Goal: Task Accomplishment & Management: Use online tool/utility

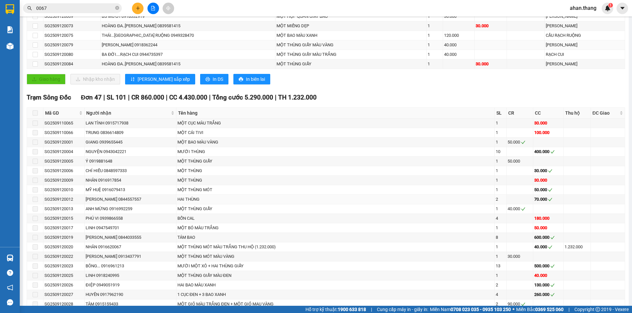
scroll to position [263, 0]
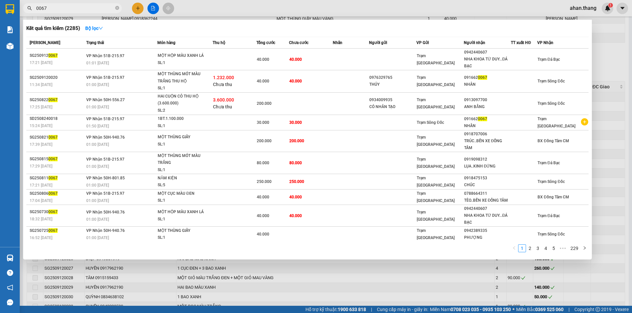
click at [54, 10] on input "0067" at bounding box center [75, 8] width 78 height 7
type input "0"
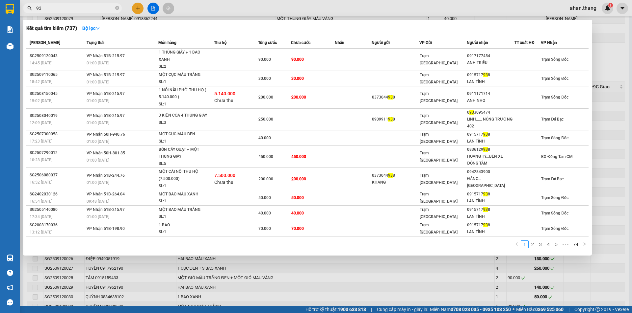
type input "9"
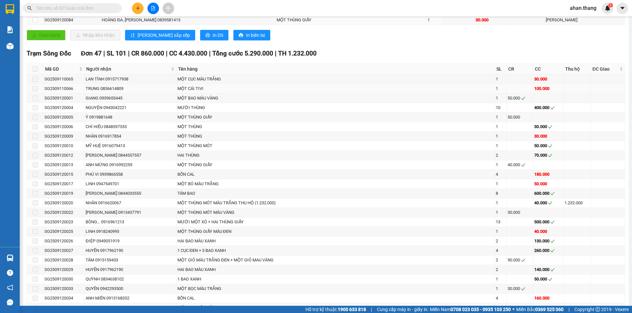
scroll to position [329, 0]
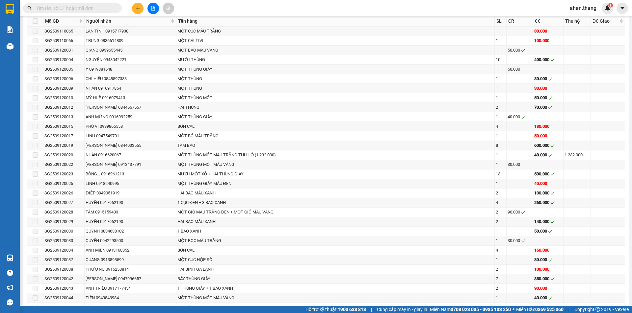
click at [99, 8] on input "text" at bounding box center [75, 8] width 78 height 7
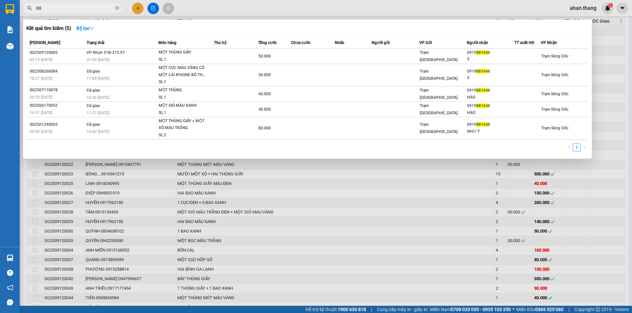
type input "8"
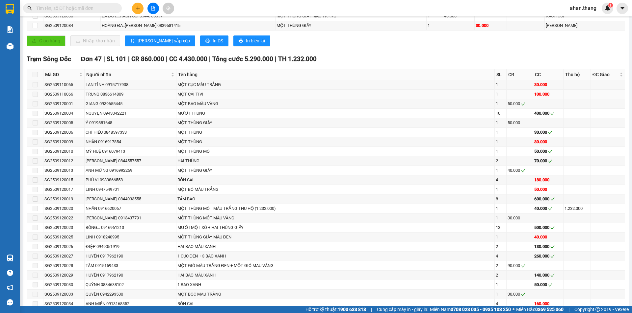
scroll to position [296, 0]
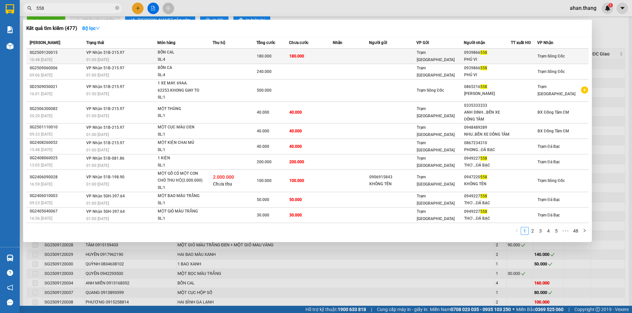
type input "558"
click at [345, 56] on td at bounding box center [351, 56] width 37 height 15
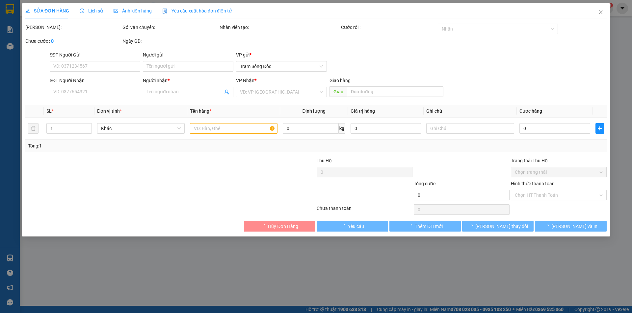
type input "0939866558"
type input "PHÚ VI"
type input "180.000"
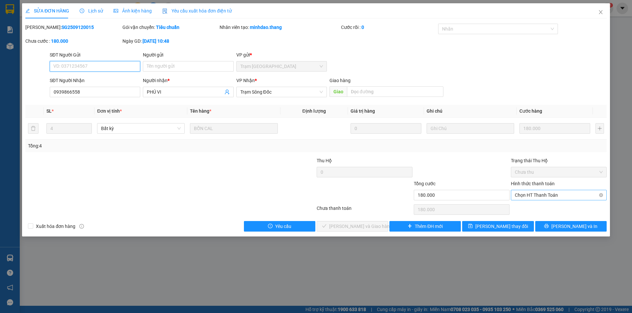
click at [550, 191] on span "Chọn HT Thanh Toán" at bounding box center [558, 195] width 88 height 10
click at [543, 210] on div "Tại văn phòng" at bounding box center [558, 208] width 88 height 7
type input "0"
click at [354, 226] on span "[PERSON_NAME] và [PERSON_NAME] hàng" at bounding box center [360, 226] width 63 height 7
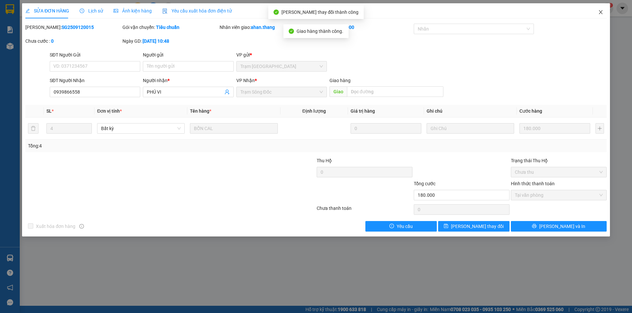
click at [599, 12] on icon "close" at bounding box center [600, 12] width 5 height 5
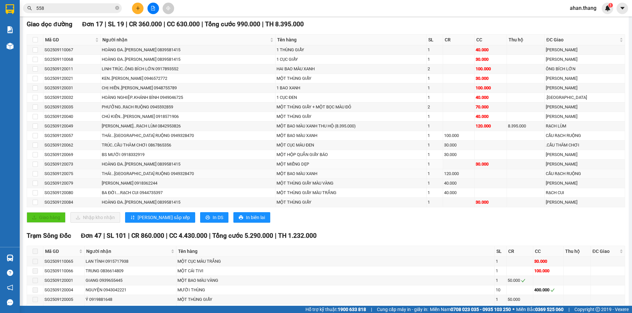
scroll to position [99, 0]
click at [140, 5] on button at bounding box center [138, 9] width 12 height 12
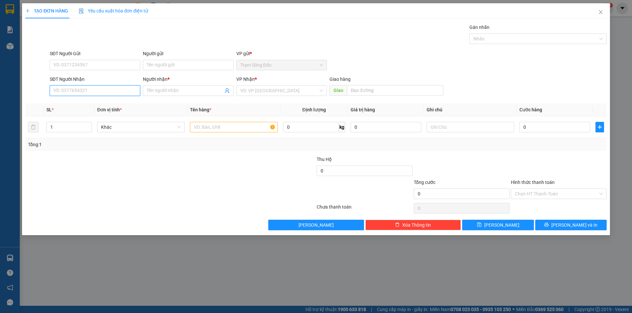
click at [93, 91] on input "SĐT Người Nhận" at bounding box center [95, 91] width 90 height 11
type input "0842953826"
click at [91, 102] on div "0842953826 - MỸ HẰNG...RẠCH LÙM" at bounding box center [95, 103] width 83 height 7
type input "MỸ HẰNG...RẠCH LÙM"
type input "0842953826"
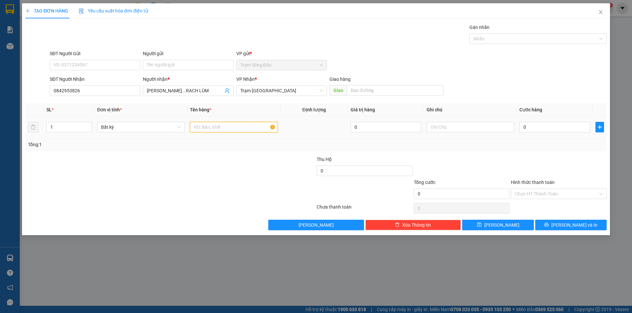
click at [212, 125] on input "text" at bounding box center [233, 127] width 87 height 11
type input "1BT.8.395.000"
click at [555, 126] on input "0" at bounding box center [554, 127] width 71 height 11
type input "6"
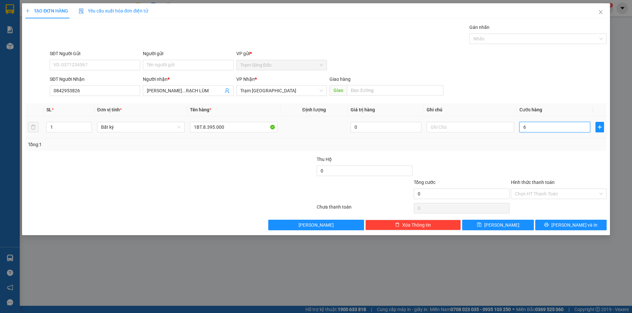
type input "6"
type input "60"
type input "60.000"
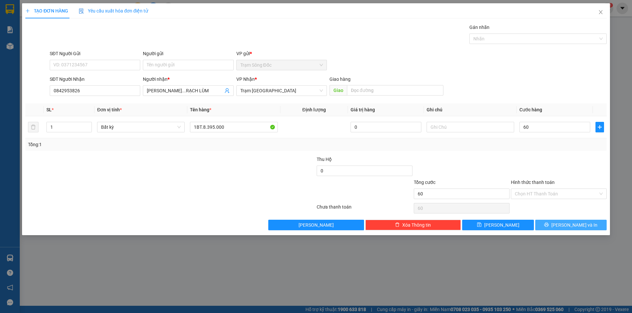
type input "60.000"
click at [563, 224] on button "[PERSON_NAME] và In" at bounding box center [570, 225] width 71 height 11
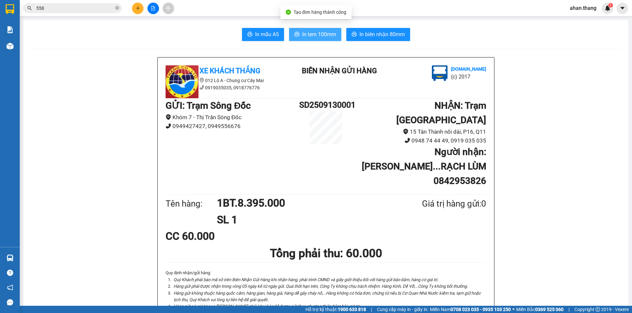
click at [315, 35] on span "In tem 100mm" at bounding box center [319, 34] width 34 height 8
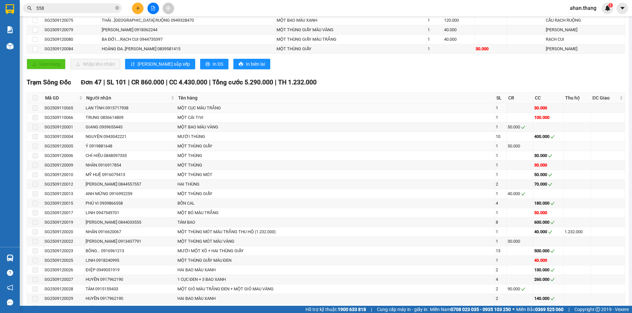
scroll to position [296, 0]
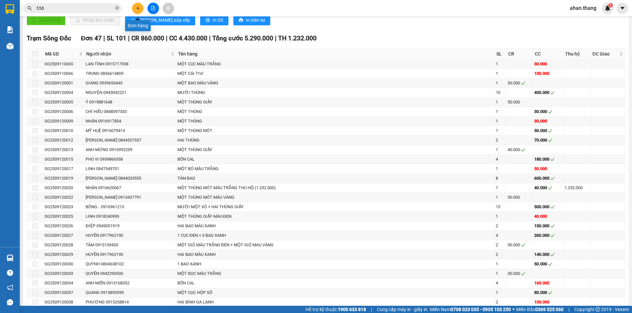
click at [136, 10] on icon "plus" at bounding box center [138, 8] width 5 height 5
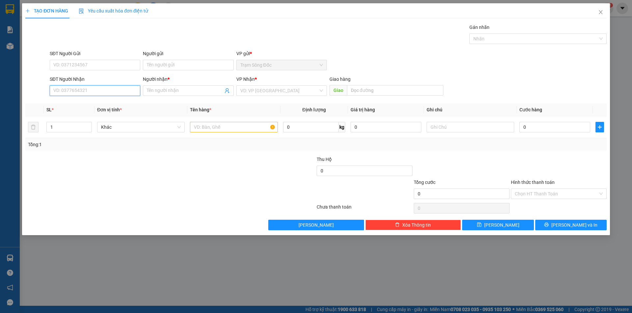
click at [109, 92] on input "SĐT Người Nhận" at bounding box center [95, 91] width 90 height 11
click at [84, 104] on div "0916620067 - NHÂN" at bounding box center [95, 103] width 83 height 7
type input "0916620067"
type input "NHÂN"
type input "0916620067"
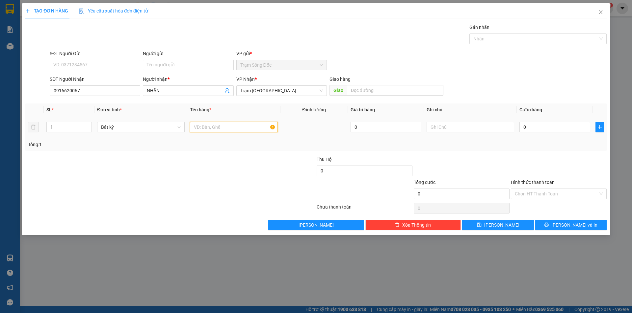
click at [214, 126] on input "text" at bounding box center [233, 127] width 87 height 11
type input "1TB.1.232.000"
click at [555, 127] on input "0" at bounding box center [554, 127] width 71 height 11
type input "3"
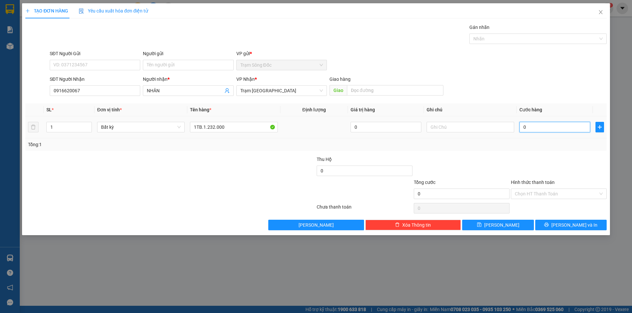
type input "3"
type input "30"
type input "30.000"
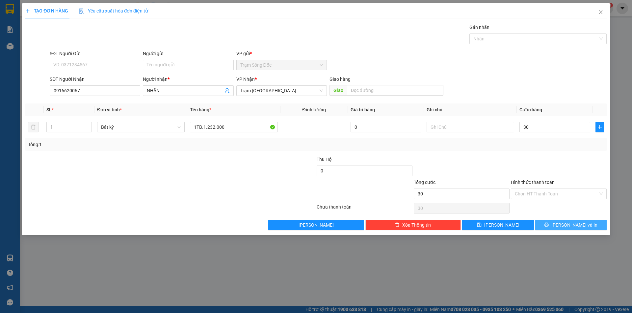
type input "30.000"
click at [548, 223] on icon "printer" at bounding box center [546, 225] width 5 height 5
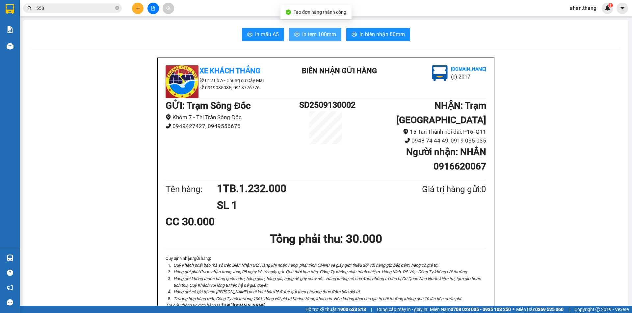
click at [325, 37] on span "In tem 100mm" at bounding box center [319, 34] width 34 height 8
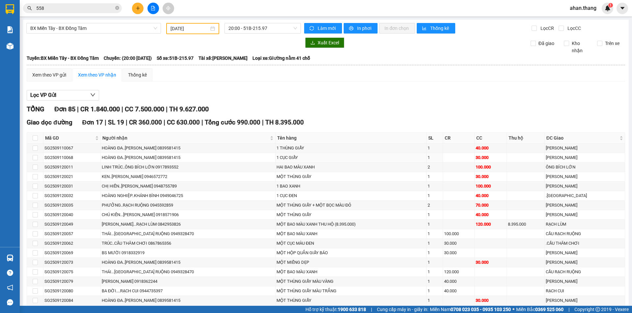
drag, startPoint x: 467, startPoint y: 159, endPoint x: 463, endPoint y: 107, distance: 52.2
click at [463, 107] on div "TỔNG Đơn 85 | CR 1.840.000 | CC 7.500.000 | TH 9.627.000" at bounding box center [326, 109] width 598 height 10
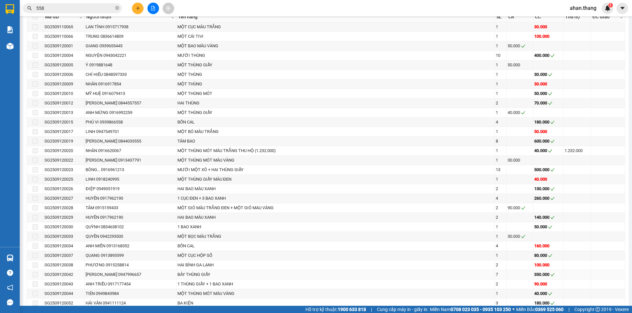
scroll to position [329, 0]
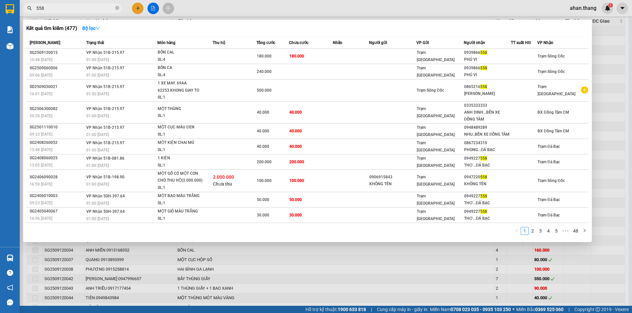
click at [75, 11] on input "558" at bounding box center [75, 8] width 78 height 7
type input "5"
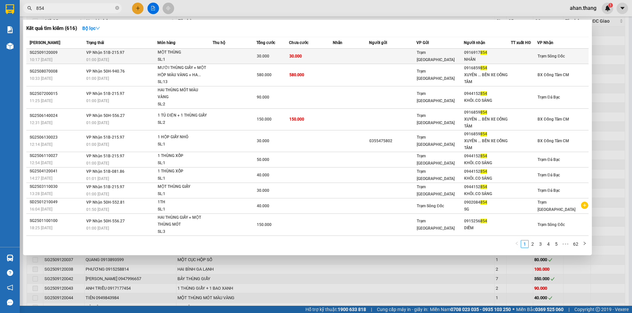
type input "854"
click at [420, 56] on span "Trạm [GEOGRAPHIC_DATA]" at bounding box center [435, 56] width 38 height 12
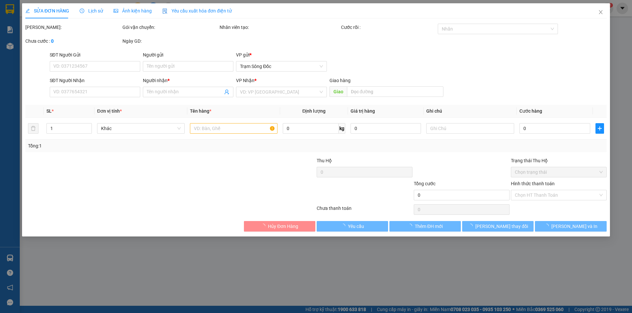
type input "0916917854"
type input "NHÂN"
type input "30.000"
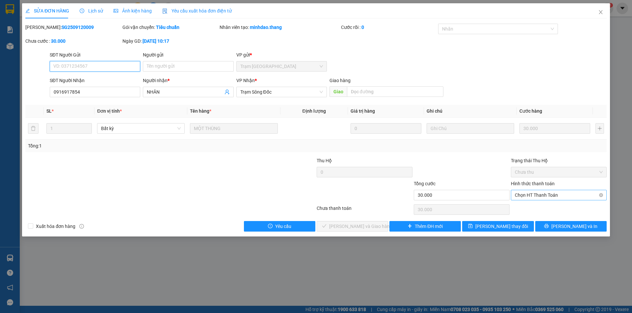
drag, startPoint x: 518, startPoint y: 193, endPoint x: 523, endPoint y: 196, distance: 5.3
click at [519, 194] on span "Chọn HT Thanh Toán" at bounding box center [558, 195] width 88 height 10
click at [546, 207] on div "Tại văn phòng" at bounding box center [558, 208] width 88 height 7
type input "0"
click at [359, 228] on span "[PERSON_NAME] và [PERSON_NAME] hàng" at bounding box center [360, 226] width 63 height 7
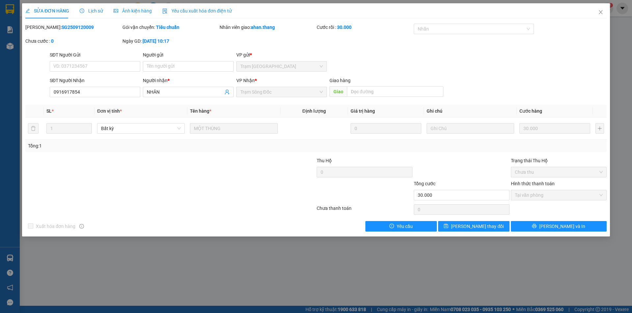
drag, startPoint x: 428, startPoint y: 151, endPoint x: 429, endPoint y: 155, distance: 4.2
click at [428, 153] on div "Total Paid Fee 30.000 Total UnPaid Fee 0 Cash Collection Total Fee Mã ĐH: SG250…" at bounding box center [315, 128] width 581 height 208
click at [601, 12] on icon "close" at bounding box center [600, 12] width 4 height 4
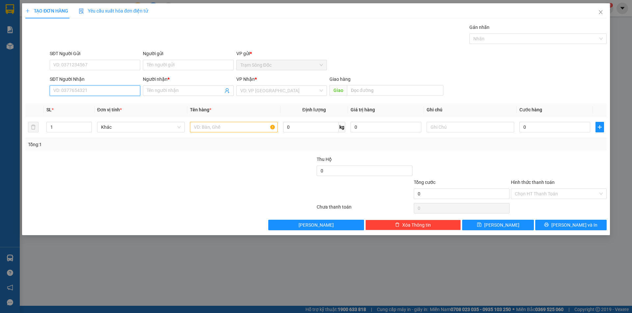
click at [86, 90] on input "SĐT Người Nhận" at bounding box center [95, 91] width 90 height 11
click at [76, 66] on input "SĐT Người Gửi" at bounding box center [95, 65] width 90 height 11
type input "0946686107"
click at [117, 77] on div "0946686107 - TRỌNG HƯƠNG" at bounding box center [95, 78] width 83 height 7
type input "[PERSON_NAME]"
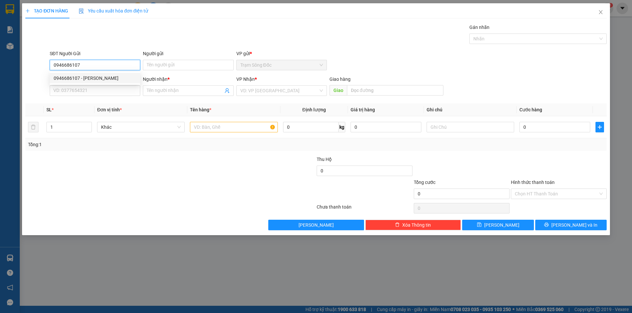
type input "0902717335"
type input "A MEN"
type input "0946686107"
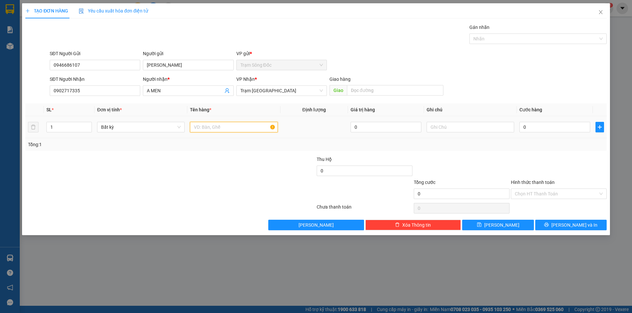
click at [224, 130] on input "text" at bounding box center [233, 127] width 87 height 11
type input "1BT.50.TRIEU"
click at [545, 127] on input "0" at bounding box center [554, 127] width 71 height 11
click at [544, 193] on input "Hình thức thanh toán" at bounding box center [555, 194] width 83 height 10
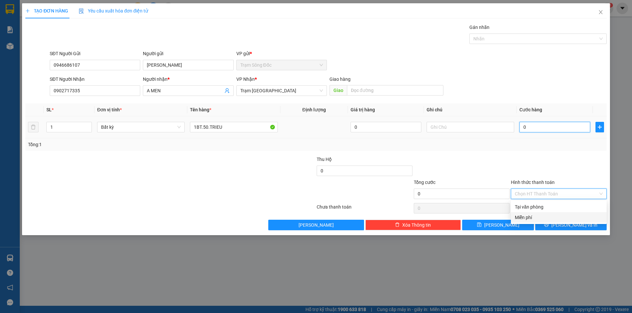
click at [556, 129] on input "0" at bounding box center [554, 127] width 71 height 11
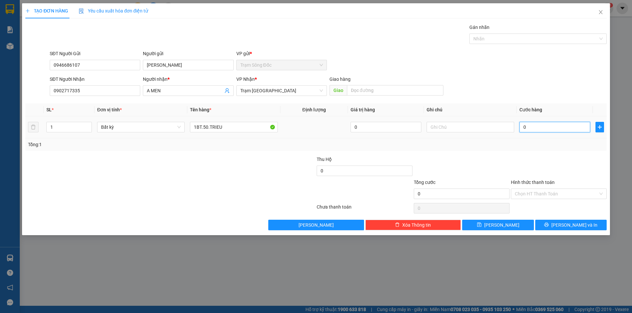
type input "2"
type input "25"
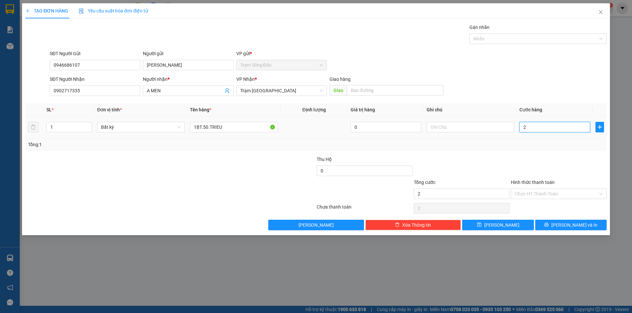
type input "25"
type input "250"
type input "250.000"
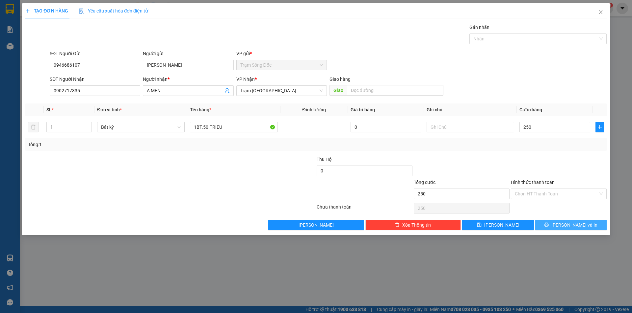
type input "250.000"
click at [548, 224] on icon "printer" at bounding box center [546, 225] width 4 height 4
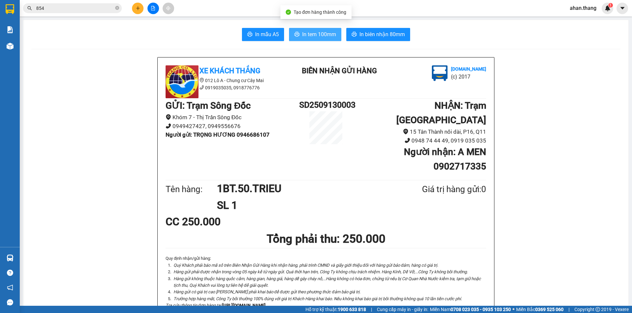
click at [321, 34] on span "In tem 100mm" at bounding box center [319, 34] width 34 height 8
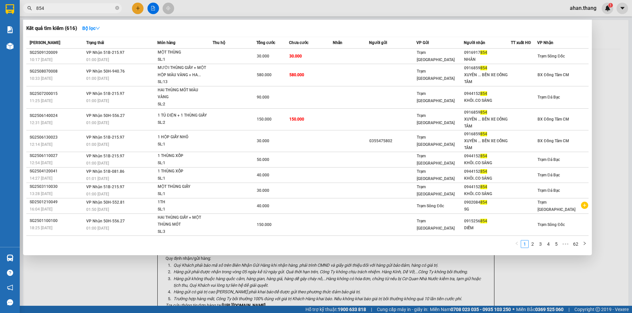
click at [53, 7] on input "854" at bounding box center [75, 8] width 78 height 7
type input "8"
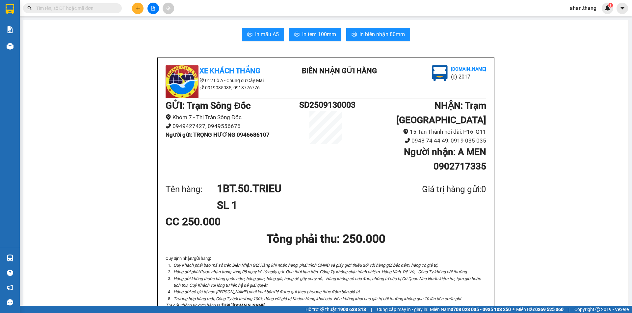
click at [51, 5] on input "text" at bounding box center [75, 8] width 78 height 7
click at [136, 7] on icon "plus" at bounding box center [138, 8] width 5 height 5
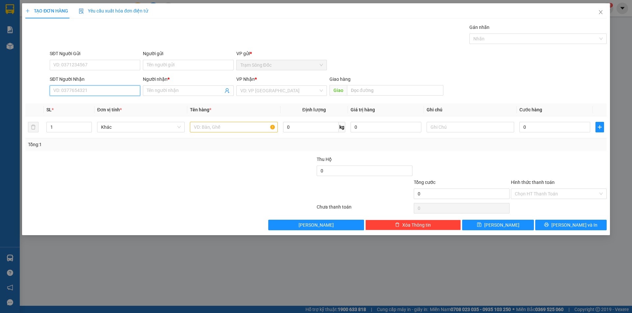
click at [92, 86] on input "SĐT Người Nhận" at bounding box center [95, 91] width 90 height 11
type input "0914759973"
click at [122, 104] on div "0914759973 - CHI TRANG" at bounding box center [95, 103] width 83 height 7
type input "CHI TRANG"
type input "0914759973"
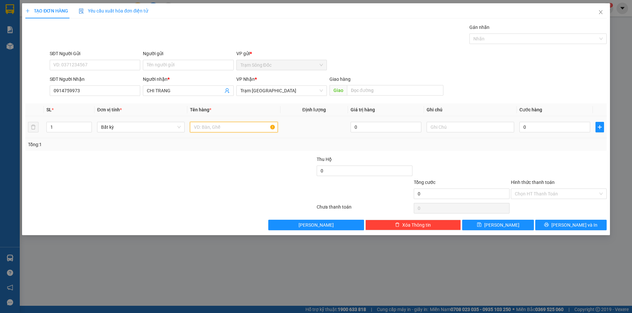
click at [219, 128] on input "text" at bounding box center [233, 127] width 87 height 11
click at [196, 125] on input "1TH" at bounding box center [233, 127] width 87 height 11
type input "2TH"
click at [565, 130] on input "0" at bounding box center [554, 127] width 71 height 11
type input "1"
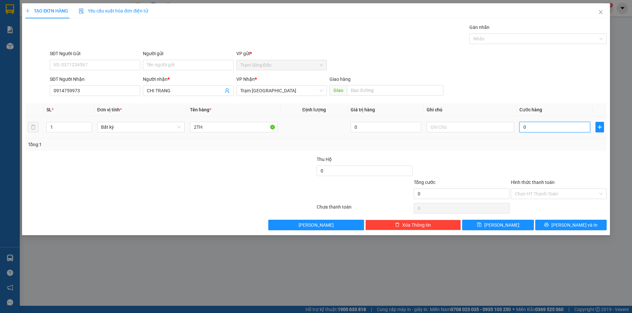
type input "1"
type input "14"
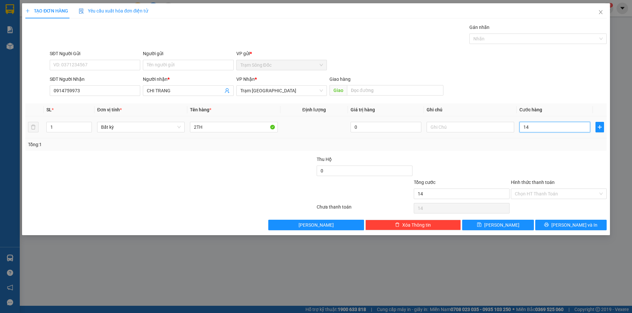
type input "140"
type input "140.000"
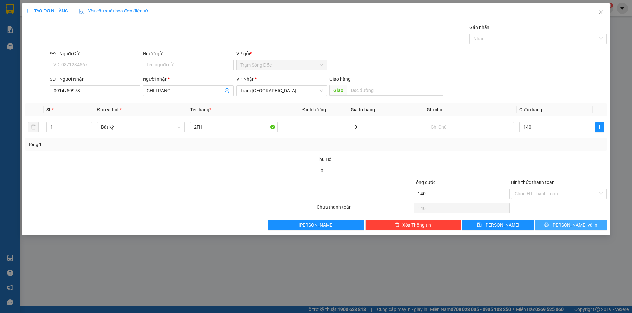
type input "140.000"
click at [557, 225] on button "[PERSON_NAME] và In" at bounding box center [570, 225] width 71 height 11
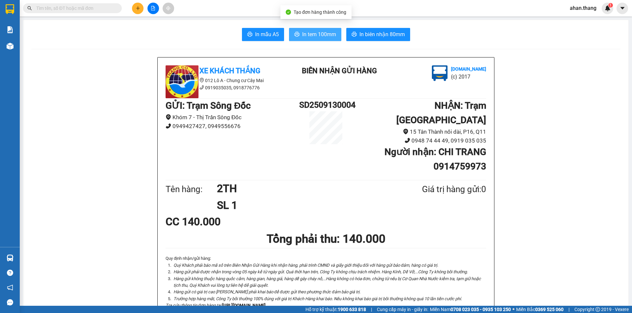
click at [318, 33] on span "In tem 100mm" at bounding box center [319, 34] width 34 height 8
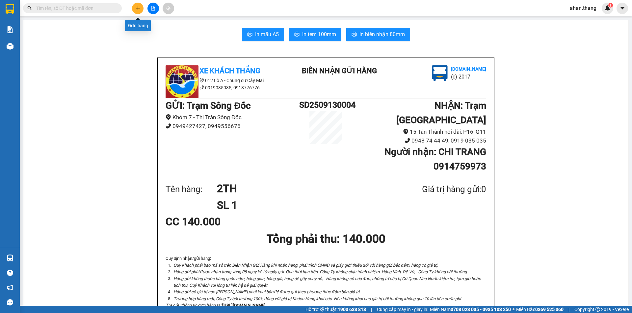
click at [137, 8] on icon "plus" at bounding box center [138, 8] width 4 height 0
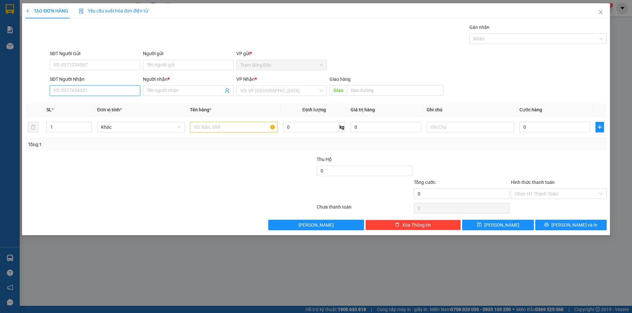
click at [61, 91] on input "SĐT Người Nhận" at bounding box center [95, 91] width 90 height 11
click at [72, 103] on div "0981350770 - A NGHIA" at bounding box center [95, 103] width 83 height 7
type input "0981350770"
type input "A NGHIA"
type input "0981350770"
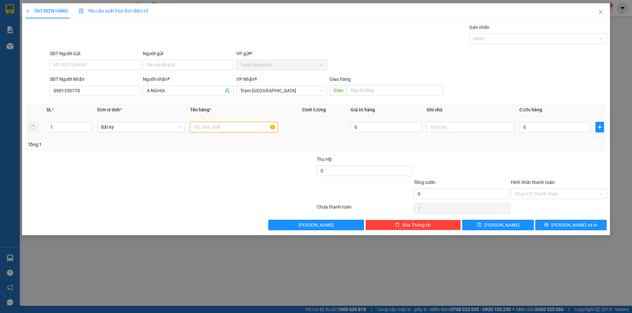
click at [230, 127] on input "text" at bounding box center [233, 127] width 87 height 11
type input "1TH"
click at [534, 129] on input "0" at bounding box center [554, 127] width 71 height 11
type input "8"
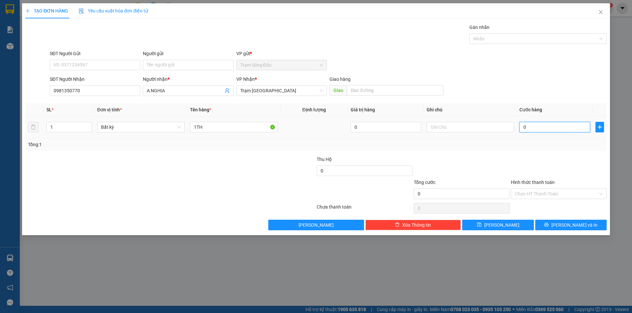
type input "8"
type input "80"
type input "80.000"
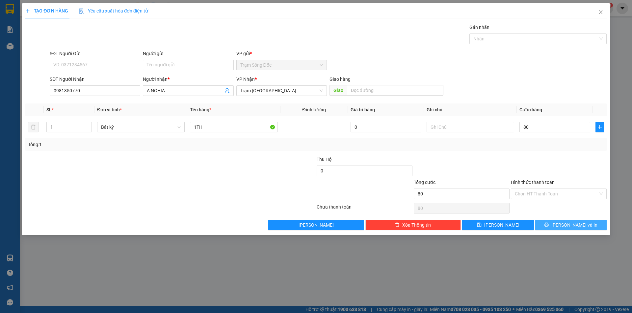
type input "80.000"
click at [556, 225] on button "[PERSON_NAME] và In" at bounding box center [570, 225] width 71 height 11
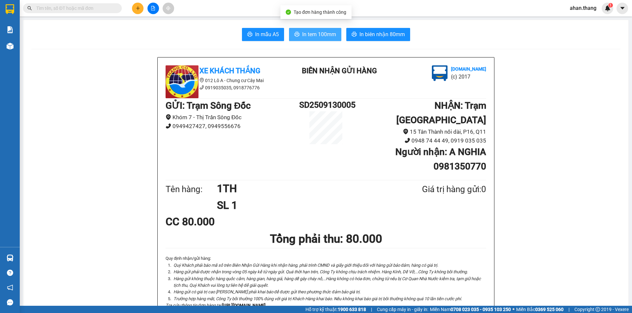
click at [323, 37] on span "In tem 100mm" at bounding box center [319, 34] width 34 height 8
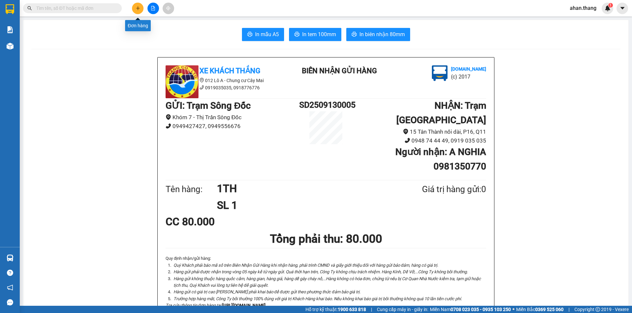
click at [138, 9] on icon "plus" at bounding box center [137, 8] width 0 height 4
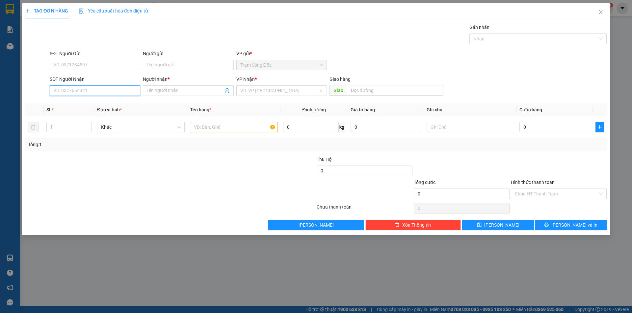
click at [103, 90] on input "SĐT Người Nhận" at bounding box center [95, 91] width 90 height 11
type input "0948914"
click at [159, 90] on input "Người nhận *" at bounding box center [185, 90] width 76 height 7
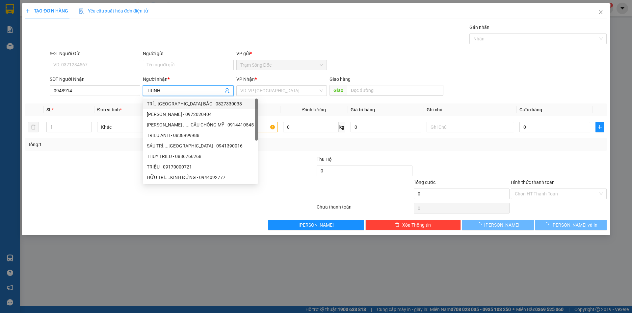
type input "TRINH"
click at [370, 45] on div "Gói vận chuyển * Tiêu chuẩn Gán nhãn Nhãn" at bounding box center [327, 35] width 559 height 23
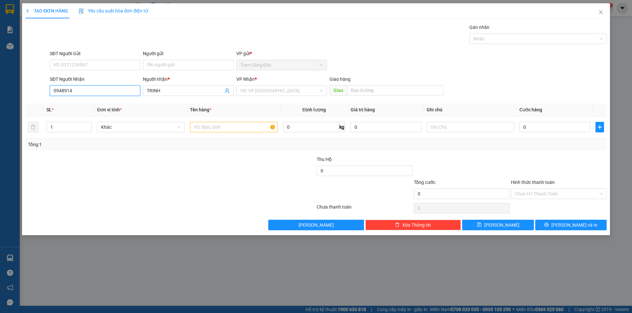
click at [77, 92] on input "0948914" at bounding box center [95, 91] width 90 height 11
type input "0948914631"
click at [546, 127] on input "0" at bounding box center [554, 127] width 71 height 11
type input "6"
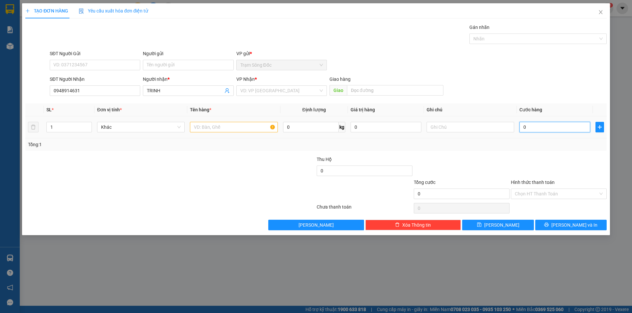
type input "6"
type input "60"
type input "60.000"
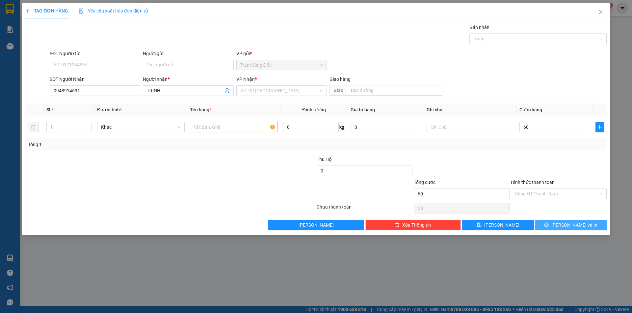
type input "60.000"
click at [548, 223] on icon "printer" at bounding box center [546, 225] width 4 height 4
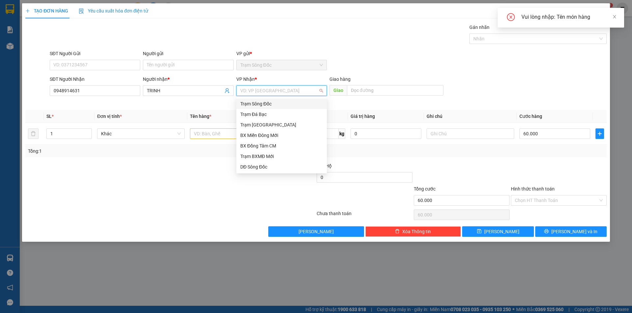
click at [279, 94] on input "search" at bounding box center [279, 91] width 78 height 10
click at [267, 123] on div "Trạm [GEOGRAPHIC_DATA]" at bounding box center [281, 124] width 83 height 7
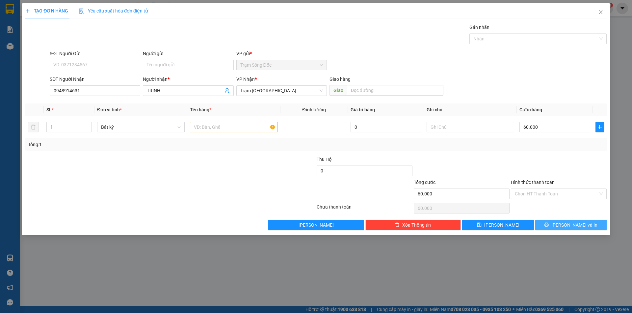
drag, startPoint x: 554, startPoint y: 222, endPoint x: 550, endPoint y: 221, distance: 3.8
click at [553, 222] on button "[PERSON_NAME] và In" at bounding box center [570, 225] width 71 height 11
click at [239, 130] on input "text" at bounding box center [233, 127] width 87 height 11
type input "1TH"
click at [566, 225] on span "[PERSON_NAME] và In" at bounding box center [574, 225] width 46 height 7
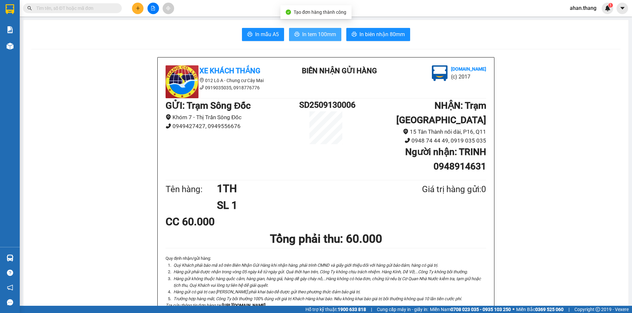
click at [322, 36] on span "In tem 100mm" at bounding box center [319, 34] width 34 height 8
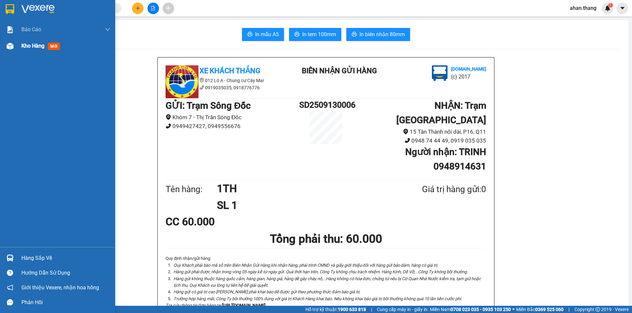
click at [32, 44] on span "Kho hàng" at bounding box center [32, 46] width 23 height 6
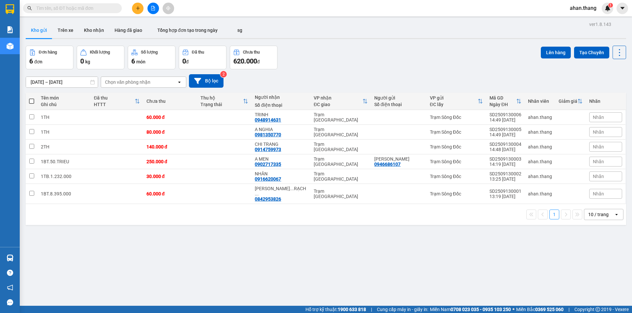
click at [589, 211] on div "10 / trang" at bounding box center [598, 214] width 20 height 7
click at [600, 284] on span "100 / trang" at bounding box center [596, 282] width 24 height 7
click at [571, 147] on icon at bounding box center [573, 147] width 5 height 5
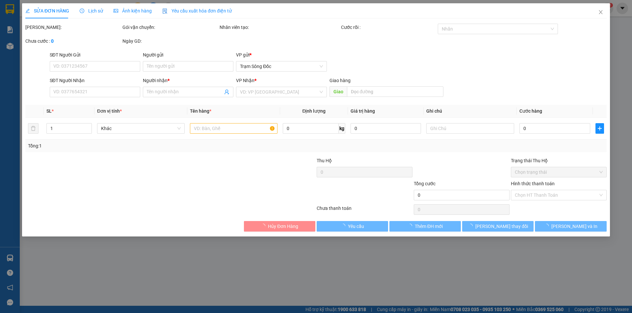
type input "0914759973"
type input "CHI TRANG"
type input "140.000"
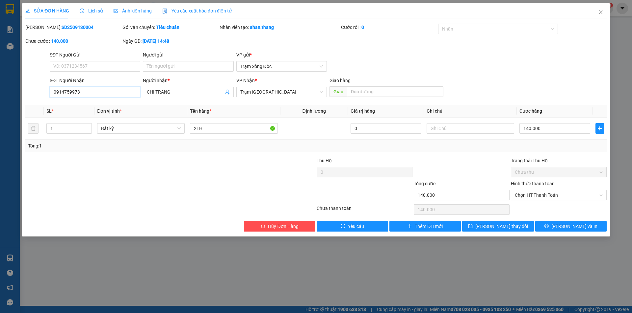
click at [101, 95] on input "0914759973" at bounding box center [95, 92] width 90 height 11
type input "0"
click at [175, 93] on input "CHI TRANG" at bounding box center [185, 91] width 76 height 7
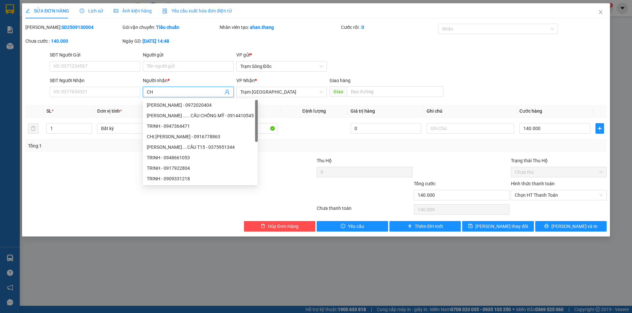
type input "C"
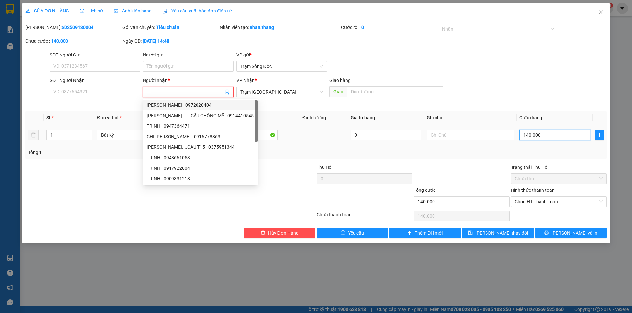
click at [554, 138] on input "140.000" at bounding box center [554, 135] width 71 height 11
type input "0"
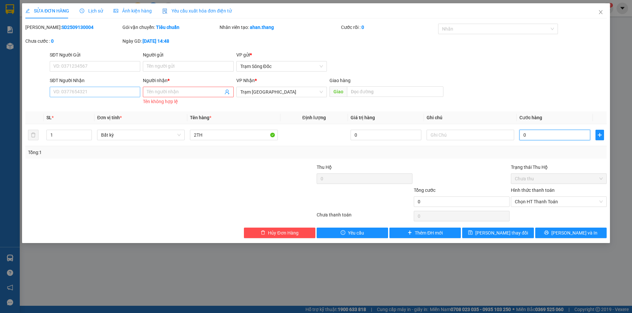
type input "0"
click at [80, 93] on input "SĐT Người Nhận" at bounding box center [95, 92] width 90 height 11
type input "0948081081"
click at [196, 93] on input "Người nhận *" at bounding box center [185, 91] width 76 height 7
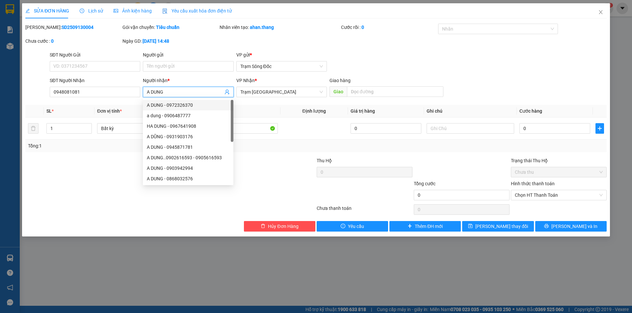
type input "A DUNG"
click at [282, 164] on div at bounding box center [267, 168] width 97 height 23
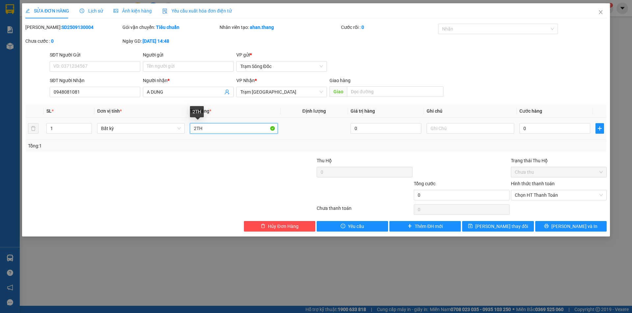
click at [244, 129] on input "2TH" at bounding box center [233, 128] width 87 height 11
type input "2"
type input "1BT"
click at [540, 130] on input "0" at bounding box center [554, 128] width 71 height 11
type input "3"
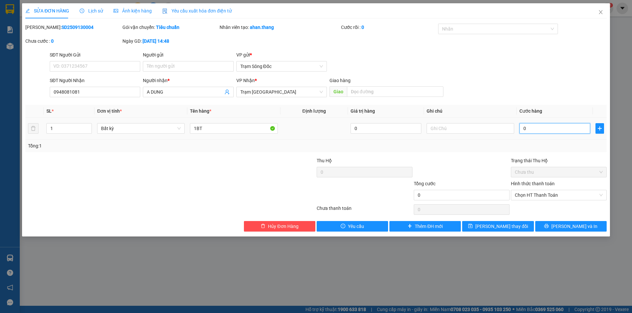
type input "3"
type input "30"
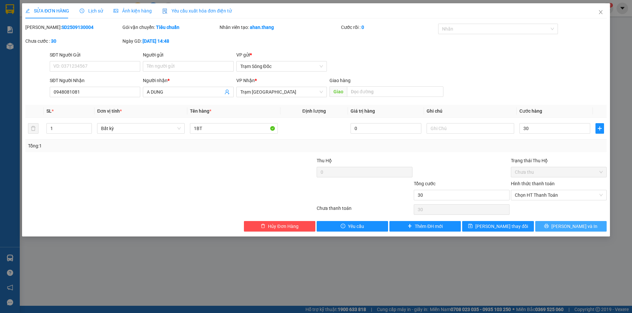
type input "30.000"
click at [576, 225] on span "[PERSON_NAME] và In" at bounding box center [574, 226] width 46 height 7
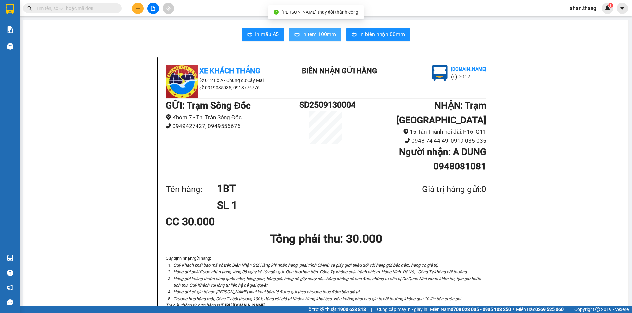
drag, startPoint x: 323, startPoint y: 34, endPoint x: 323, endPoint y: 53, distance: 19.4
click at [323, 34] on span "In tem 100mm" at bounding box center [319, 34] width 34 height 8
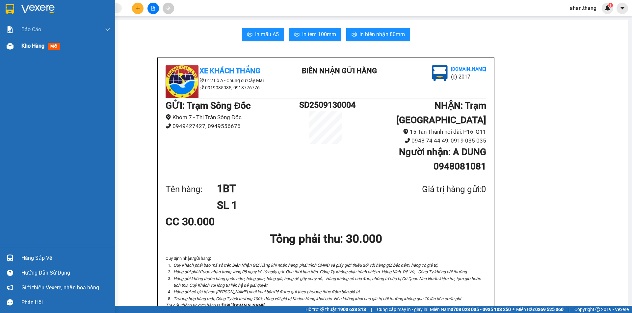
click at [28, 45] on span "Kho hàng" at bounding box center [32, 46] width 23 height 6
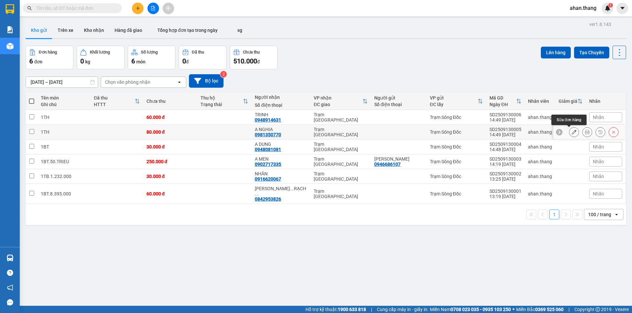
click at [571, 132] on icon at bounding box center [573, 132] width 5 height 5
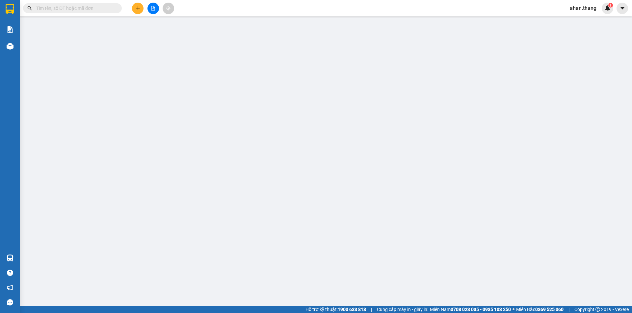
type input "0981350770"
type input "A NGHIA"
type input "80.000"
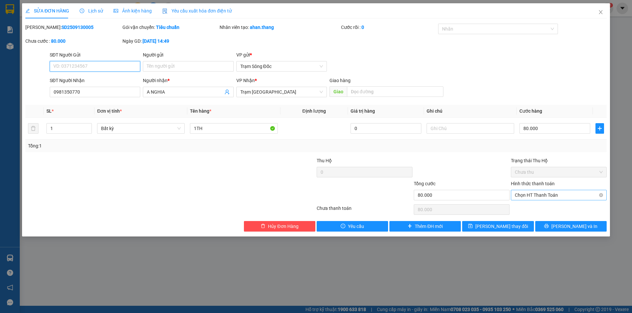
click at [547, 196] on span "Chọn HT Thanh Toán" at bounding box center [558, 195] width 88 height 10
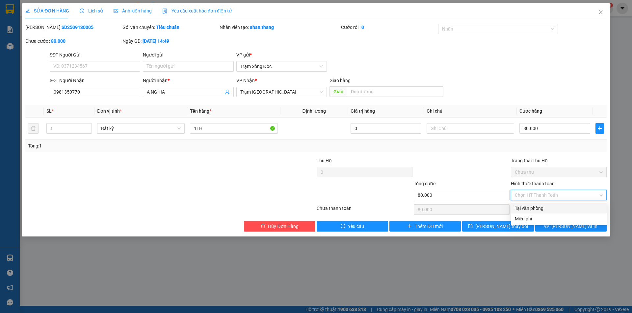
click at [546, 206] on div "Tại văn phòng" at bounding box center [558, 208] width 88 height 7
type input "0"
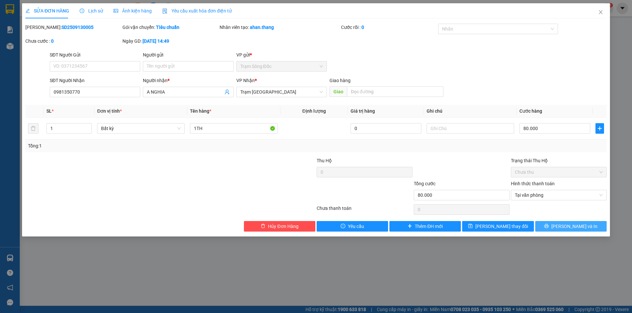
click at [548, 225] on button "[PERSON_NAME] và In" at bounding box center [570, 226] width 71 height 11
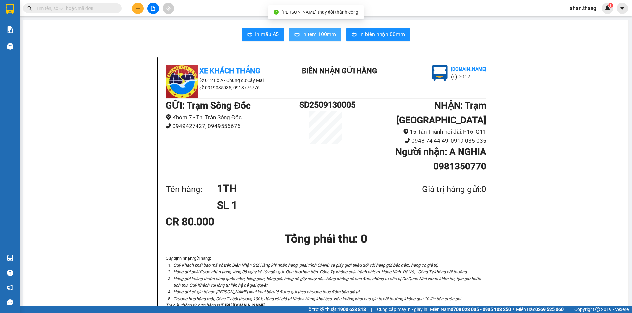
click at [302, 33] on span "In tem 100mm" at bounding box center [319, 34] width 34 height 8
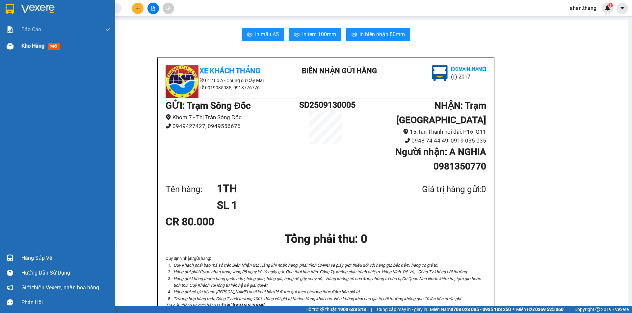
click at [31, 44] on span "Kho hàng" at bounding box center [32, 46] width 23 height 6
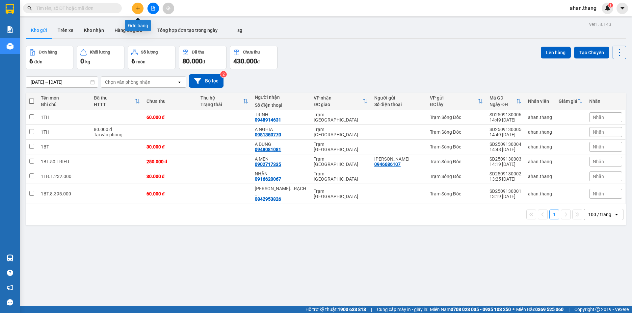
click at [135, 9] on button at bounding box center [138, 9] width 12 height 12
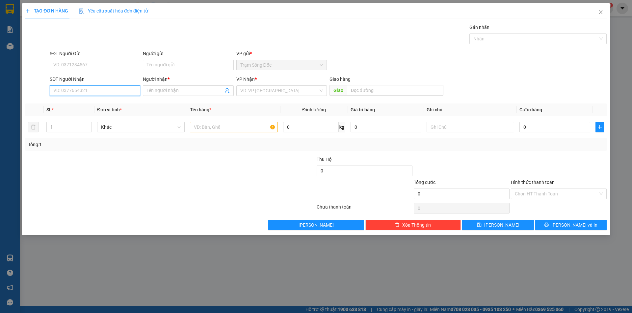
click at [87, 89] on input "SĐT Người Nhận" at bounding box center [95, 91] width 90 height 11
drag, startPoint x: 78, startPoint y: 103, endPoint x: 93, endPoint y: 110, distance: 17.1
click at [78, 103] on div "0359607426 - SG" at bounding box center [95, 103] width 83 height 7
type input "0359607426"
type input "SG"
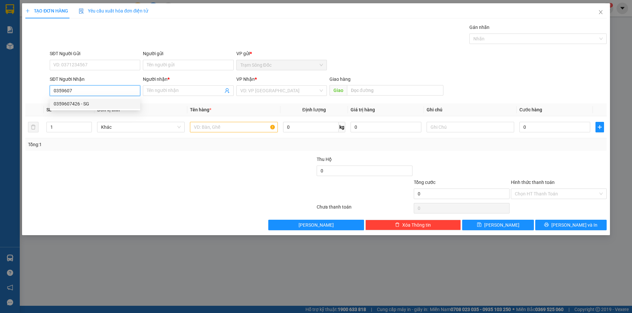
type input "TAN THOI HIEP"
type input "0359607426"
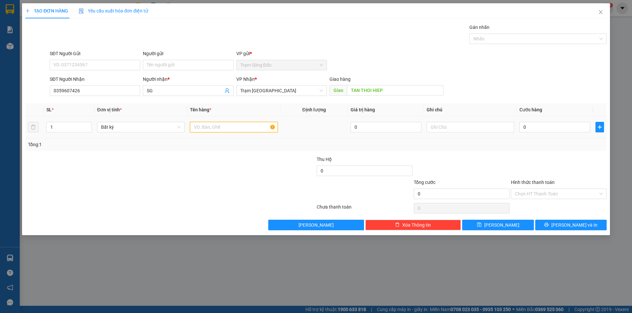
click at [224, 123] on input "text" at bounding box center [233, 127] width 87 height 11
click at [556, 128] on input "0" at bounding box center [554, 127] width 71 height 11
click at [220, 129] on input "1TH" at bounding box center [233, 127] width 87 height 11
type input "[DATE] HANG"
click at [549, 127] on input "0" at bounding box center [554, 127] width 71 height 11
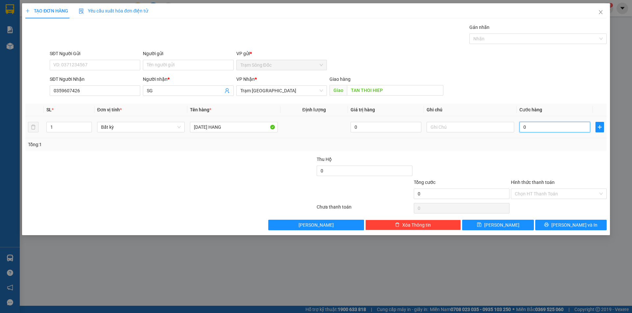
type input "7"
type input "70"
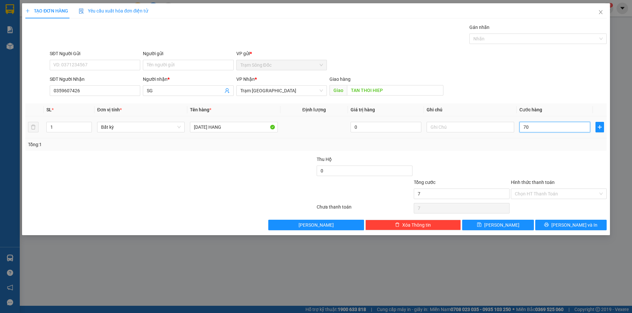
type input "70"
type input "70.000"
click at [548, 225] on button "[PERSON_NAME] và In" at bounding box center [570, 225] width 71 height 11
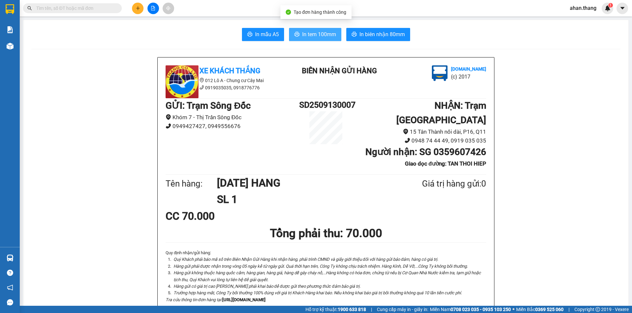
click at [309, 37] on span "In tem 100mm" at bounding box center [319, 34] width 34 height 8
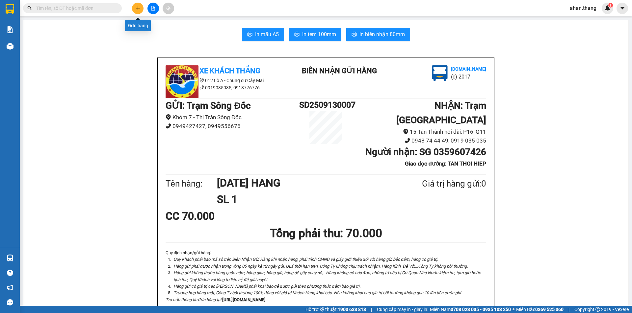
drag, startPoint x: 139, startPoint y: 8, endPoint x: 133, endPoint y: 8, distance: 5.9
click at [133, 8] on button at bounding box center [138, 9] width 12 height 12
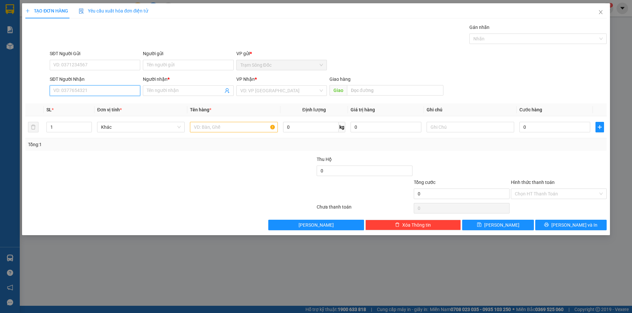
click at [75, 92] on input "SĐT Người Nhận" at bounding box center [95, 91] width 90 height 11
type input "0913793019"
click at [173, 89] on input "Người nhận *" at bounding box center [185, 90] width 76 height 7
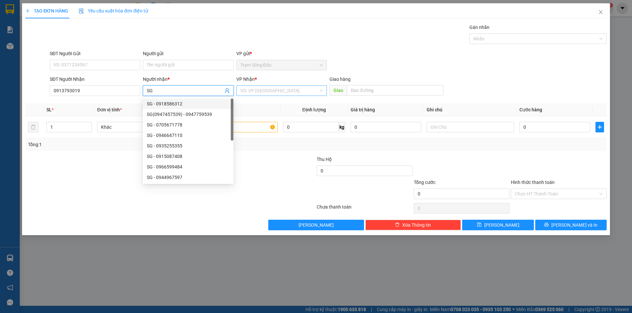
type input "SG"
click at [269, 91] on input "search" at bounding box center [279, 91] width 78 height 10
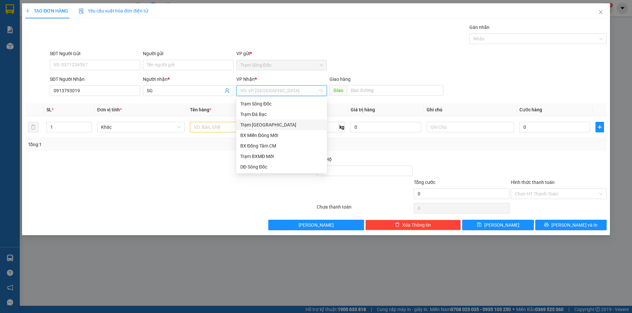
click at [262, 121] on div "Trạm [GEOGRAPHIC_DATA]" at bounding box center [281, 125] width 90 height 11
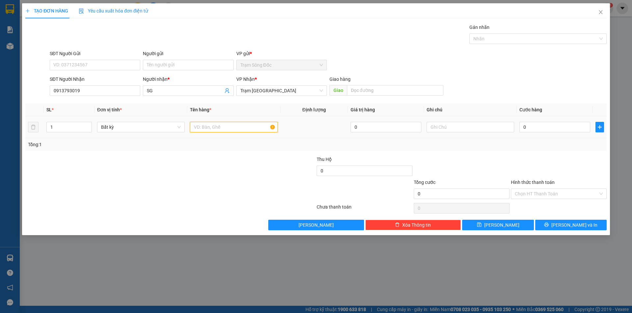
click at [223, 128] on input "text" at bounding box center [233, 127] width 87 height 11
type input "1TH"
click at [389, 88] on input "text" at bounding box center [395, 90] width 96 height 11
type input "TAN THOI HIEP"
click at [558, 125] on input "0" at bounding box center [554, 127] width 71 height 11
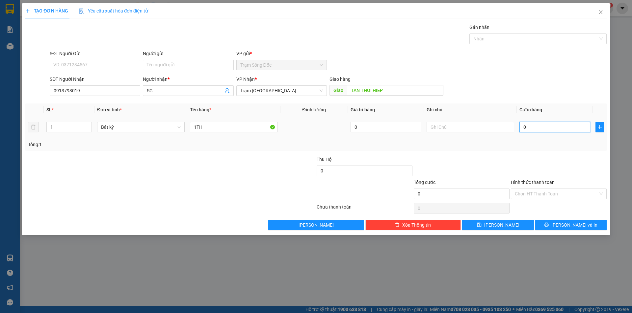
type input "6"
type input "60"
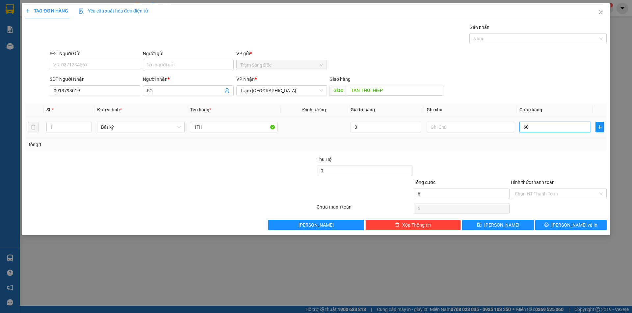
type input "60"
type input "60.000"
click at [557, 193] on input "Hình thức thanh toán" at bounding box center [555, 194] width 83 height 10
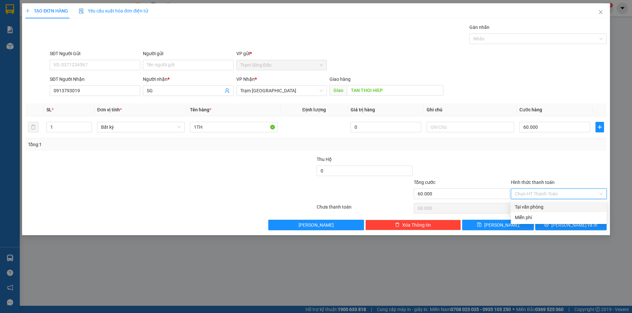
click at [557, 209] on div "Tại văn phòng" at bounding box center [558, 207] width 88 height 7
type input "0"
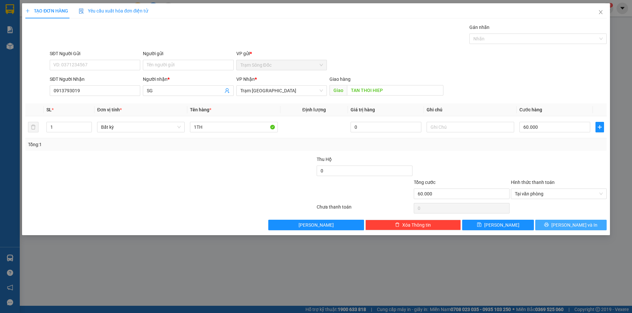
click at [556, 225] on button "[PERSON_NAME] và In" at bounding box center [570, 225] width 71 height 11
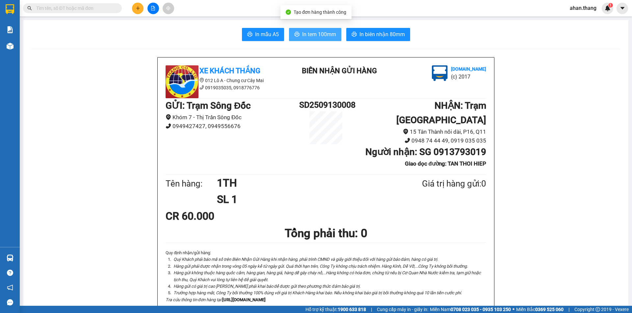
click at [330, 33] on span "In tem 100mm" at bounding box center [319, 34] width 34 height 8
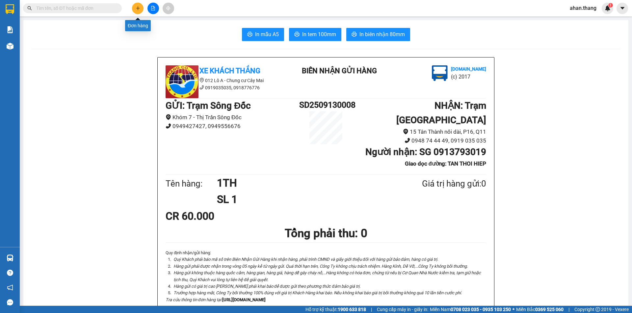
click at [139, 9] on icon "plus" at bounding box center [138, 8] width 5 height 5
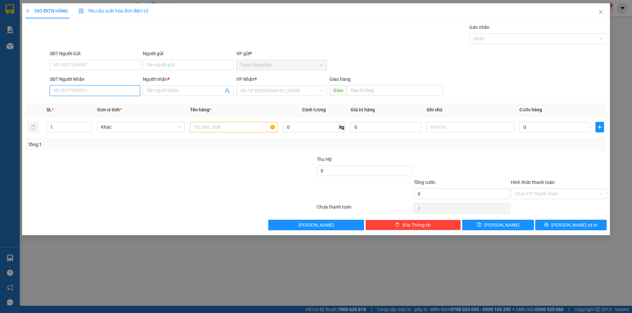
click at [94, 91] on input "SĐT Người Nhận" at bounding box center [95, 91] width 90 height 11
click at [95, 103] on div "0976879695 - THOM" at bounding box center [95, 103] width 83 height 7
type input "0976879695"
type input "[PERSON_NAME]"
type input "DAI HOC NONG LAM"
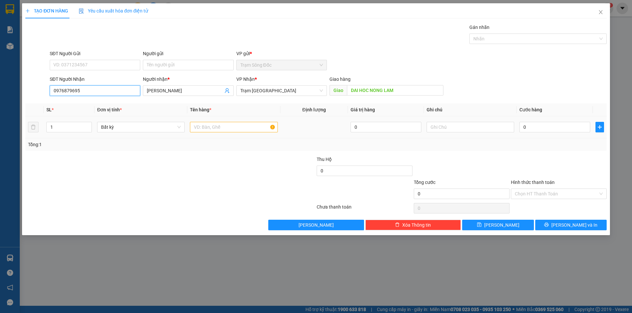
type input "0976879695"
click at [222, 126] on input "text" at bounding box center [233, 127] width 87 height 11
type input "1TH"
click at [543, 125] on input "0" at bounding box center [554, 127] width 71 height 11
type input "5"
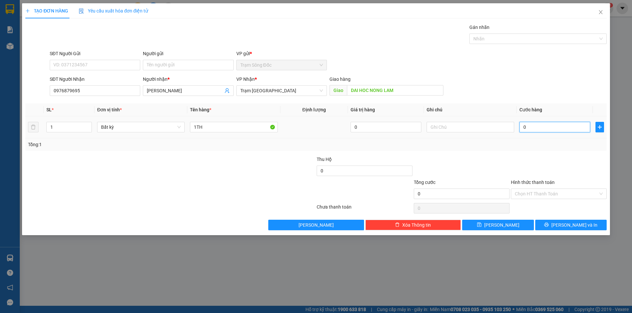
type input "5"
type input "50"
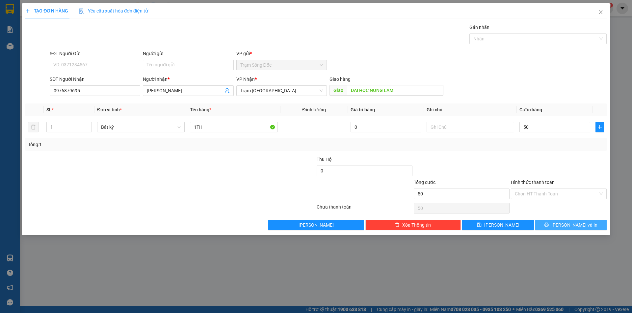
type input "50.000"
click at [548, 224] on icon "printer" at bounding box center [546, 225] width 4 height 4
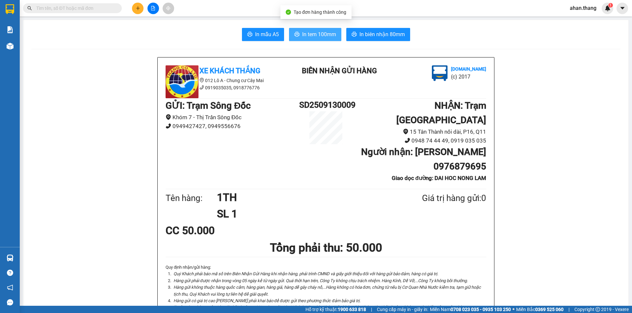
click at [311, 35] on span "In tem 100mm" at bounding box center [319, 34] width 34 height 8
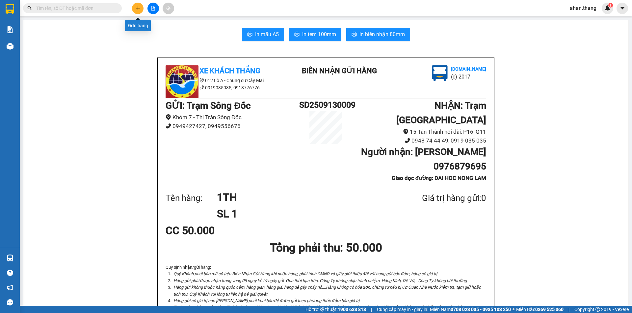
click at [136, 8] on icon "plus" at bounding box center [138, 8] width 5 height 5
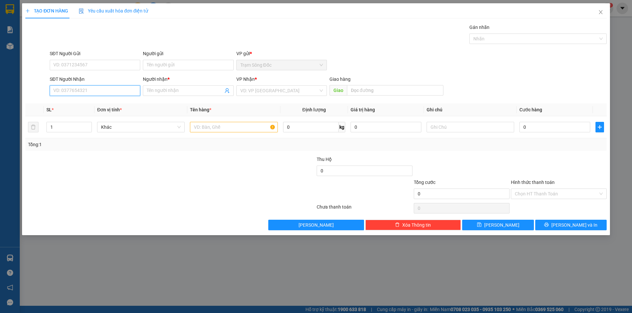
click at [103, 92] on input "SĐT Người Nhận" at bounding box center [95, 91] width 90 height 11
type input "0933664629"
click at [101, 106] on div "0933664629 - SG" at bounding box center [95, 103] width 83 height 7
type input "SG"
type input "0933664629"
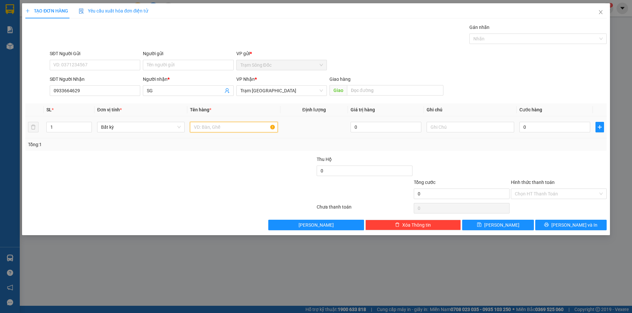
click at [221, 127] on input "text" at bounding box center [233, 127] width 87 height 11
type input "1 BOC TRANG"
click at [537, 128] on input "0" at bounding box center [554, 127] width 71 height 11
type input "4"
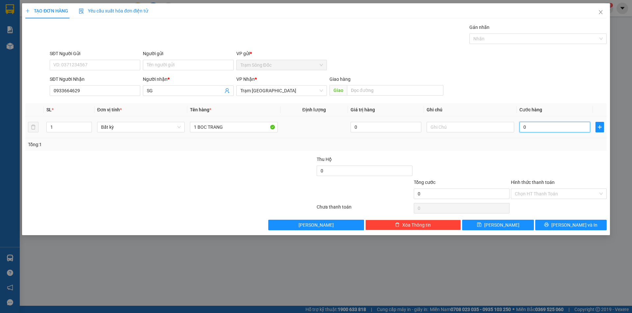
type input "4"
type input "40"
type input "40.000"
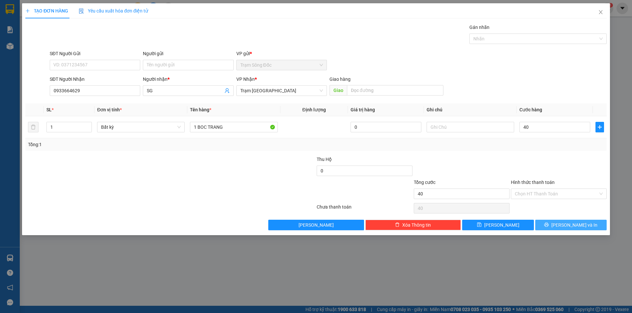
type input "40.000"
click at [548, 224] on icon "printer" at bounding box center [546, 225] width 5 height 5
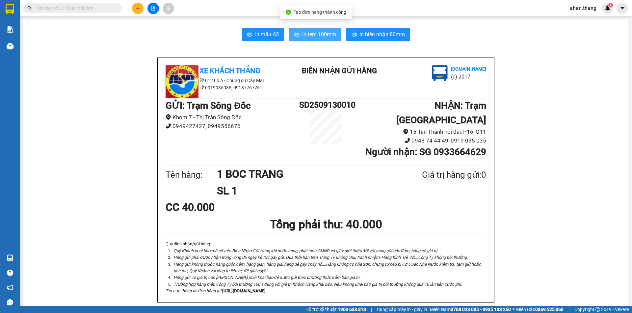
click at [307, 34] on span "In tem 100mm" at bounding box center [319, 34] width 34 height 8
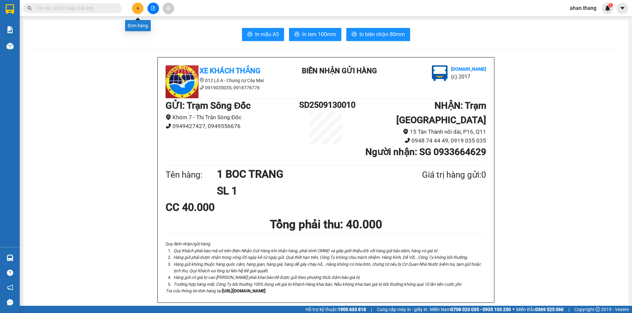
click at [138, 10] on icon "plus" at bounding box center [138, 8] width 5 height 5
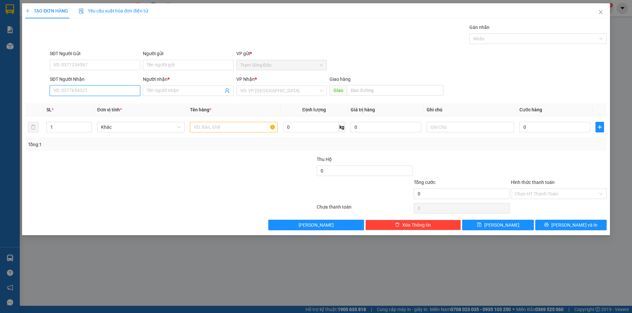
click at [81, 88] on input "SĐT Người Nhận" at bounding box center [95, 91] width 90 height 11
type input "0971112839"
click at [97, 102] on div "0971112839 - SO PHUOC" at bounding box center [95, 103] width 83 height 7
type input "SO PHUOC"
type input "0971112839"
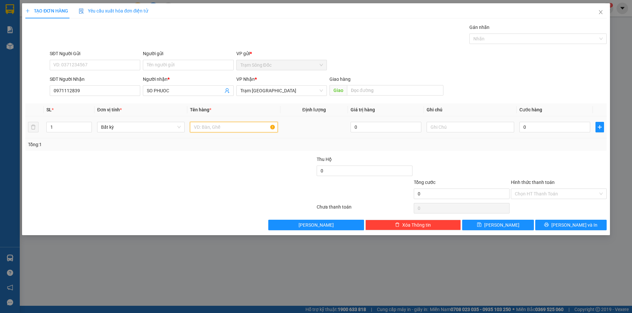
click at [219, 126] on input "text" at bounding box center [233, 127] width 87 height 11
type input "1TH GIAY"
click at [537, 129] on input "0" at bounding box center [554, 127] width 71 height 11
type input "4"
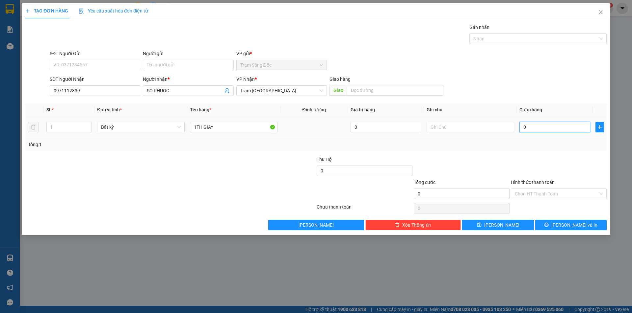
type input "4"
type input "40"
type input "40.000"
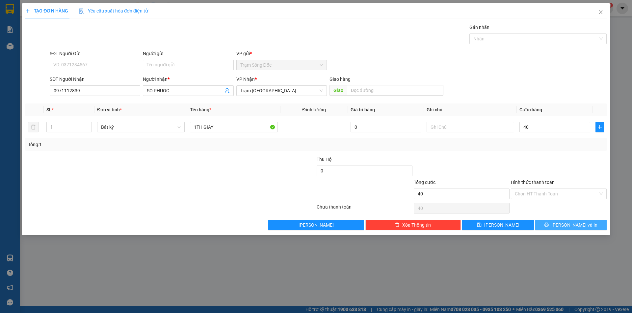
type input "40.000"
click at [559, 222] on button "[PERSON_NAME] và In" at bounding box center [570, 225] width 71 height 11
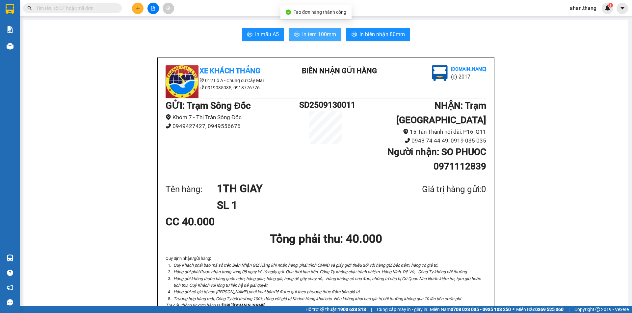
click at [294, 35] on icon "printer" at bounding box center [296, 34] width 5 height 5
click at [136, 6] on icon "plus" at bounding box center [138, 8] width 5 height 5
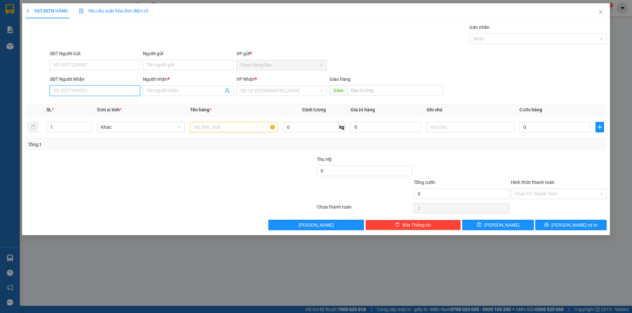
click at [75, 93] on input "SĐT Người Nhận" at bounding box center [95, 91] width 90 height 11
click at [73, 104] on div "0774425144 - CHU 2" at bounding box center [95, 103] width 83 height 7
type input "0774425144"
type input "CHU 2"
type input "0774425144"
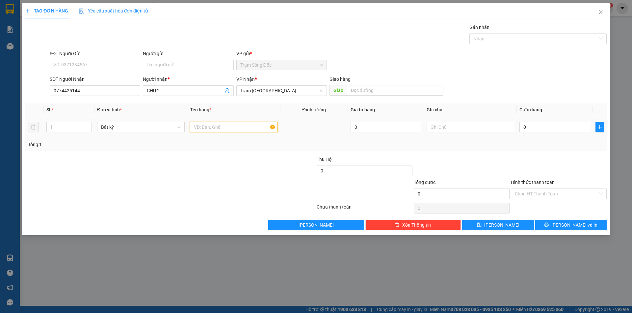
click at [224, 127] on input "text" at bounding box center [233, 127] width 87 height 11
click at [536, 126] on input "0" at bounding box center [554, 127] width 71 height 11
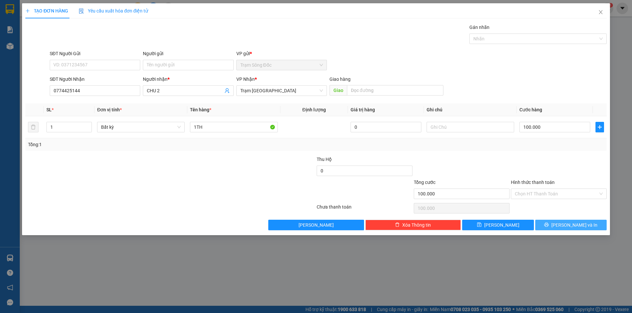
click at [553, 224] on button "[PERSON_NAME] và In" at bounding box center [570, 225] width 71 height 11
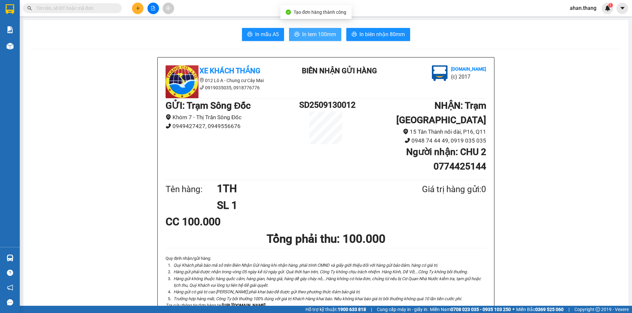
click at [322, 33] on span "In tem 100mm" at bounding box center [319, 34] width 34 height 8
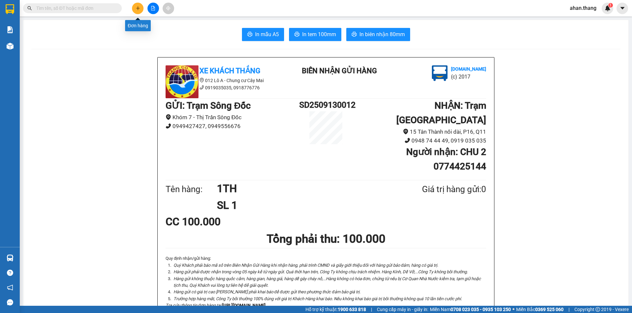
click at [137, 9] on icon "plus" at bounding box center [138, 8] width 5 height 5
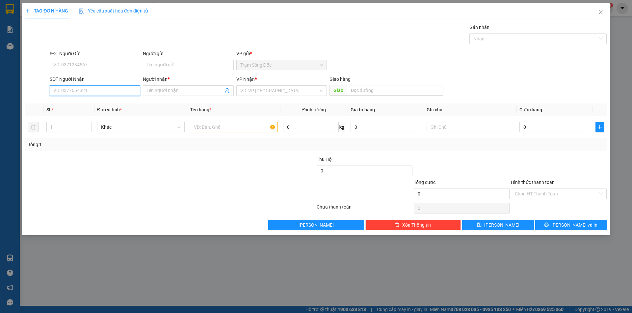
click at [104, 92] on input "SĐT Người Nhận" at bounding box center [95, 91] width 90 height 11
click at [78, 102] on div "0903676880 - A TỸ" at bounding box center [95, 103] width 83 height 7
click at [229, 127] on input "text" at bounding box center [233, 127] width 87 height 11
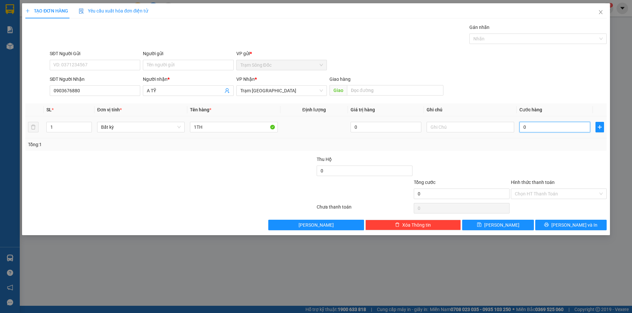
click at [546, 128] on input "0" at bounding box center [554, 127] width 71 height 11
drag, startPoint x: 557, startPoint y: 225, endPoint x: 512, endPoint y: 195, distance: 54.0
click at [552, 222] on button "[PERSON_NAME] và In" at bounding box center [570, 225] width 71 height 11
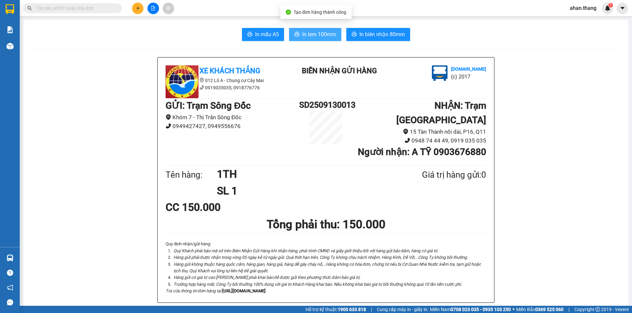
click at [308, 34] on span "In tem 100mm" at bounding box center [319, 34] width 34 height 8
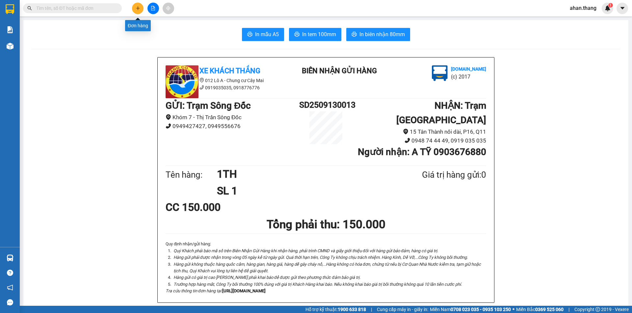
click at [139, 9] on icon "plus" at bounding box center [138, 8] width 5 height 5
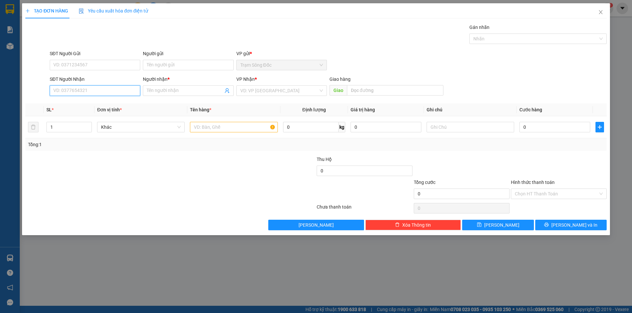
click at [95, 88] on input "SĐT Người Nhận" at bounding box center [95, 91] width 90 height 11
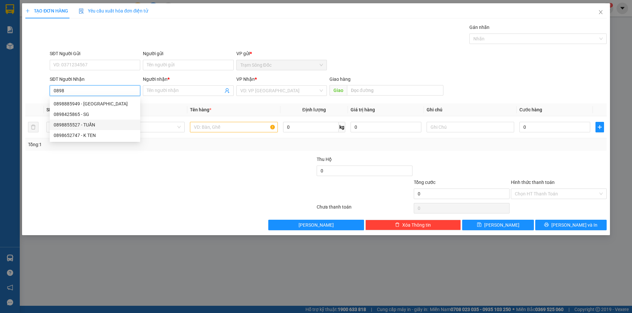
click at [74, 125] on div "0898855527 - TUẤN" at bounding box center [95, 124] width 83 height 7
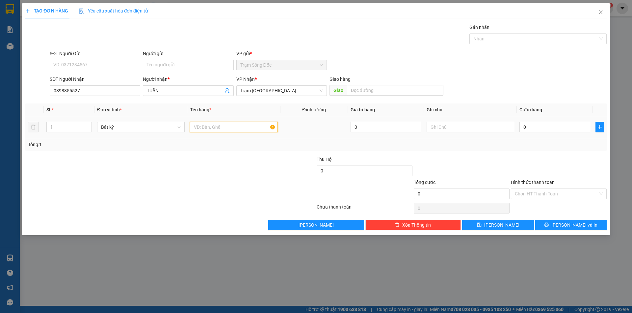
click at [232, 128] on input "text" at bounding box center [233, 127] width 87 height 11
click at [566, 126] on input "0" at bounding box center [554, 127] width 71 height 11
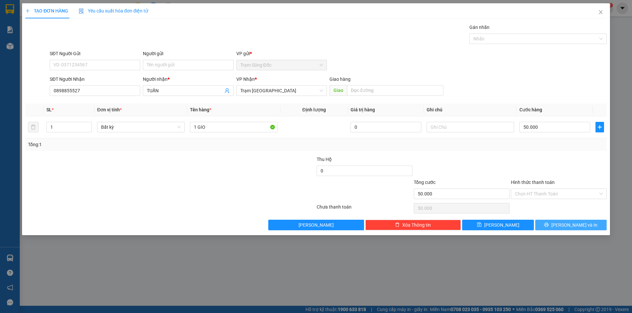
drag, startPoint x: 553, startPoint y: 223, endPoint x: 538, endPoint y: 207, distance: 22.1
click at [553, 223] on button "[PERSON_NAME] và In" at bounding box center [570, 225] width 71 height 11
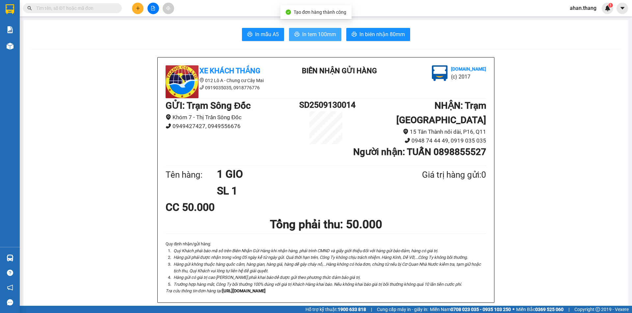
click at [329, 36] on span "In tem 100mm" at bounding box center [319, 34] width 34 height 8
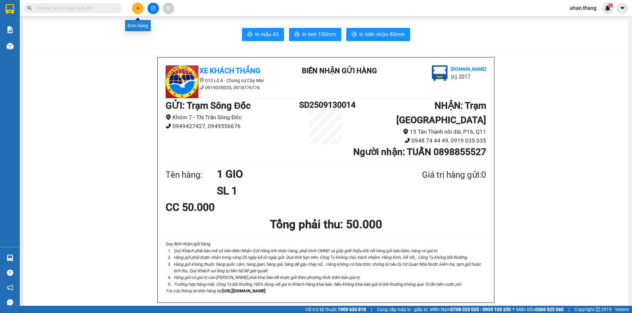
click at [136, 7] on icon "plus" at bounding box center [138, 8] width 5 height 5
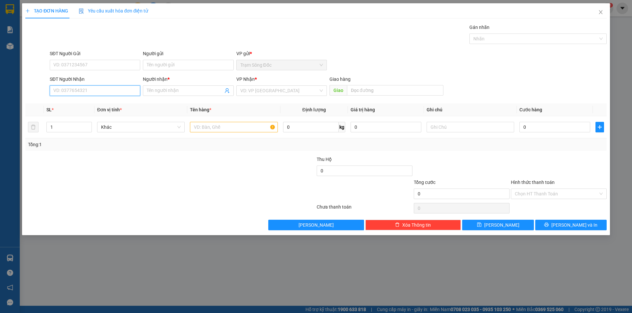
click at [72, 90] on input "SĐT Người Nhận" at bounding box center [95, 91] width 90 height 11
click at [72, 115] on div "0908115038 - SG" at bounding box center [95, 114] width 83 height 7
click at [227, 127] on input "text" at bounding box center [233, 127] width 87 height 11
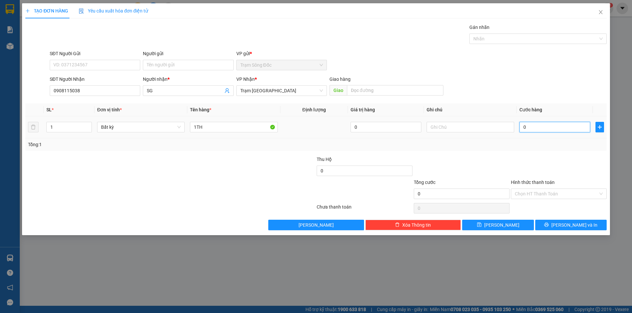
click at [533, 125] on input "0" at bounding box center [554, 127] width 71 height 11
click at [564, 192] on input "Hình thức thanh toán" at bounding box center [555, 194] width 83 height 10
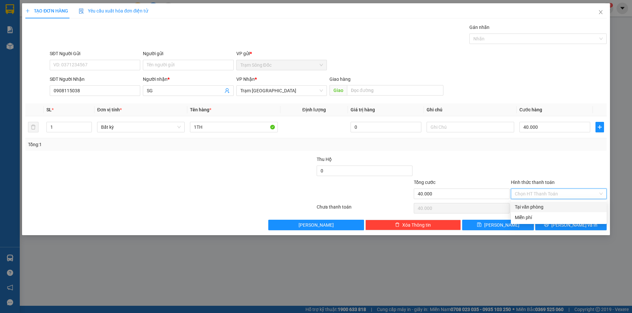
click at [565, 209] on div "Tại văn phòng" at bounding box center [558, 207] width 88 height 7
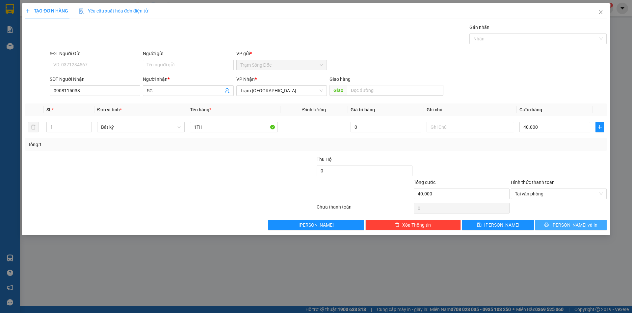
click at [564, 225] on button "[PERSON_NAME] và In" at bounding box center [570, 225] width 71 height 11
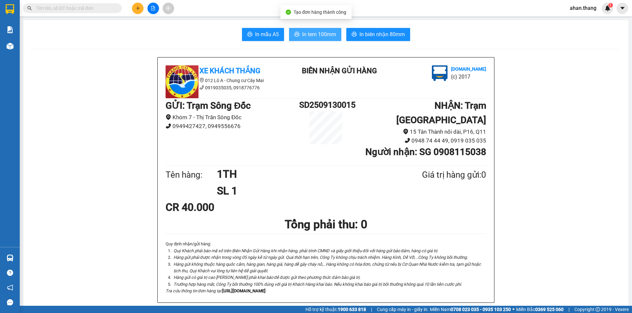
click at [314, 31] on span "In tem 100mm" at bounding box center [319, 34] width 34 height 8
click at [85, 8] on input "text" at bounding box center [75, 8] width 78 height 7
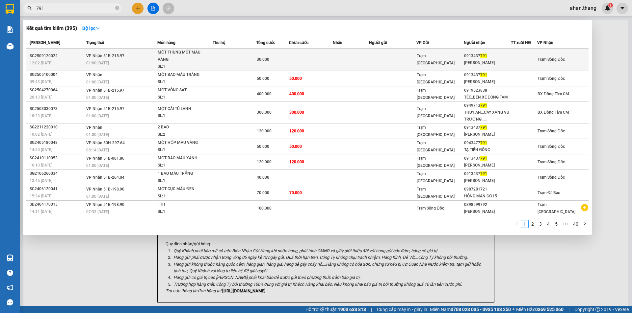
click at [320, 61] on td at bounding box center [311, 60] width 44 height 22
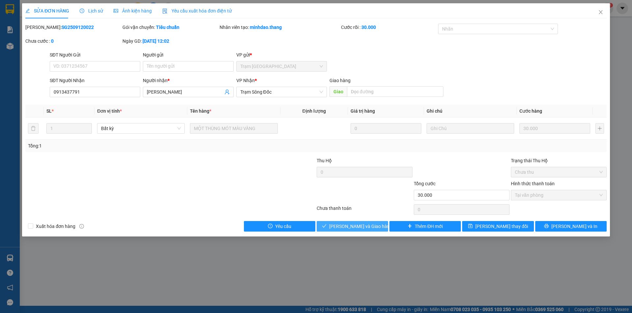
click at [369, 225] on span "[PERSON_NAME] và [PERSON_NAME] hàng" at bounding box center [360, 226] width 63 height 7
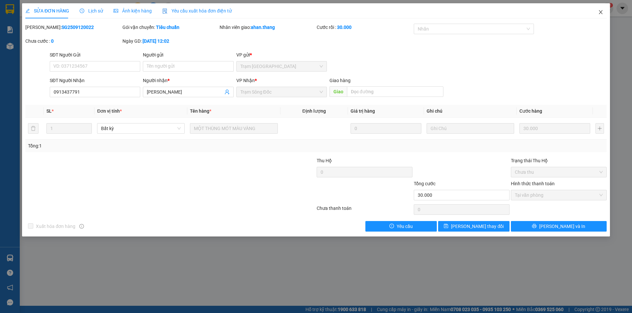
drag, startPoint x: 601, startPoint y: 13, endPoint x: 570, endPoint y: 12, distance: 30.9
click at [600, 13] on icon "close" at bounding box center [600, 12] width 5 height 5
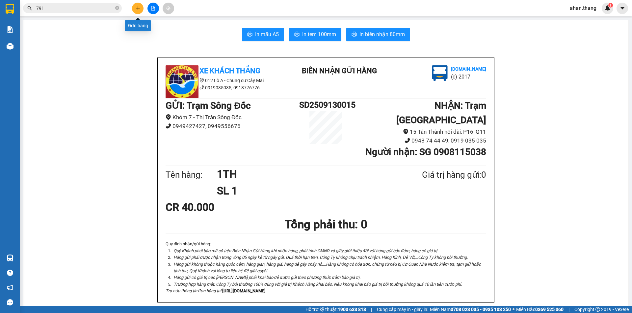
click at [135, 11] on button at bounding box center [138, 9] width 12 height 12
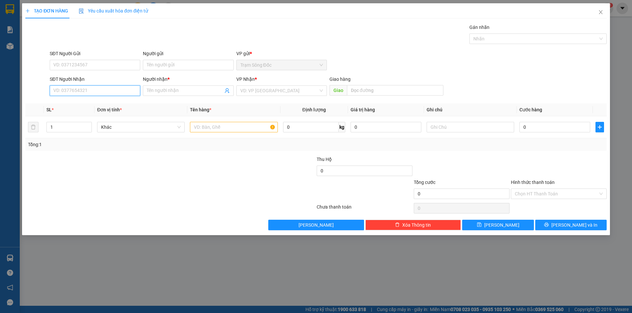
click at [99, 88] on input "SĐT Người Nhận" at bounding box center [95, 91] width 90 height 11
click at [92, 102] on div "0943244939 - SG" at bounding box center [95, 103] width 83 height 7
click at [262, 127] on input "text" at bounding box center [233, 127] width 87 height 11
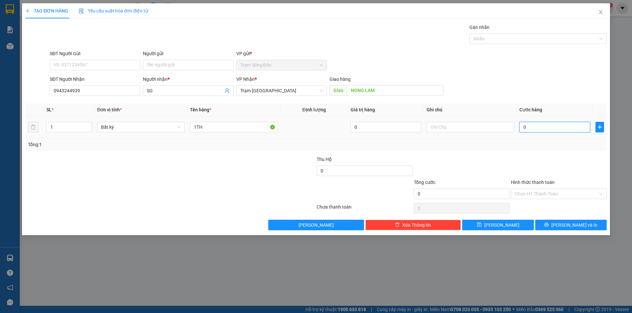
click at [537, 125] on input "0" at bounding box center [554, 127] width 71 height 11
click at [548, 223] on icon "printer" at bounding box center [546, 225] width 5 height 5
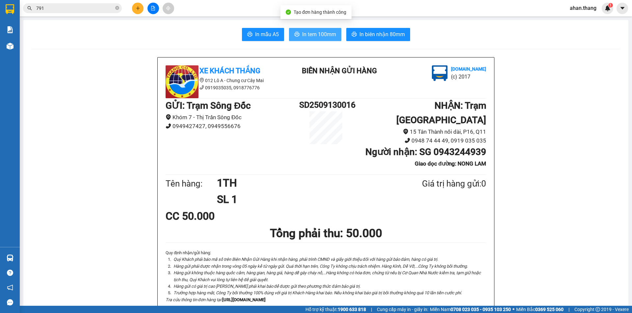
click at [318, 36] on span "In tem 100mm" at bounding box center [319, 34] width 34 height 8
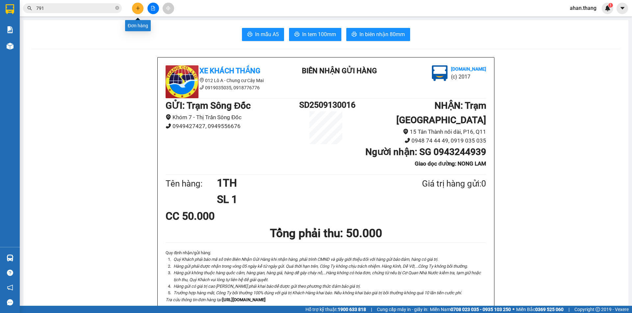
click at [136, 11] on button at bounding box center [138, 9] width 12 height 12
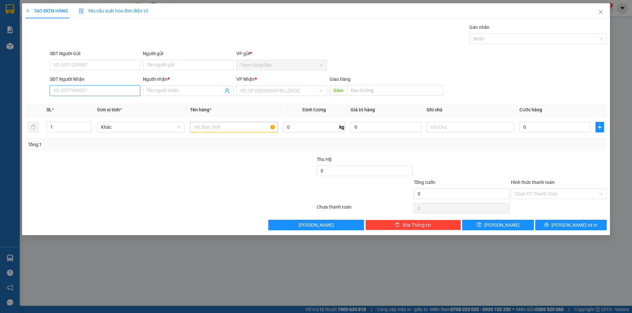
click at [98, 91] on input "SĐT Người Nhận" at bounding box center [95, 91] width 90 height 11
click at [77, 104] on div "0979486521 - SG" at bounding box center [95, 103] width 83 height 7
click at [245, 128] on input "text" at bounding box center [233, 127] width 87 height 11
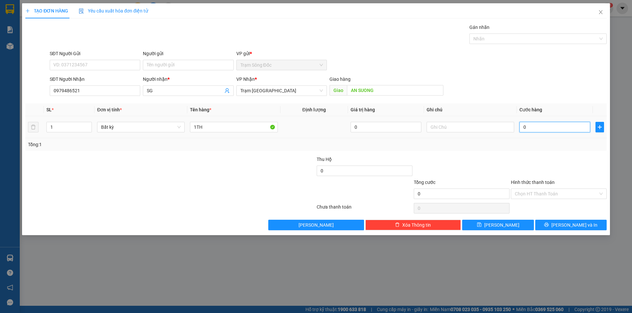
click at [548, 128] on input "0" at bounding box center [554, 127] width 71 height 11
drag, startPoint x: 565, startPoint y: 225, endPoint x: 539, endPoint y: 209, distance: 30.0
click at [563, 224] on button "[PERSON_NAME] và In" at bounding box center [570, 225] width 71 height 11
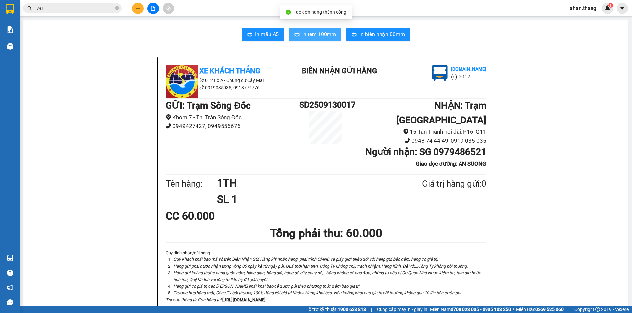
click at [314, 36] on span "In tem 100mm" at bounding box center [319, 34] width 34 height 8
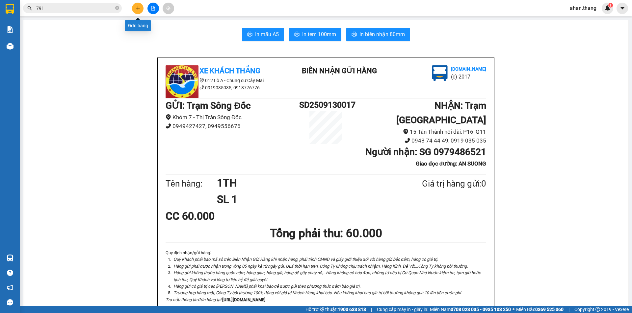
click at [139, 8] on icon "plus" at bounding box center [138, 8] width 4 height 0
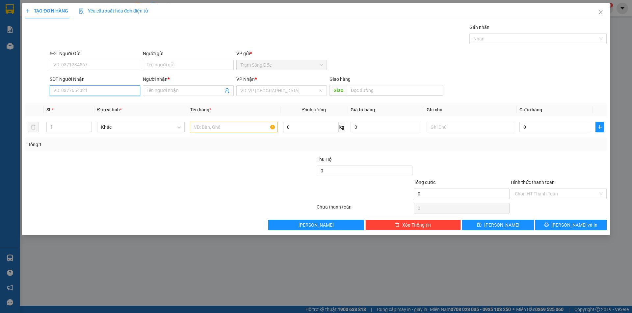
click at [85, 92] on input "SĐT Người Nhận" at bounding box center [95, 91] width 90 height 11
click at [240, 124] on input "text" at bounding box center [233, 127] width 87 height 11
click at [102, 87] on input "SĐT Người Nhận" at bounding box center [95, 91] width 90 height 11
click at [74, 114] on div "0987643273 - HOA" at bounding box center [95, 114] width 83 height 7
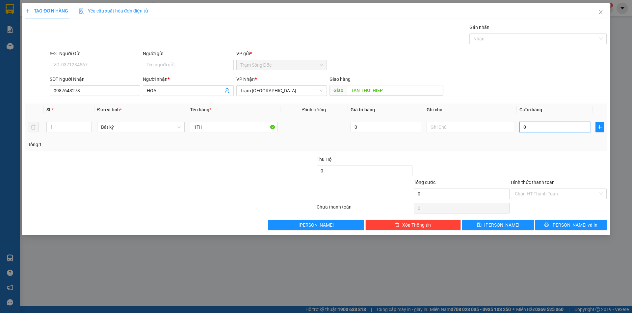
click at [554, 129] on input "0" at bounding box center [554, 127] width 71 height 11
click at [554, 227] on button "[PERSON_NAME] và In" at bounding box center [570, 225] width 71 height 11
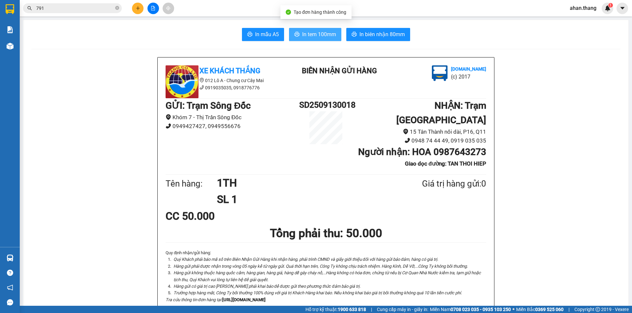
click at [309, 34] on span "In tem 100mm" at bounding box center [319, 34] width 34 height 8
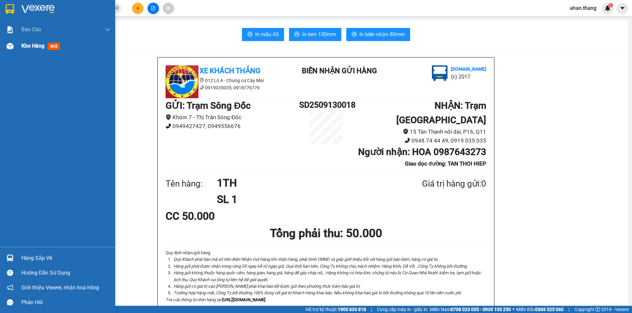
click at [35, 45] on span "Kho hàng" at bounding box center [32, 46] width 23 height 6
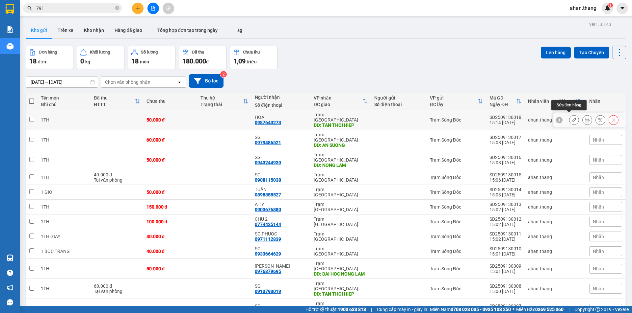
click at [571, 119] on icon at bounding box center [573, 120] width 5 height 5
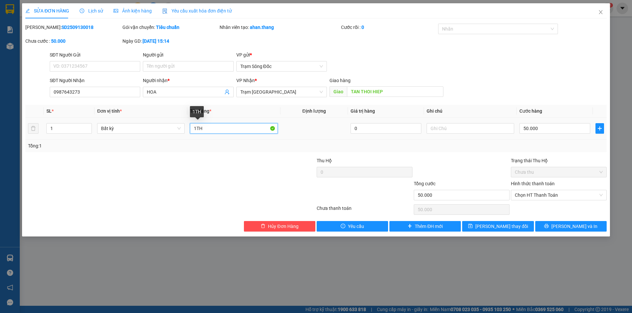
click at [204, 129] on input "1TH" at bounding box center [233, 128] width 87 height 11
click at [551, 226] on button "[PERSON_NAME] và In" at bounding box center [570, 226] width 71 height 11
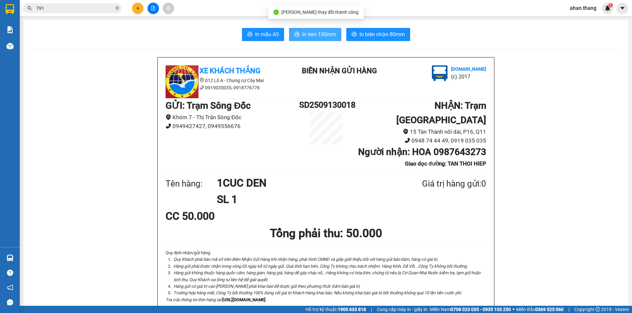
click at [329, 35] on span "In tem 100mm" at bounding box center [319, 34] width 34 height 8
click at [52, 10] on input "791" at bounding box center [75, 8] width 78 height 7
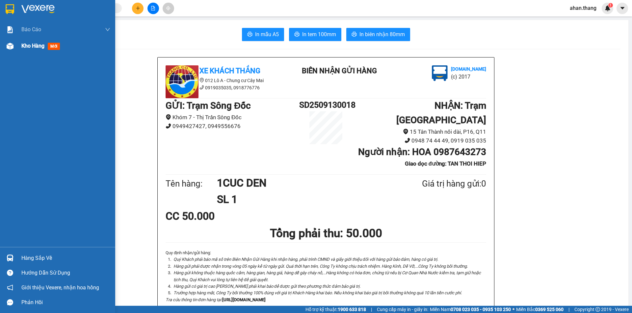
click at [41, 45] on span "Kho hàng" at bounding box center [32, 46] width 23 height 6
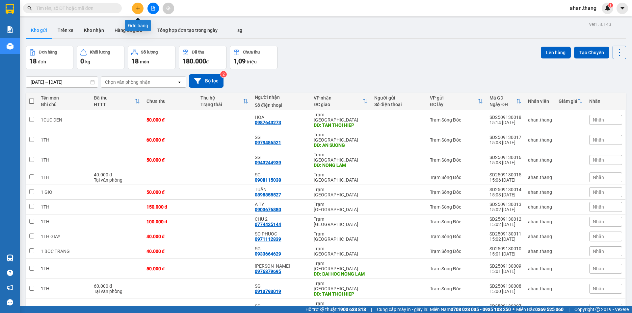
click at [139, 8] on icon "plus" at bounding box center [138, 8] width 5 height 5
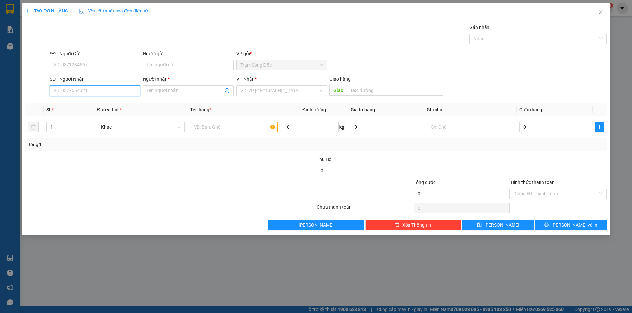
click at [111, 88] on input "SĐT Người Nhận" at bounding box center [95, 91] width 90 height 11
click at [210, 125] on input "text" at bounding box center [233, 127] width 87 height 11
click at [79, 90] on input "SĐT Người Nhận" at bounding box center [95, 91] width 90 height 11
click at [179, 90] on input "Người nhận *" at bounding box center [185, 90] width 76 height 7
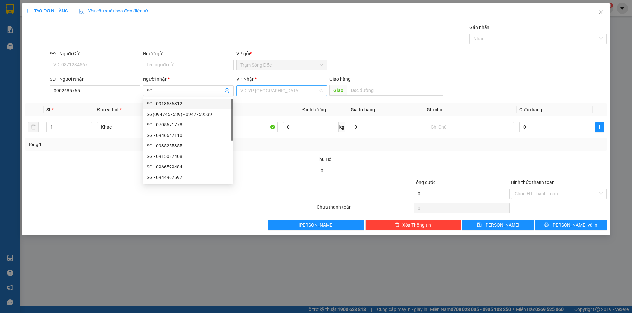
click at [289, 93] on input "search" at bounding box center [279, 91] width 78 height 10
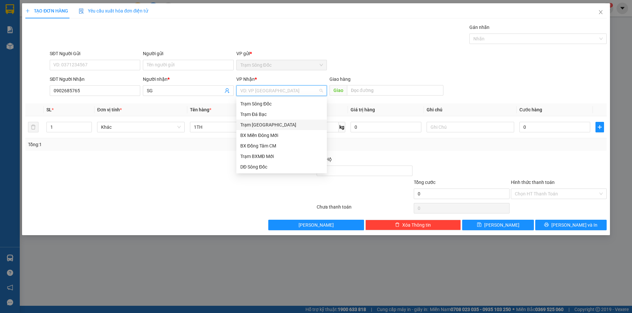
click at [271, 123] on div "Trạm [GEOGRAPHIC_DATA]" at bounding box center [281, 124] width 83 height 7
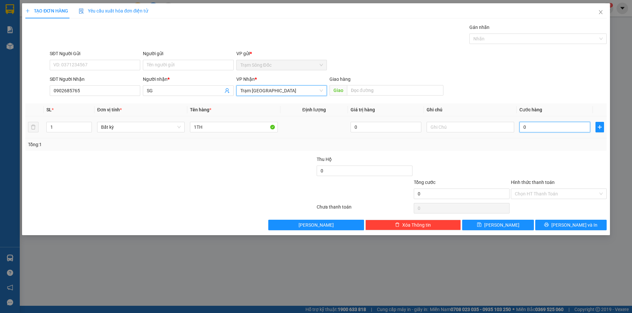
click at [563, 127] on input "0" at bounding box center [554, 127] width 71 height 11
click at [559, 196] on input "Hình thức thanh toán" at bounding box center [555, 194] width 83 height 10
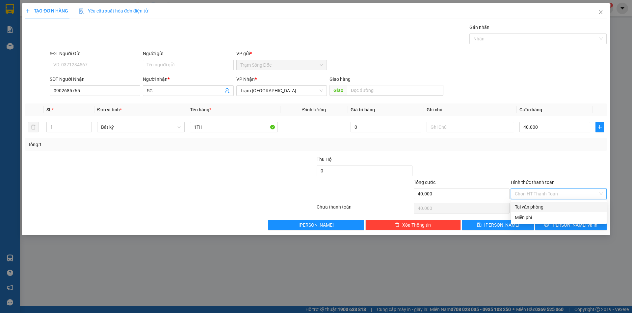
click at [560, 207] on div "Tại văn phòng" at bounding box center [558, 207] width 88 height 7
click at [548, 225] on icon "printer" at bounding box center [546, 225] width 5 height 5
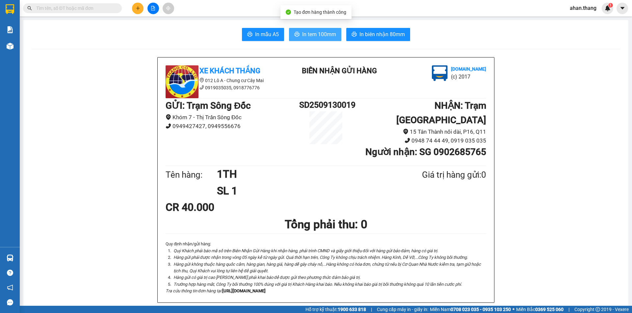
click at [325, 37] on span "In tem 100mm" at bounding box center [319, 34] width 34 height 8
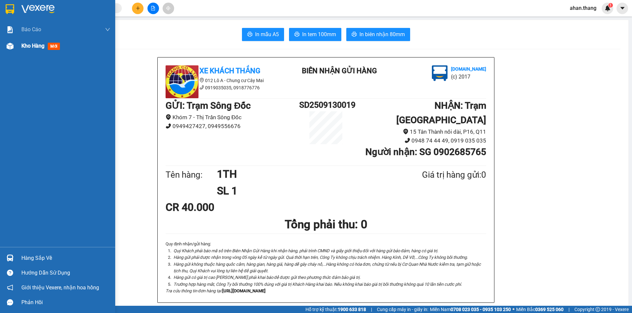
click at [25, 46] on span "Kho hàng" at bounding box center [32, 46] width 23 height 6
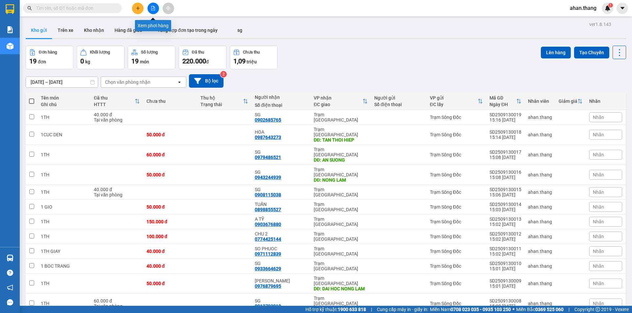
click at [152, 8] on icon "file-add" at bounding box center [153, 8] width 5 height 5
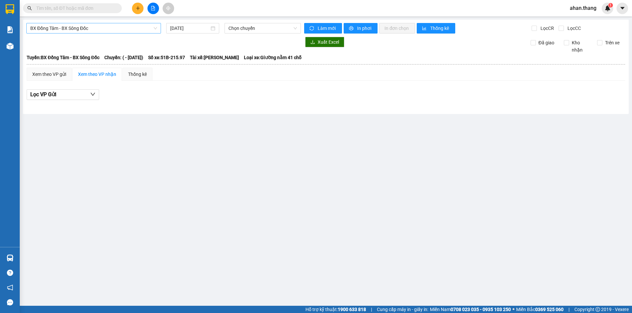
click at [95, 27] on span "BX Đồng Tâm - BX Sông Đốc" at bounding box center [93, 28] width 127 height 10
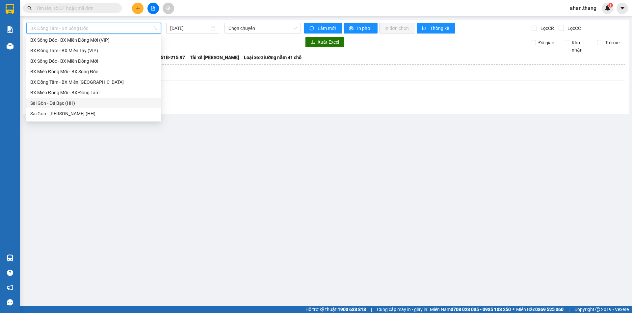
scroll to position [63, 0]
click at [57, 93] on div "BX Miền Tây - BX Đồng Tâm" at bounding box center [93, 93] width 127 height 7
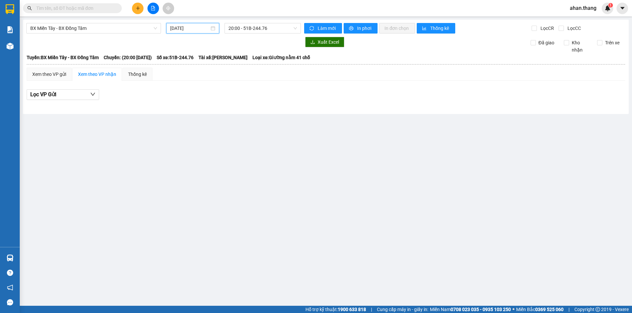
click at [201, 26] on input "[DATE]" at bounding box center [189, 28] width 39 height 7
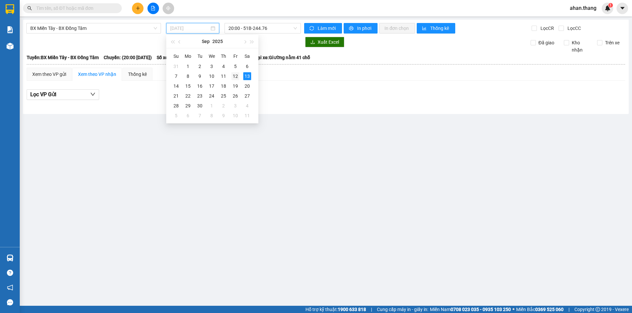
click at [233, 75] on div "12" at bounding box center [235, 76] width 8 height 8
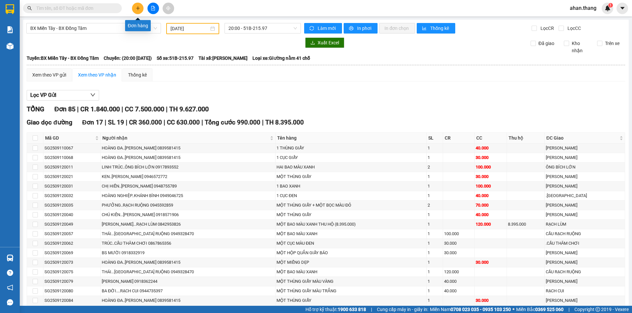
click at [136, 10] on icon "plus" at bounding box center [138, 8] width 5 height 5
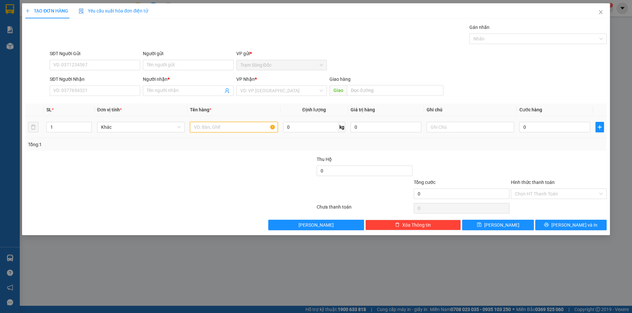
click at [239, 126] on input "text" at bounding box center [233, 127] width 87 height 11
click at [105, 87] on input "SĐT Người Nhận" at bounding box center [95, 91] width 90 height 11
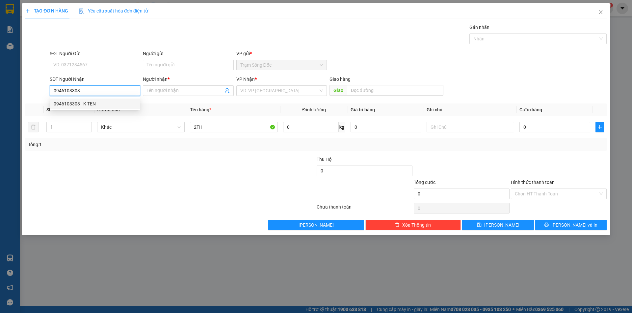
click at [105, 107] on div "0946103303 - K TEN" at bounding box center [95, 103] width 83 height 7
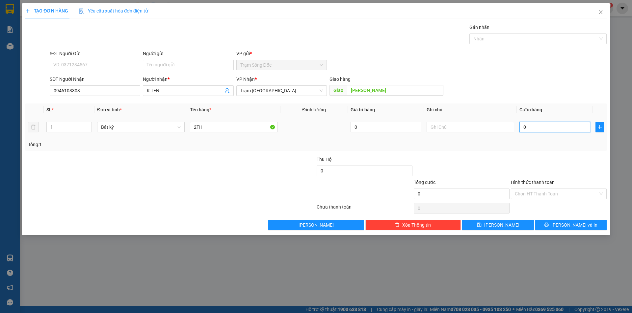
click at [540, 128] on input "0" at bounding box center [554, 127] width 71 height 11
click at [567, 223] on span "[PERSON_NAME] và In" at bounding box center [574, 225] width 46 height 7
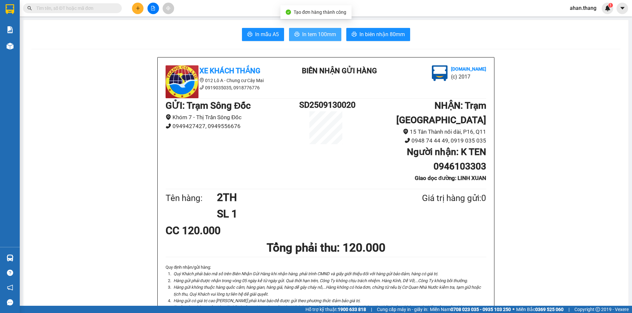
click at [311, 36] on span "In tem 100mm" at bounding box center [319, 34] width 34 height 8
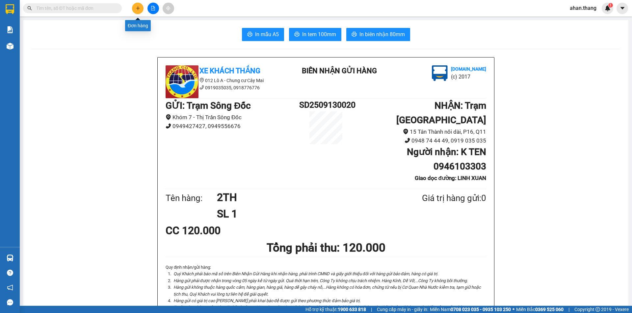
click at [136, 10] on icon "plus" at bounding box center [138, 8] width 5 height 5
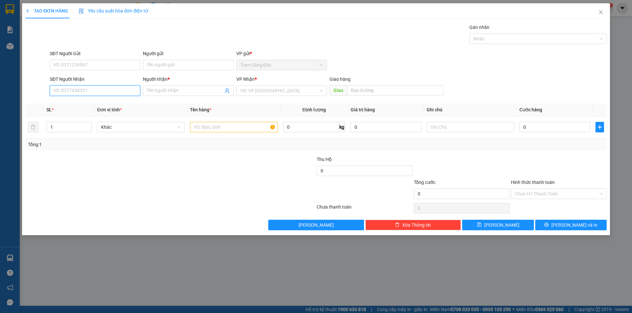
click at [94, 90] on input "SĐT Người Nhận" at bounding box center [95, 91] width 90 height 11
click at [81, 92] on input "SĐT Người Nhận" at bounding box center [95, 91] width 90 height 11
click at [73, 103] on div "0932008825 - MY" at bounding box center [95, 103] width 83 height 7
click at [228, 128] on input "text" at bounding box center [233, 127] width 87 height 11
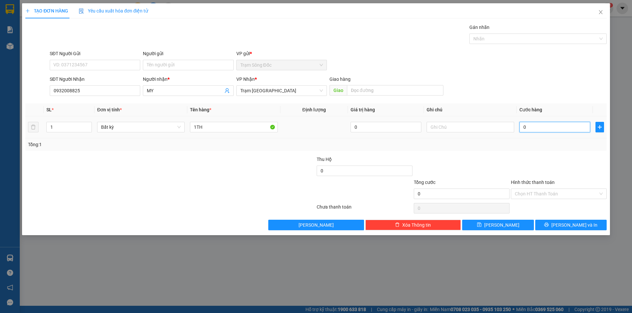
click at [552, 126] on input "0" at bounding box center [554, 127] width 71 height 11
click at [548, 225] on icon "printer" at bounding box center [546, 225] width 4 height 4
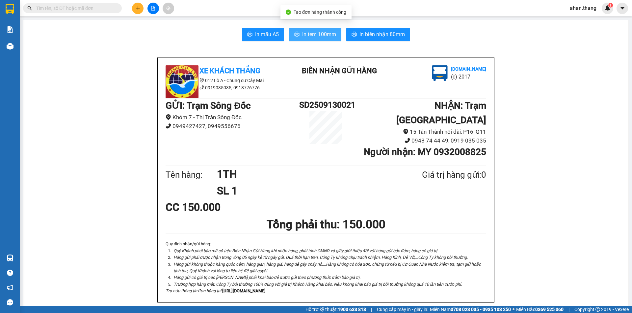
click at [310, 35] on span "In tem 100mm" at bounding box center [319, 34] width 34 height 8
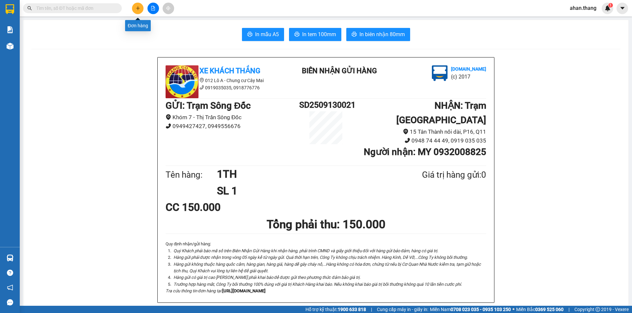
click at [136, 7] on icon "plus" at bounding box center [138, 8] width 5 height 5
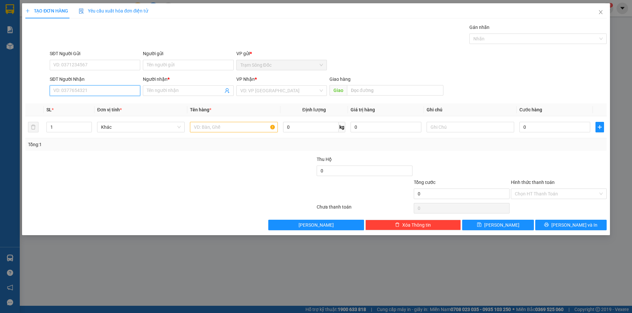
click at [92, 92] on input "SĐT Người Nhận" at bounding box center [95, 91] width 90 height 11
click at [191, 92] on input "Người nhận *" at bounding box center [185, 90] width 76 height 7
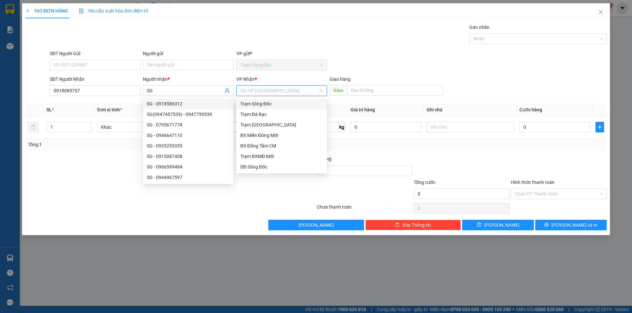
click at [257, 89] on input "search" at bounding box center [279, 91] width 78 height 10
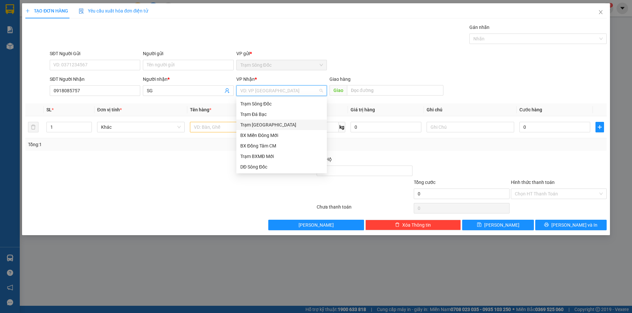
click at [262, 123] on div "Trạm [GEOGRAPHIC_DATA]" at bounding box center [281, 124] width 83 height 7
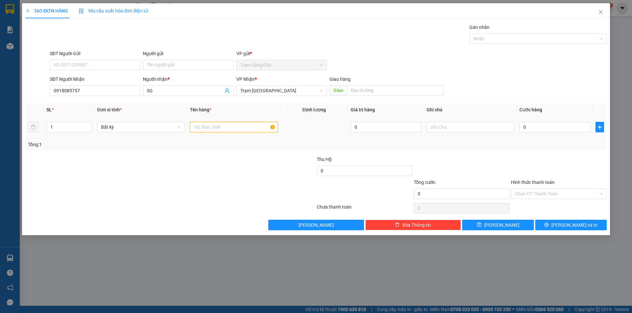
click at [230, 127] on input "text" at bounding box center [233, 127] width 87 height 11
click at [371, 90] on input "text" at bounding box center [395, 90] width 96 height 11
click at [540, 129] on input "0" at bounding box center [554, 127] width 71 height 11
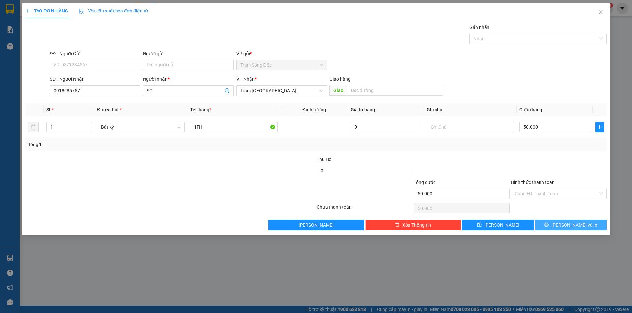
click at [566, 226] on span "[PERSON_NAME] và In" at bounding box center [574, 225] width 46 height 7
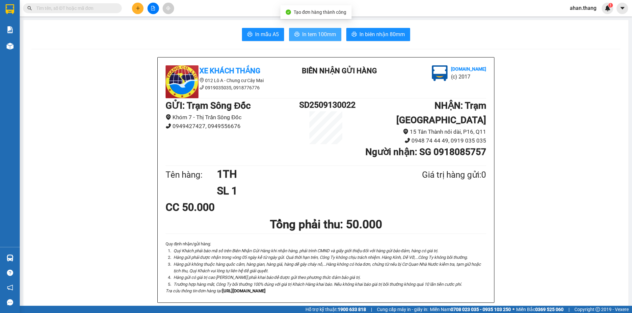
click at [311, 33] on span "In tem 100mm" at bounding box center [319, 34] width 34 height 8
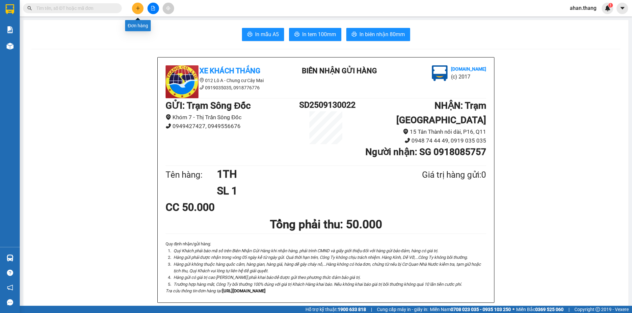
click at [135, 8] on button at bounding box center [138, 9] width 12 height 12
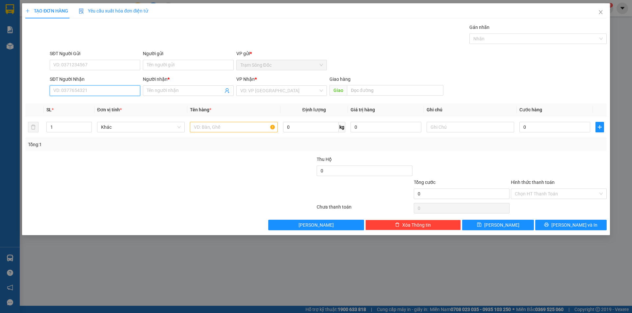
click at [94, 91] on input "SĐT Người Nhận" at bounding box center [95, 91] width 90 height 11
click at [82, 102] on div "0362396332 - SG" at bounding box center [95, 103] width 83 height 7
click at [226, 126] on input "text" at bounding box center [233, 127] width 87 height 11
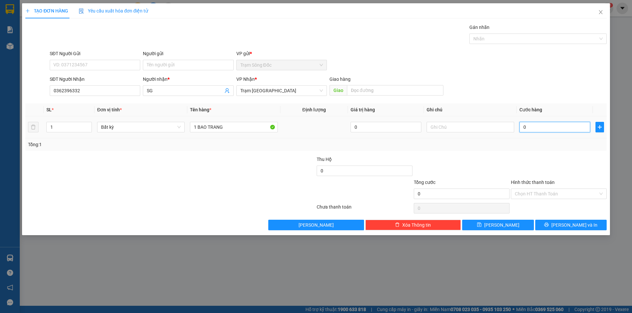
click at [554, 130] on input "0" at bounding box center [554, 127] width 71 height 11
click at [548, 224] on icon "printer" at bounding box center [546, 225] width 4 height 4
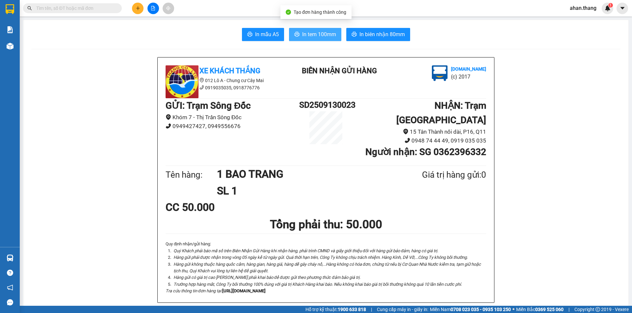
click at [307, 35] on span "In tem 100mm" at bounding box center [319, 34] width 34 height 8
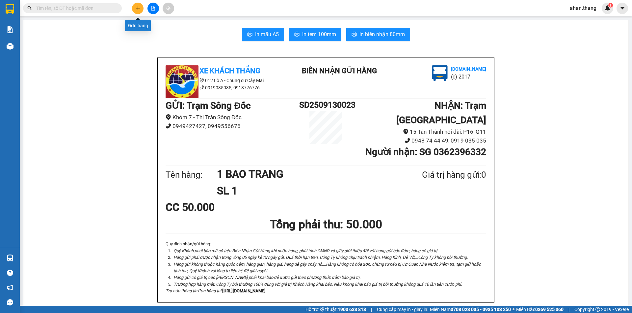
click at [134, 8] on button at bounding box center [138, 9] width 12 height 12
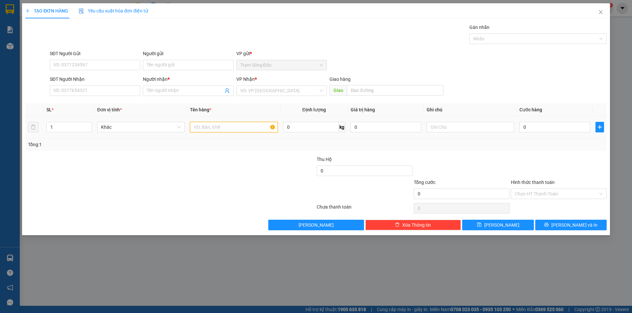
click at [211, 127] on input "text" at bounding box center [233, 127] width 87 height 11
click at [77, 92] on input "SĐT Người Nhận" at bounding box center [95, 91] width 90 height 11
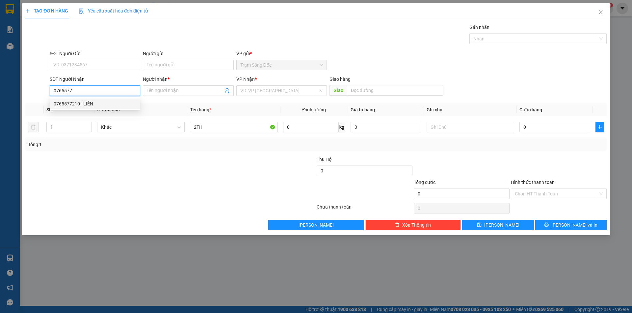
click at [78, 104] on div "0765577210 - LIÊN" at bounding box center [95, 103] width 83 height 7
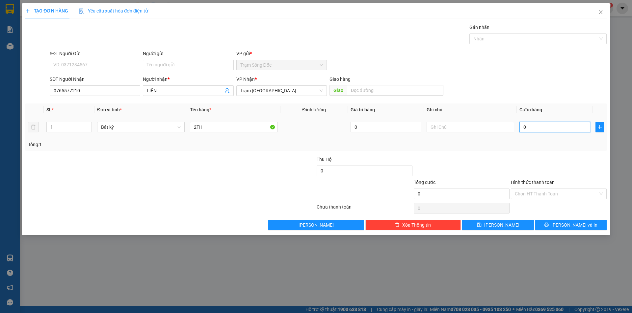
click at [558, 125] on input "0" at bounding box center [554, 127] width 71 height 11
click at [570, 227] on span "[PERSON_NAME] và In" at bounding box center [574, 225] width 46 height 7
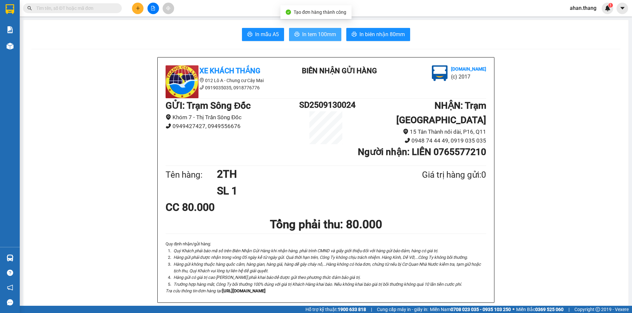
click at [324, 37] on span "In tem 100mm" at bounding box center [319, 34] width 34 height 8
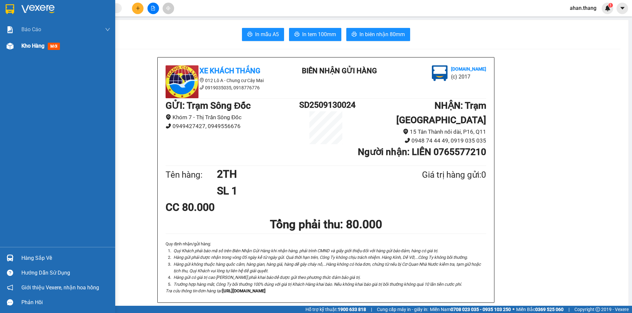
click at [26, 46] on span "Kho hàng" at bounding box center [32, 46] width 23 height 6
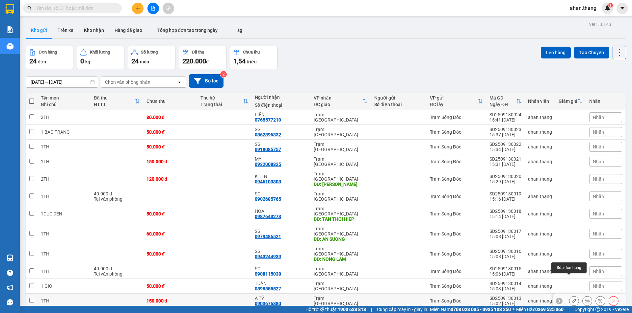
click at [571, 299] on icon at bounding box center [573, 301] width 5 height 5
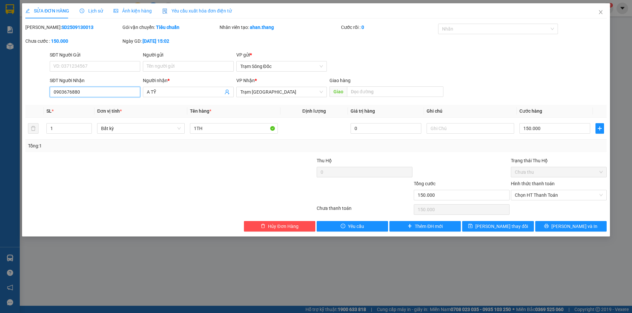
click at [108, 94] on input "0903676880" at bounding box center [95, 92] width 90 height 11
click at [192, 92] on input "A TỸ" at bounding box center [185, 91] width 76 height 7
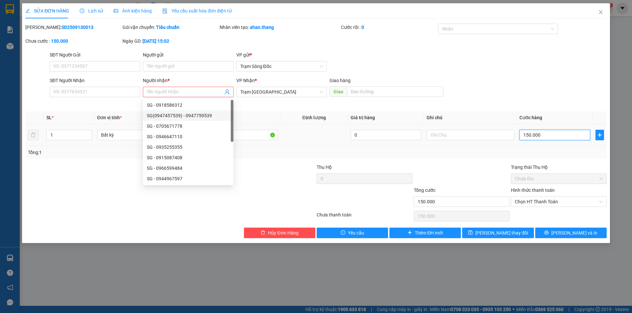
click at [543, 134] on input "150.000" at bounding box center [554, 135] width 71 height 11
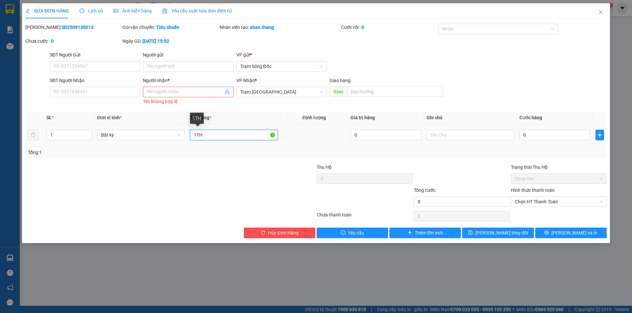
click at [206, 134] on input "1TH" at bounding box center [233, 135] width 87 height 11
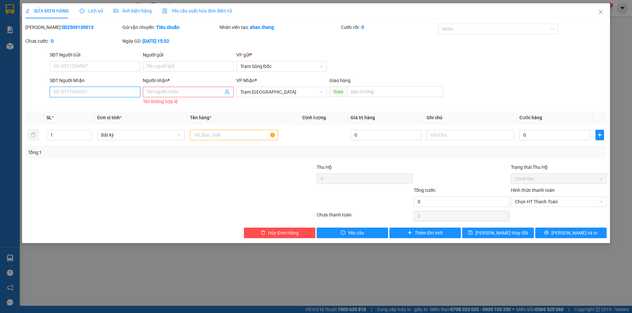
click at [78, 93] on input "SĐT Người Nhận" at bounding box center [95, 92] width 90 height 11
click at [198, 133] on input "text" at bounding box center [233, 135] width 87 height 11
click at [87, 93] on input "SĐT Người Nhận" at bounding box center [95, 92] width 90 height 11
click at [173, 92] on input "Người nhận *" at bounding box center [185, 91] width 76 height 7
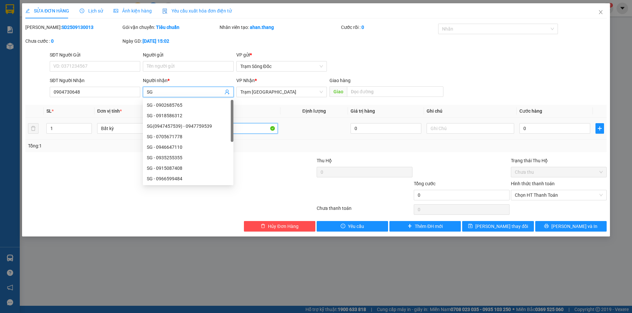
click at [257, 128] on input "1TH" at bounding box center [233, 128] width 87 height 11
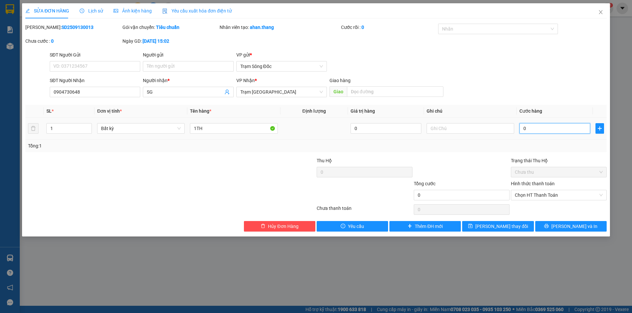
click at [568, 128] on input "0" at bounding box center [554, 128] width 71 height 11
click at [549, 194] on span "Chọn HT Thanh Toán" at bounding box center [558, 195] width 88 height 10
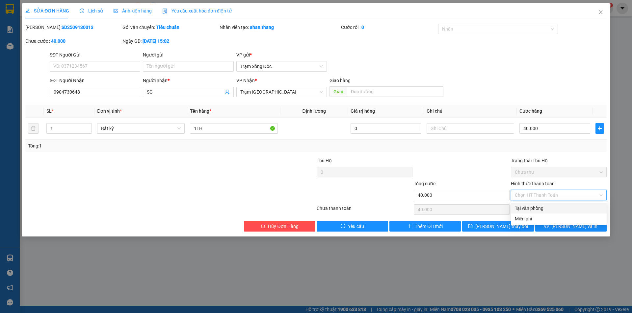
click at [556, 209] on div "Tại văn phòng" at bounding box center [558, 208] width 88 height 7
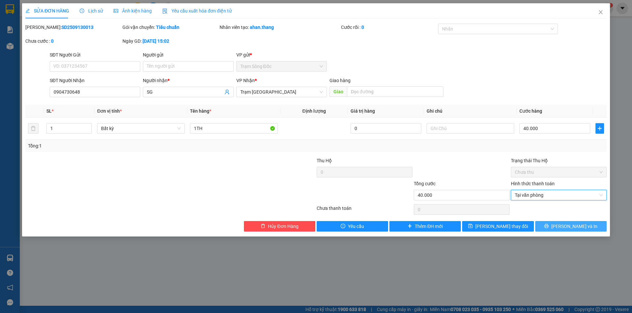
click at [567, 227] on span "[PERSON_NAME] và In" at bounding box center [574, 226] width 46 height 7
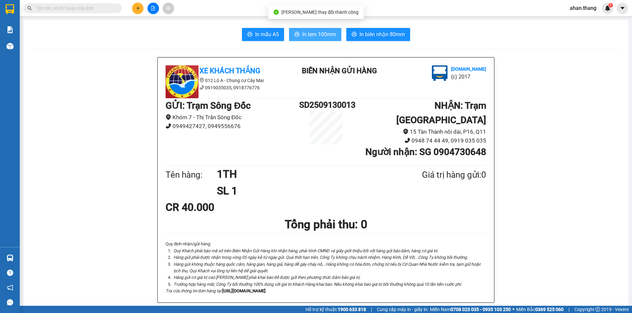
click at [322, 36] on span "In tem 100mm" at bounding box center [319, 34] width 34 height 8
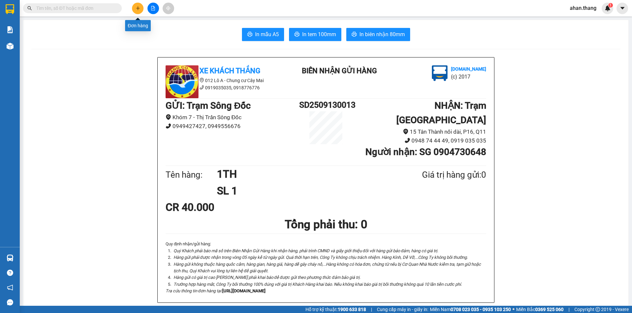
click at [139, 7] on icon "plus" at bounding box center [138, 8] width 5 height 5
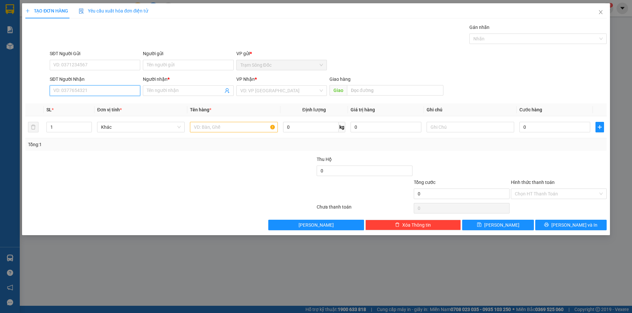
click at [77, 90] on input "SĐT Người Nhận" at bounding box center [95, 91] width 90 height 11
click at [203, 126] on input "text" at bounding box center [233, 127] width 87 height 11
click at [80, 90] on input "SĐT Người Nhận" at bounding box center [95, 91] width 90 height 11
click at [86, 102] on div "0852671469 - VIỆT HÀ" at bounding box center [95, 103] width 83 height 7
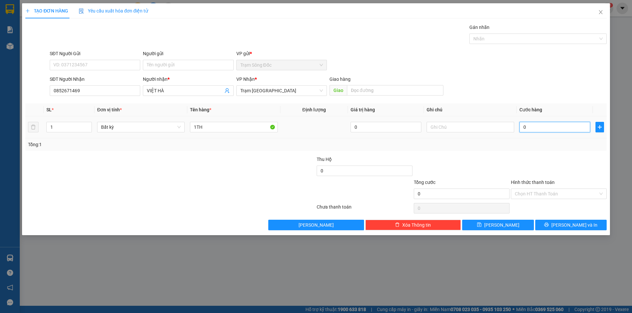
click at [556, 124] on input "0" at bounding box center [554, 127] width 71 height 11
click at [562, 192] on input "Hình thức thanh toán" at bounding box center [555, 194] width 83 height 10
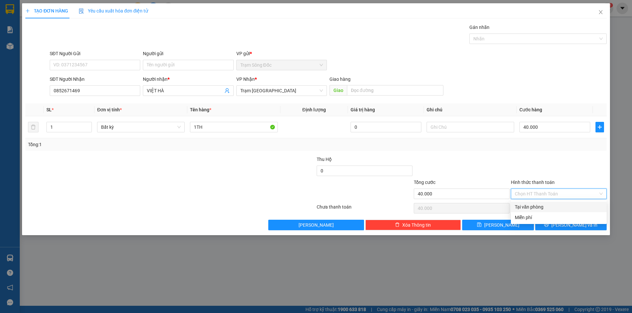
click at [563, 205] on div "Tại văn phòng" at bounding box center [558, 207] width 88 height 7
click at [570, 224] on span "[PERSON_NAME] và In" at bounding box center [574, 225] width 46 height 7
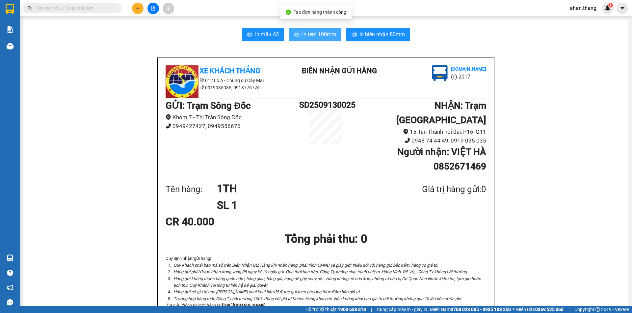
click at [318, 33] on span "In tem 100mm" at bounding box center [319, 34] width 34 height 8
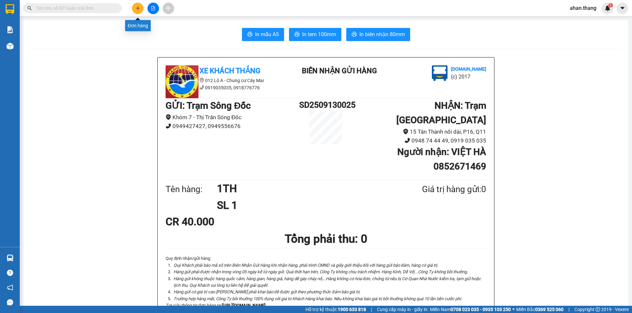
click at [136, 9] on icon "plus" at bounding box center [138, 8] width 5 height 5
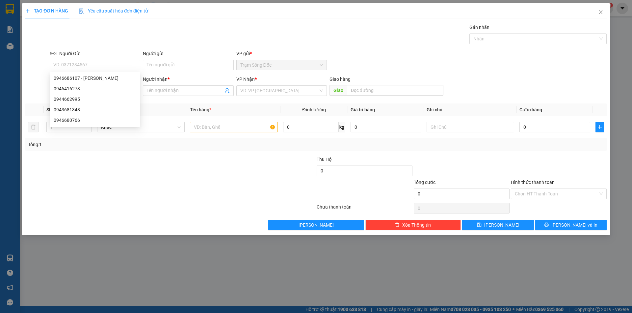
click at [111, 168] on div at bounding box center [122, 167] width 194 height 23
click at [91, 91] on input "SĐT Người Nhận" at bounding box center [95, 91] width 90 height 11
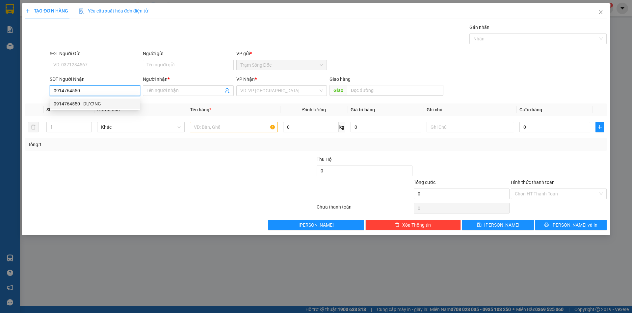
click at [75, 101] on div "0914764550 - DƯƠNG" at bounding box center [95, 103] width 83 height 7
click at [253, 130] on input "text" at bounding box center [233, 127] width 87 height 11
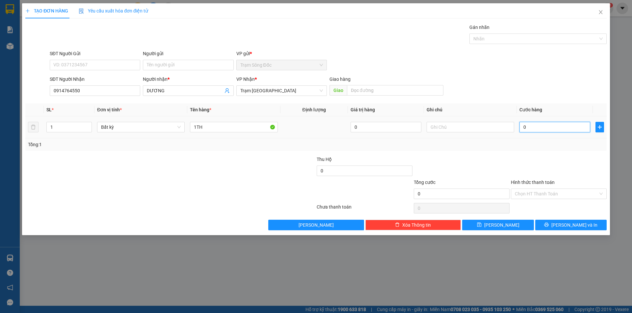
click at [561, 127] on input "0" at bounding box center [554, 127] width 71 height 11
click at [559, 193] on input "Hình thức thanh toán" at bounding box center [555, 194] width 83 height 10
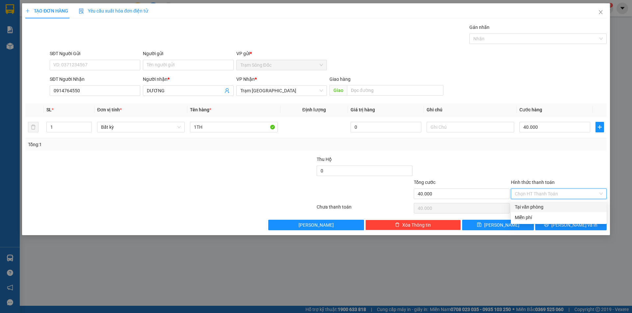
click at [557, 208] on div "Tại văn phòng" at bounding box center [558, 207] width 88 height 7
click at [548, 224] on icon "printer" at bounding box center [546, 225] width 5 height 5
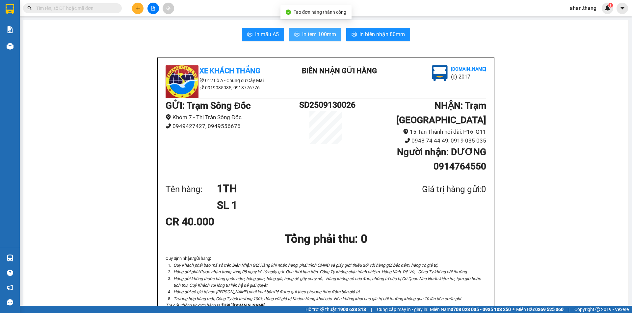
click at [304, 34] on span "In tem 100mm" at bounding box center [319, 34] width 34 height 8
drag, startPoint x: 486, startPoint y: 269, endPoint x: 135, endPoint y: 5, distance: 439.0
click at [135, 5] on button at bounding box center [138, 9] width 12 height 12
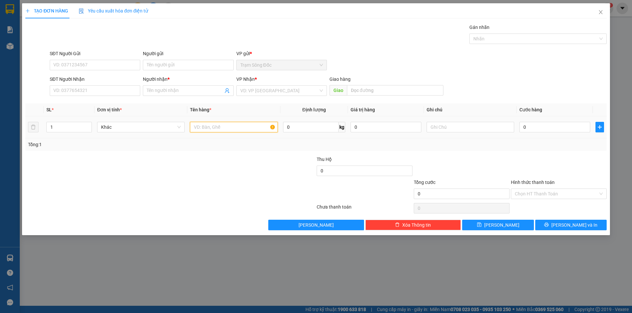
click at [212, 127] on input "text" at bounding box center [233, 127] width 87 height 11
click at [84, 92] on input "SĐT Người Nhận" at bounding box center [95, 91] width 90 height 11
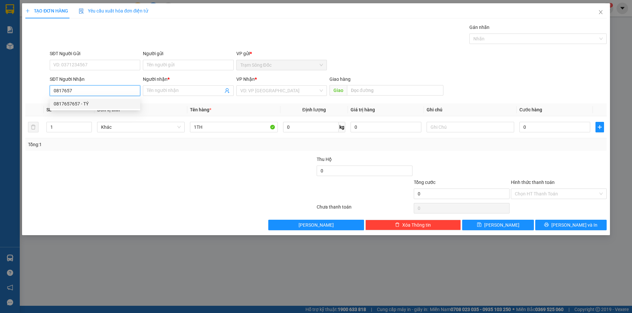
click at [80, 103] on div "0817657657 - TÝ" at bounding box center [95, 103] width 83 height 7
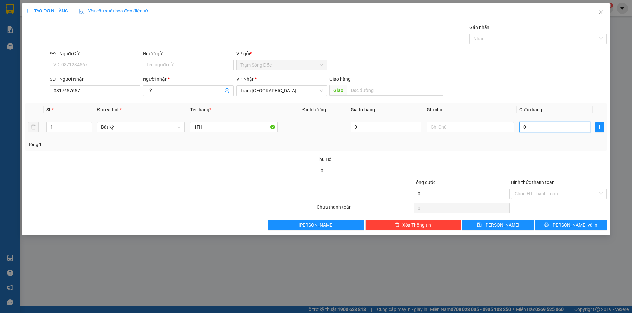
click at [545, 129] on input "0" at bounding box center [554, 127] width 71 height 11
click at [569, 226] on span "[PERSON_NAME] và In" at bounding box center [574, 225] width 46 height 7
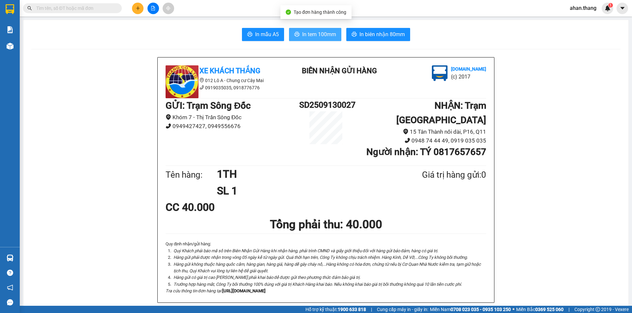
click at [322, 33] on span "In tem 100mm" at bounding box center [319, 34] width 34 height 8
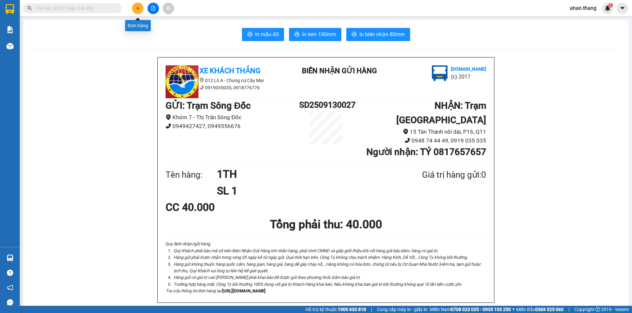
click at [140, 9] on icon "plus" at bounding box center [138, 8] width 5 height 5
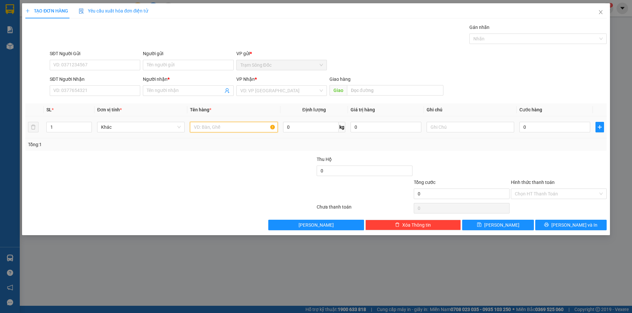
click at [236, 129] on input "text" at bounding box center [233, 127] width 87 height 11
click at [84, 92] on input "SĐT Người Nhận" at bounding box center [95, 91] width 90 height 11
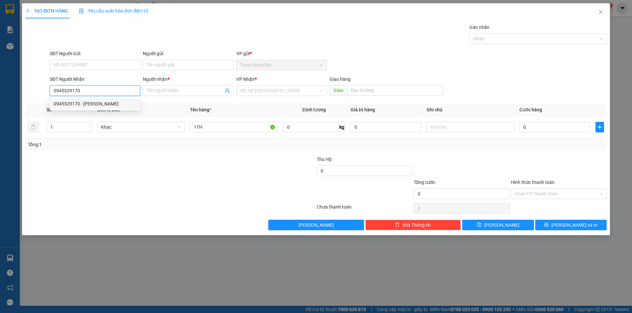
click at [93, 104] on div "0945529170 - KIM HUYEN" at bounding box center [95, 103] width 83 height 7
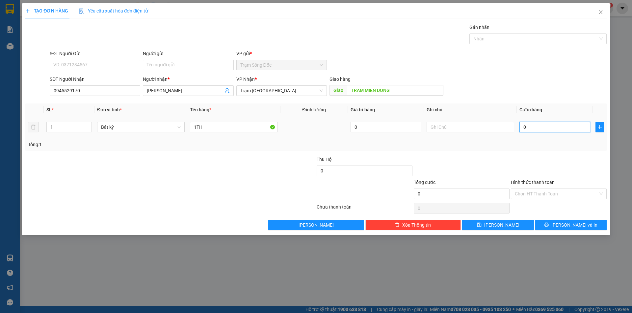
click at [544, 127] on input "0" at bounding box center [554, 127] width 71 height 11
click at [548, 194] on input "Hình thức thanh toán" at bounding box center [555, 194] width 83 height 10
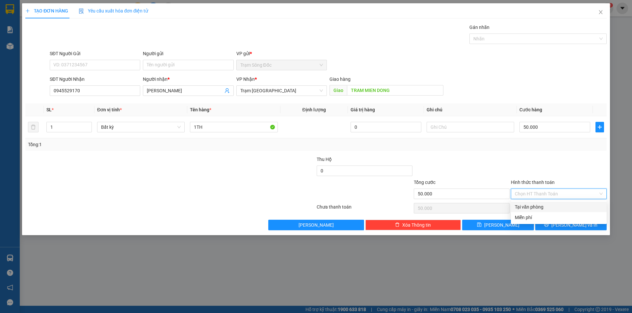
click at [547, 204] on div "Tại văn phòng" at bounding box center [558, 207] width 88 height 7
click at [552, 226] on button "[PERSON_NAME] và In" at bounding box center [570, 225] width 71 height 11
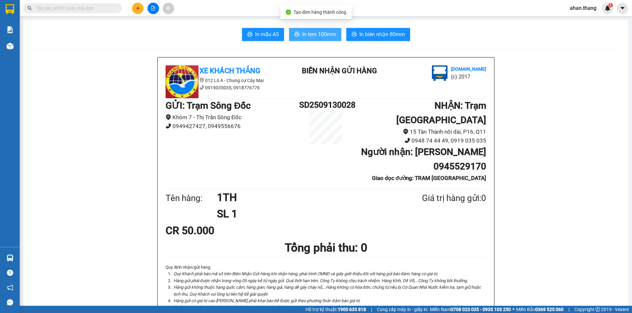
click at [314, 34] on span "In tem 100mm" at bounding box center [319, 34] width 34 height 8
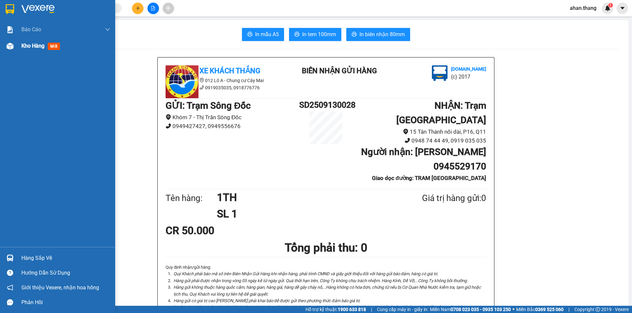
click at [33, 44] on span "Kho hàng" at bounding box center [32, 46] width 23 height 6
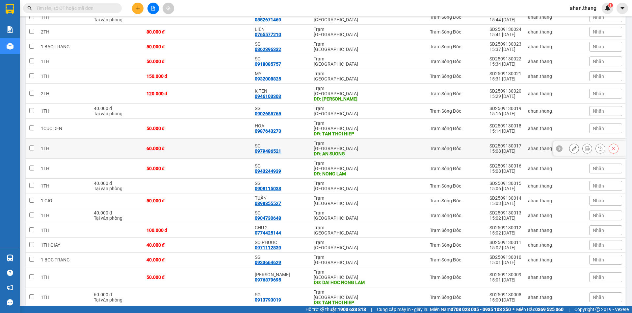
scroll to position [164, 0]
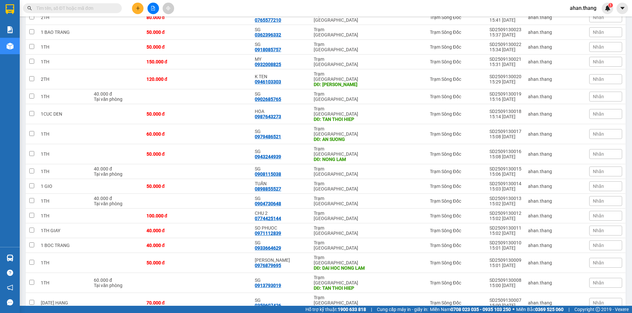
click at [136, 10] on icon "plus" at bounding box center [138, 8] width 5 height 5
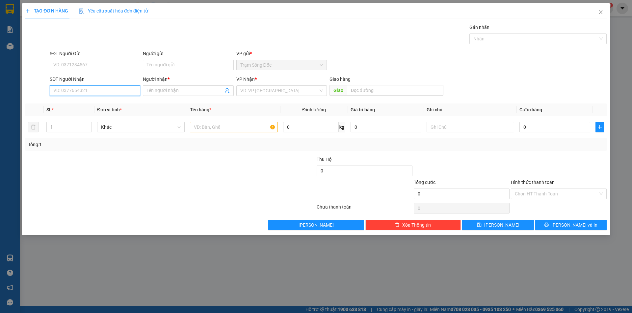
click at [105, 91] on input "SĐT Người Nhận" at bounding box center [95, 91] width 90 height 11
click at [221, 127] on input "text" at bounding box center [233, 127] width 87 height 11
type input "1TH"
click at [104, 87] on input "SĐT Người Nhận" at bounding box center [95, 91] width 90 height 11
click at [85, 103] on div "0916442289 - [PERSON_NAME]" at bounding box center [95, 103] width 83 height 7
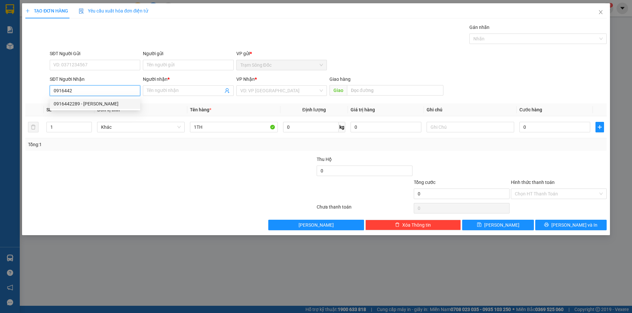
type input "0916442289"
type input "CHI HUE"
type input "0916442289"
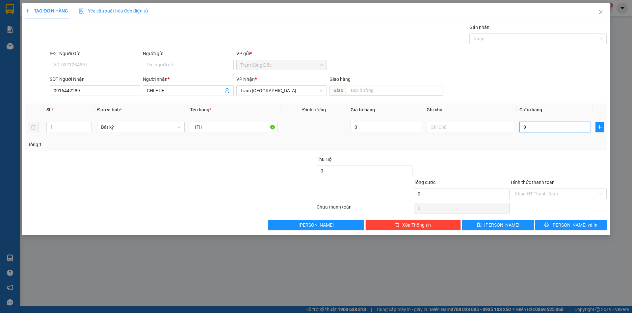
click at [541, 126] on input "0" at bounding box center [554, 127] width 71 height 11
type input "3"
type input "30"
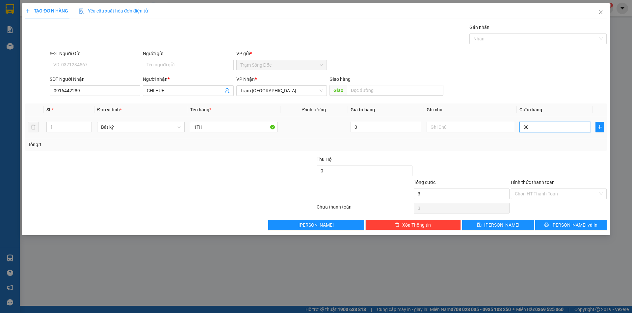
type input "30"
type input "30.000"
click at [565, 195] on input "Hình thức thanh toán" at bounding box center [555, 194] width 83 height 10
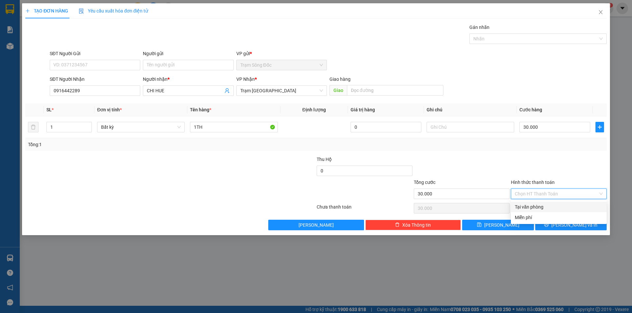
click at [564, 208] on div "Tại văn phòng" at bounding box center [558, 207] width 88 height 7
type input "0"
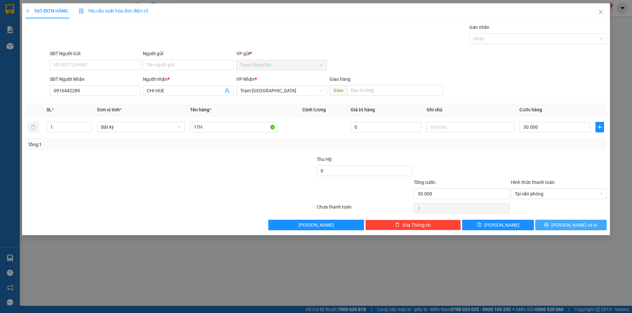
click at [568, 224] on span "[PERSON_NAME] và In" at bounding box center [574, 225] width 46 height 7
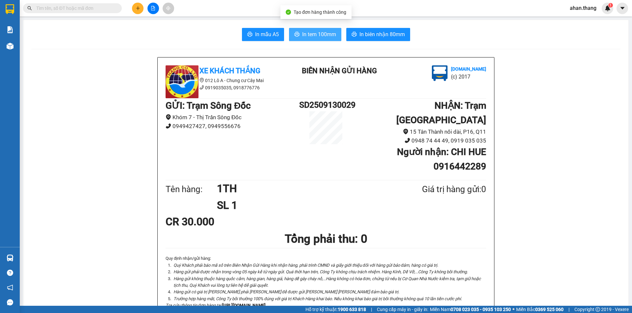
click at [324, 36] on span "In tem 100mm" at bounding box center [319, 34] width 34 height 8
click at [136, 9] on icon "plus" at bounding box center [138, 8] width 5 height 5
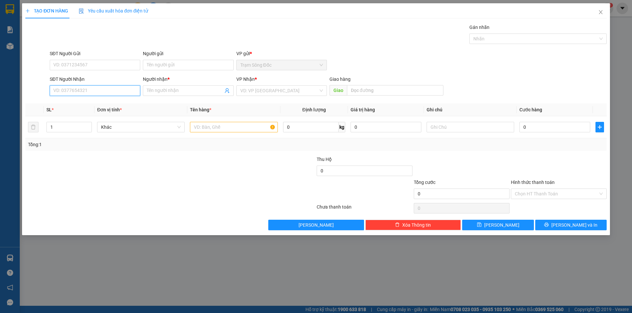
click at [100, 93] on input "SĐT Người Nhận" at bounding box center [95, 91] width 90 height 11
click at [221, 124] on input "text" at bounding box center [233, 127] width 87 height 11
type input "3 [PERSON_NAME]"
click at [94, 89] on input "SĐT Người Nhận" at bounding box center [95, 91] width 90 height 11
click at [84, 104] on div "0949169270 - [PERSON_NAME]" at bounding box center [95, 103] width 83 height 7
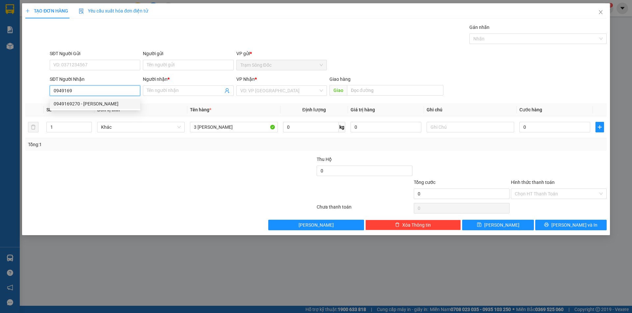
type input "0949169270"
type input "[PERSON_NAME]"
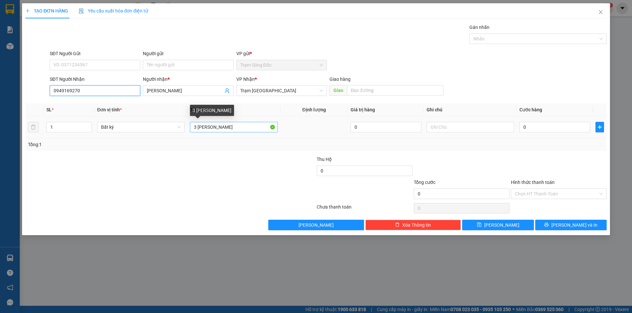
type input "0949169270"
click at [235, 129] on input "3 [PERSON_NAME]" at bounding box center [233, 127] width 87 height 11
type input "3 [PERSON_NAME]"
click at [565, 127] on input "0" at bounding box center [554, 127] width 71 height 11
type input "1"
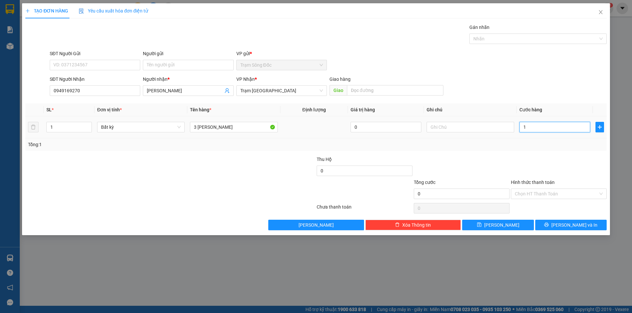
type input "1"
type input "14"
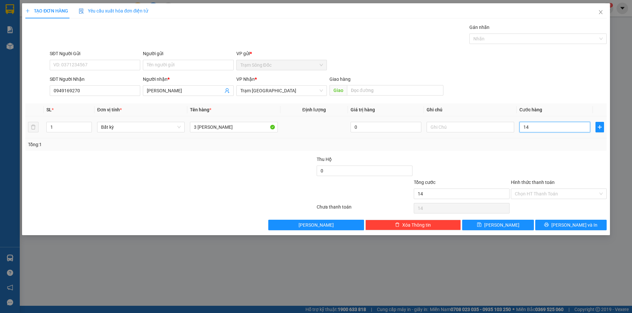
type input "140"
type input "140.000"
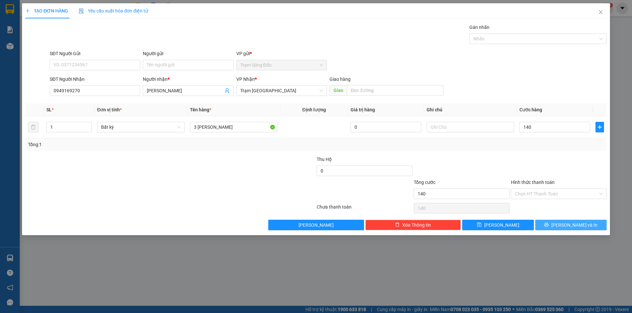
type input "140.000"
drag, startPoint x: 564, startPoint y: 223, endPoint x: 533, endPoint y: 203, distance: 37.0
click at [563, 223] on button "[PERSON_NAME] và In" at bounding box center [570, 225] width 71 height 11
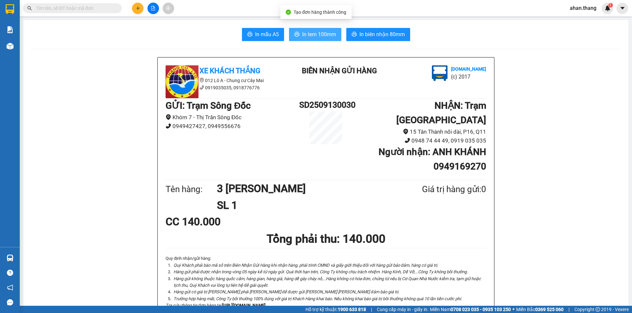
click at [323, 34] on span "In tem 100mm" at bounding box center [319, 34] width 34 height 8
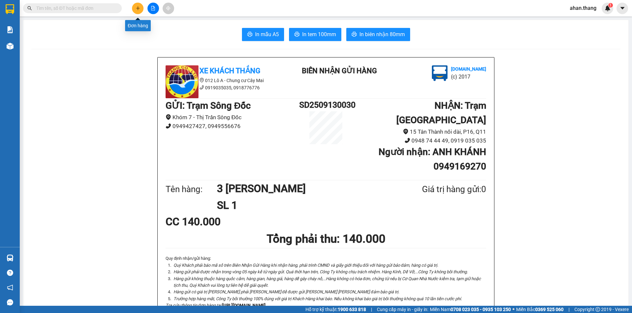
click at [137, 8] on icon "plus" at bounding box center [138, 8] width 5 height 5
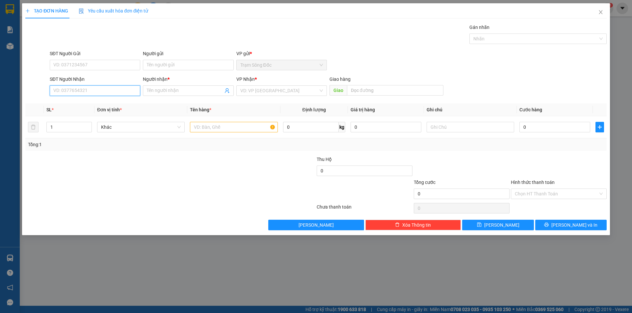
click at [92, 91] on input "SĐT Người Nhận" at bounding box center [95, 91] width 90 height 11
click at [68, 103] on div "0949710117 - K TEN" at bounding box center [95, 103] width 83 height 7
type input "0949710117"
type input "K TEN"
type input "0949710117"
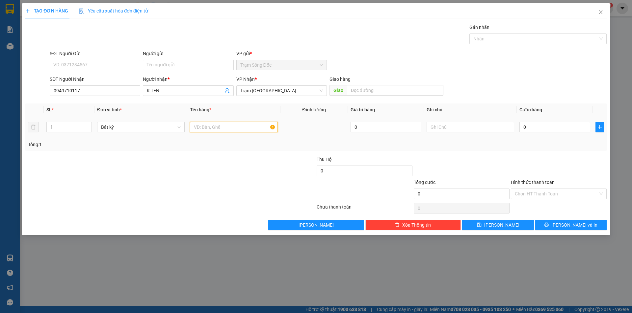
click at [236, 129] on input "text" at bounding box center [233, 127] width 87 height 11
type input "1TH"
click at [540, 128] on input "0" at bounding box center [554, 127] width 71 height 11
type input "4"
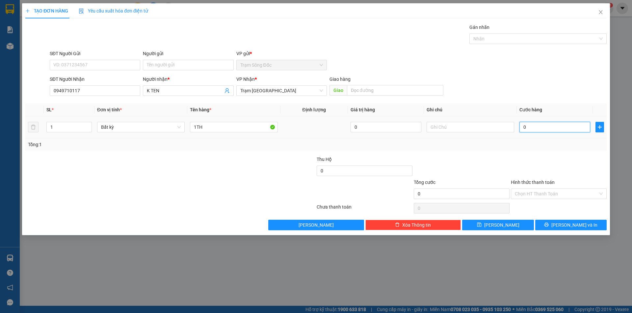
type input "4"
type input "40"
type input "40.000"
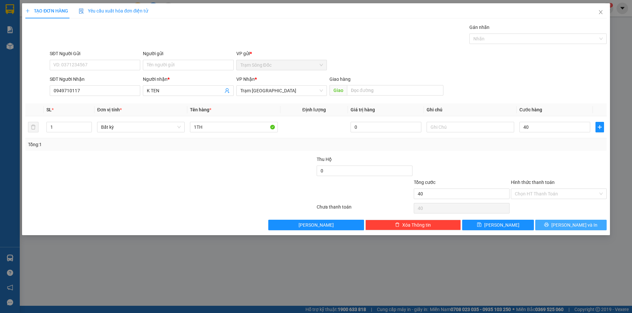
type input "40.000"
click at [565, 223] on span "[PERSON_NAME] và In" at bounding box center [574, 225] width 46 height 7
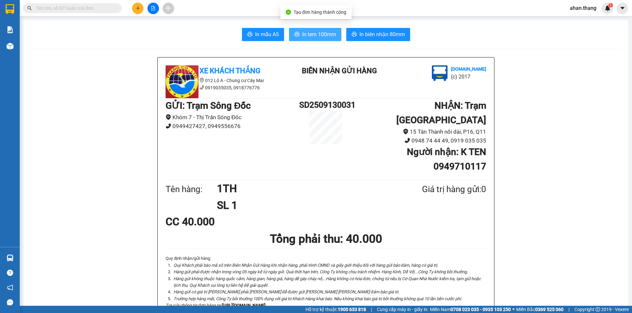
click at [319, 36] on span "In tem 100mm" at bounding box center [319, 34] width 34 height 8
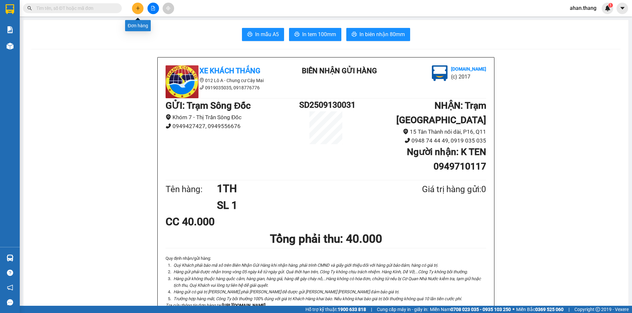
click at [137, 9] on icon "plus" at bounding box center [138, 8] width 5 height 5
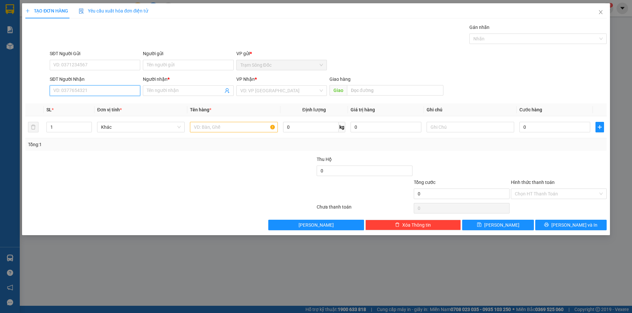
click at [77, 91] on input "SĐT Người Nhận" at bounding box center [95, 91] width 90 height 11
type input "0969467772"
click at [174, 87] on input "Người nhận *" at bounding box center [185, 90] width 76 height 7
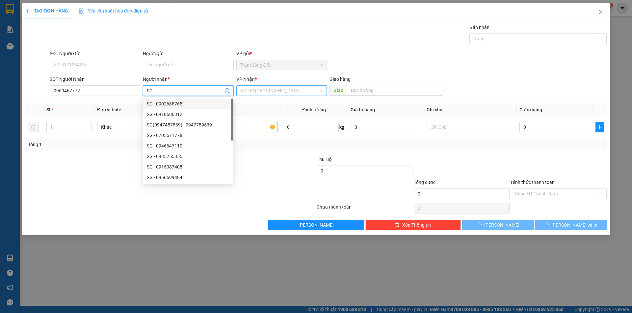
type input "SG"
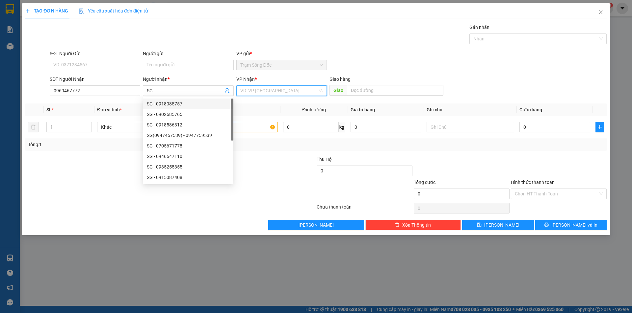
click at [269, 92] on input "search" at bounding box center [279, 91] width 78 height 10
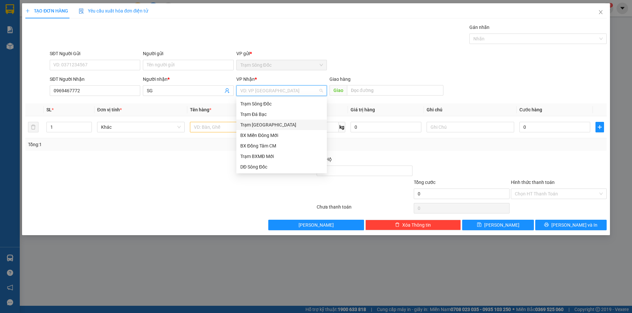
click at [267, 126] on div "Trạm [GEOGRAPHIC_DATA]" at bounding box center [281, 124] width 83 height 7
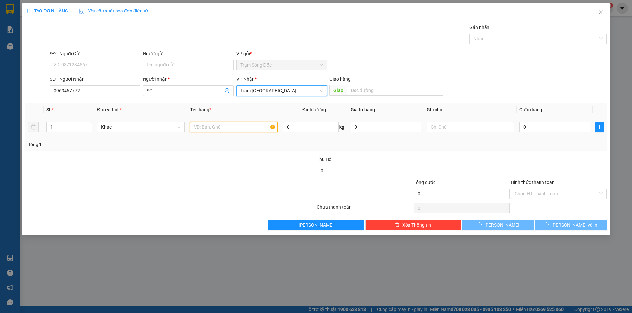
click at [231, 130] on input "text" at bounding box center [233, 127] width 87 height 11
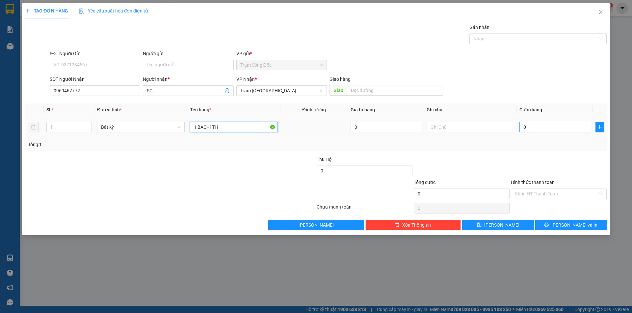
type input "1 BAO+1TH"
click at [575, 130] on input "0" at bounding box center [554, 127] width 71 height 11
click at [386, 89] on input "text" at bounding box center [395, 90] width 96 height 11
click at [547, 127] on input "0" at bounding box center [554, 127] width 71 height 11
type input "1"
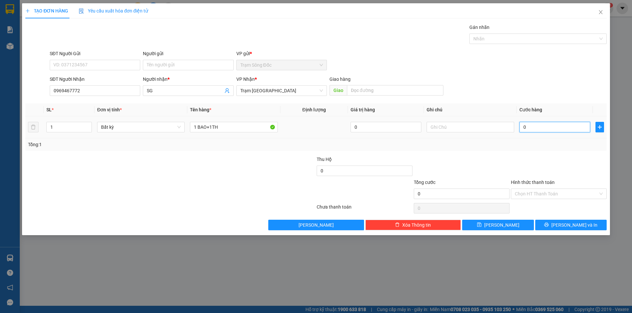
type input "1"
type input "10"
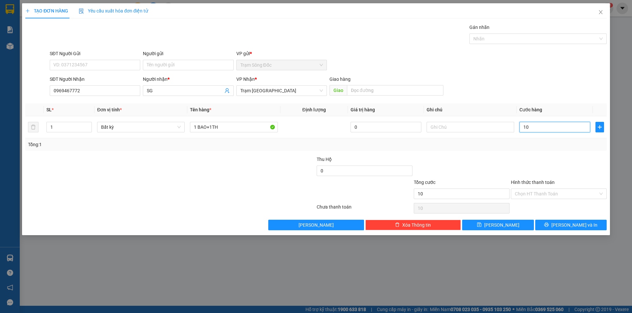
type input "100"
type input "100.000"
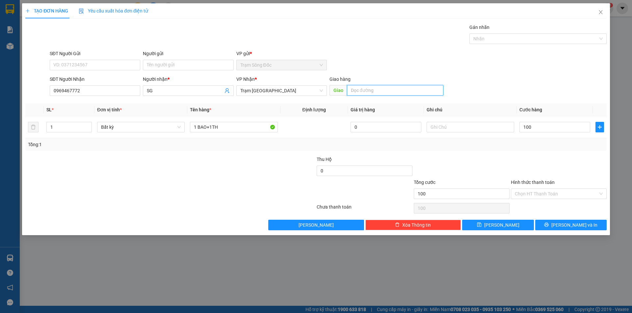
type input "100.000"
click at [406, 91] on input "text" at bounding box center [395, 90] width 96 height 11
type input "TRAM PHI [PERSON_NAME]"
click at [572, 222] on span "[PERSON_NAME] và In" at bounding box center [574, 225] width 46 height 7
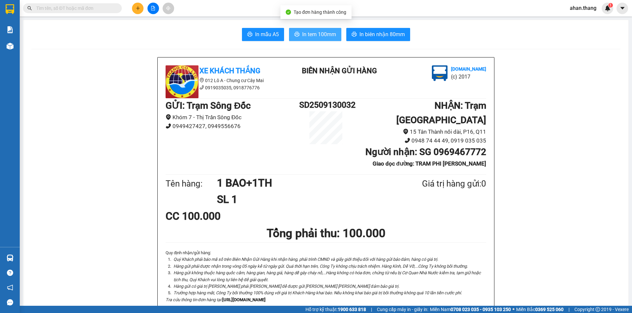
click at [328, 32] on span "In tem 100mm" at bounding box center [319, 34] width 34 height 8
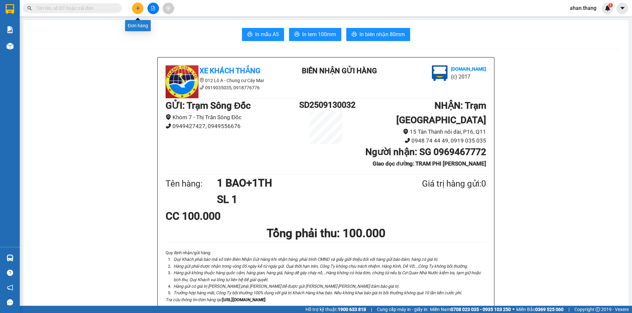
click at [136, 7] on icon "plus" at bounding box center [138, 8] width 5 height 5
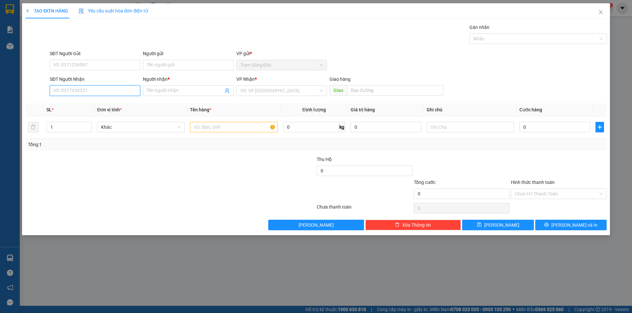
click at [91, 92] on input "SĐT Người Nhận" at bounding box center [95, 91] width 90 height 11
type input "0942929263"
click at [79, 103] on div "0942929263 - 7 HÀ" at bounding box center [95, 103] width 83 height 7
type input "7 HÀ"
type input "0942929263"
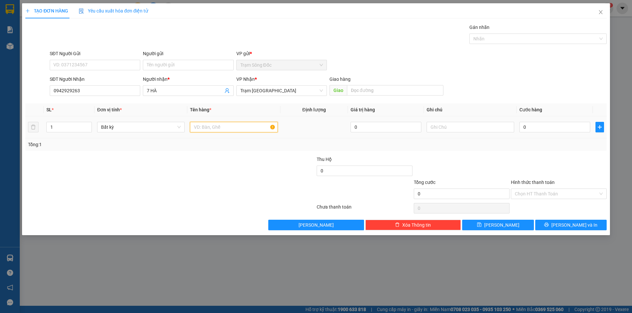
click at [234, 128] on input "text" at bounding box center [233, 127] width 87 height 11
type input "2TH"
click at [539, 128] on input "0" at bounding box center [554, 127] width 71 height 11
type input "1"
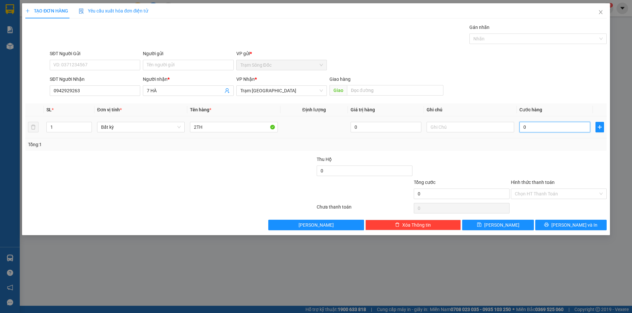
type input "1"
type input "15"
type input "150"
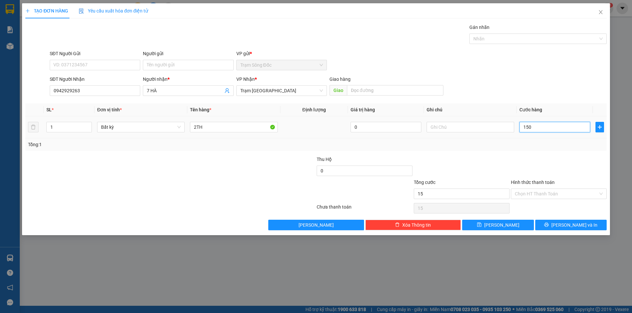
type input "150"
type input "150.000"
click at [560, 192] on input "Hình thức thanh toán" at bounding box center [555, 194] width 83 height 10
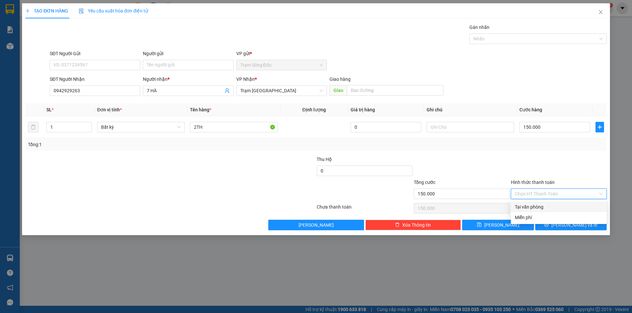
click at [557, 206] on div "Tại văn phòng" at bounding box center [558, 207] width 88 height 7
type input "0"
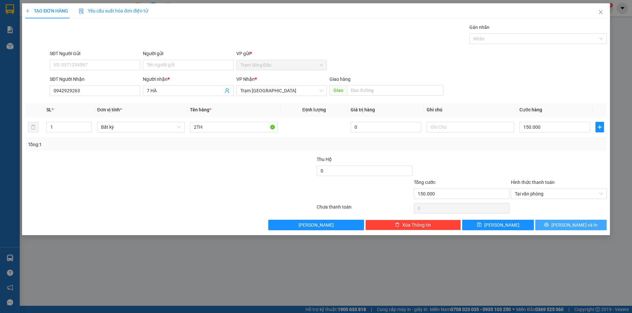
click at [556, 224] on button "[PERSON_NAME] và In" at bounding box center [570, 225] width 71 height 11
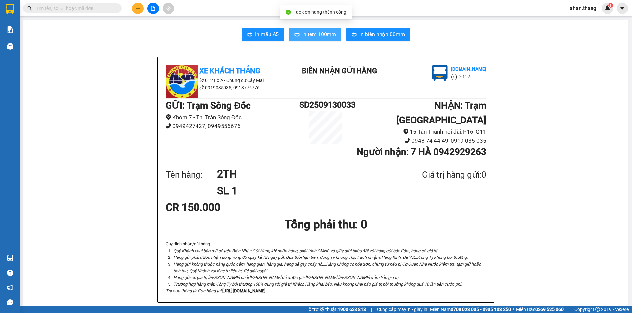
click at [318, 31] on span "In tem 100mm" at bounding box center [319, 34] width 34 height 8
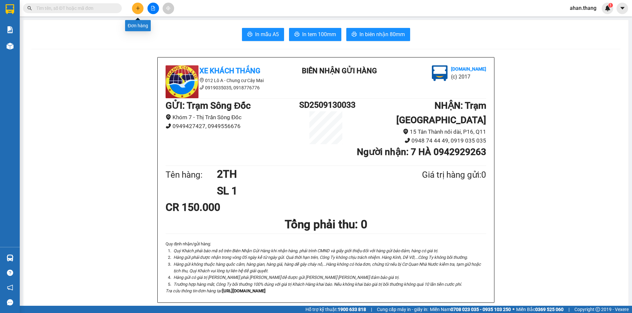
click at [135, 10] on button at bounding box center [138, 9] width 12 height 12
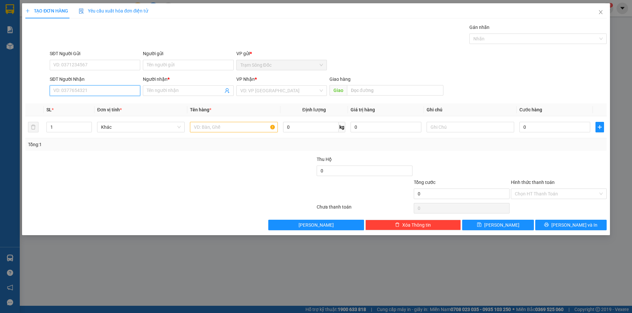
click at [104, 92] on input "SĐT Người Nhận" at bounding box center [95, 91] width 90 height 11
type input "0909068832"
click at [79, 102] on div "0909068832 - [PERSON_NAME]" at bounding box center [95, 103] width 83 height 7
type input "THAO"
type input "0909068832"
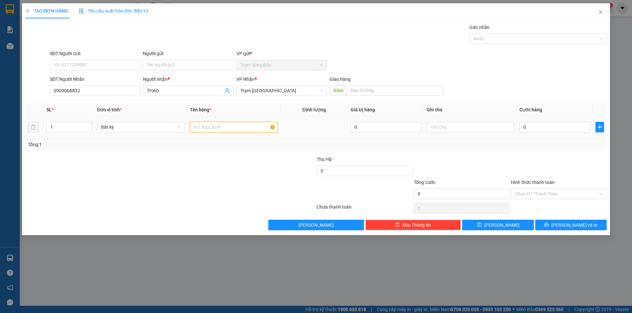
click at [229, 128] on input "text" at bounding box center [233, 127] width 87 height 11
type input "1TH"
click at [545, 125] on input "0" at bounding box center [554, 127] width 71 height 11
type input "5"
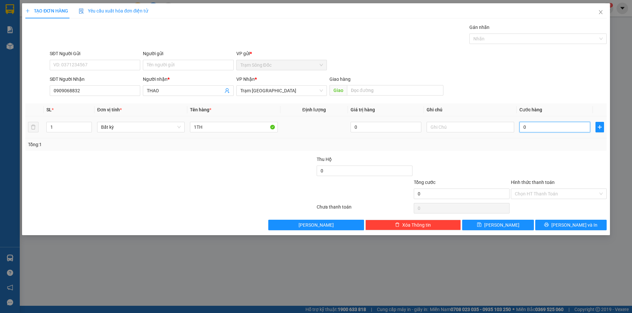
type input "5"
type input "50"
type input "50.000"
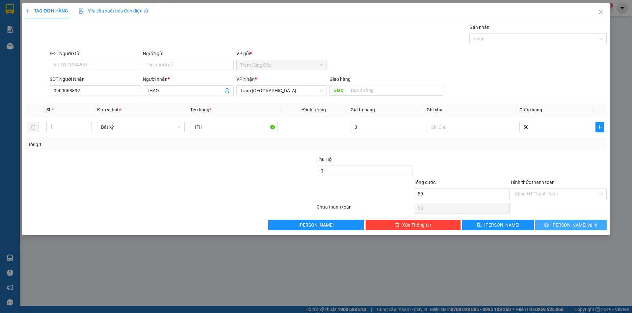
type input "50.000"
click at [548, 223] on icon "printer" at bounding box center [546, 225] width 5 height 5
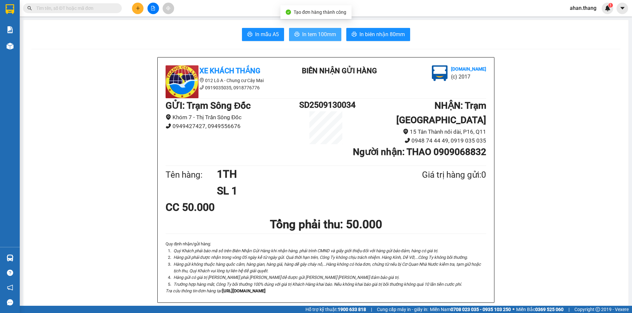
click at [319, 31] on span "In tem 100mm" at bounding box center [319, 34] width 34 height 8
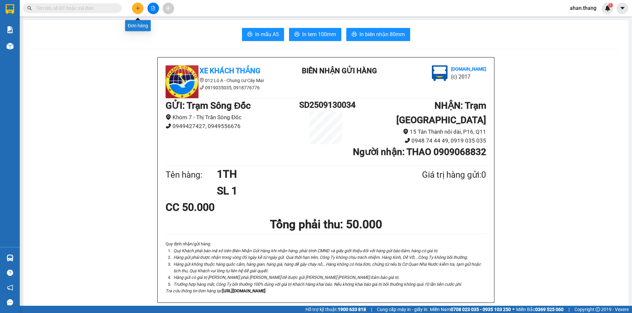
click at [138, 9] on icon "plus" at bounding box center [137, 8] width 0 height 4
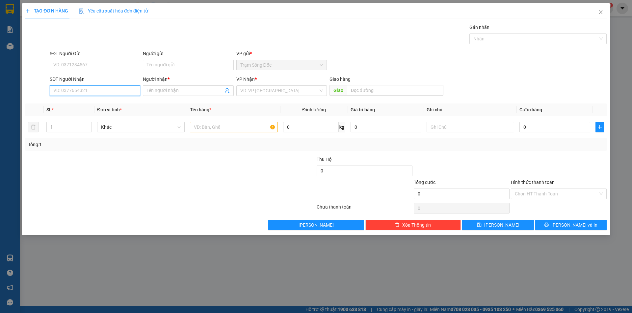
click at [95, 92] on input "SĐT Người Nhận" at bounding box center [95, 91] width 90 height 11
click at [111, 92] on input "SĐT Người Nhận" at bounding box center [95, 91] width 90 height 11
type input "0842762769"
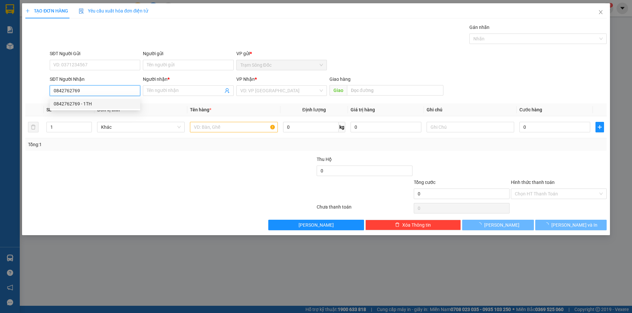
click at [84, 102] on div "0842762769 - 1TH" at bounding box center [95, 103] width 83 height 7
type input "1TH"
type input "[PERSON_NAME]"
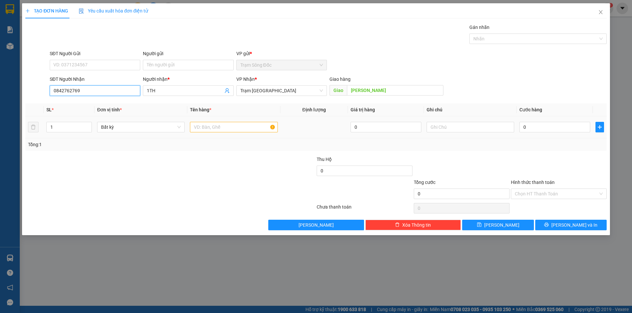
type input "0842762769"
click at [218, 126] on input "text" at bounding box center [233, 127] width 87 height 11
type input "1TH"
click at [577, 128] on input "0" at bounding box center [554, 127] width 71 height 11
type input "1"
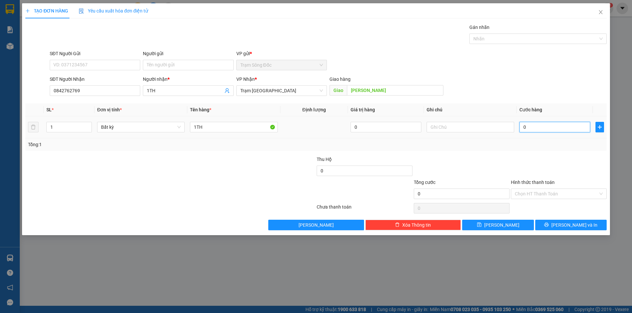
type input "1"
type input "10"
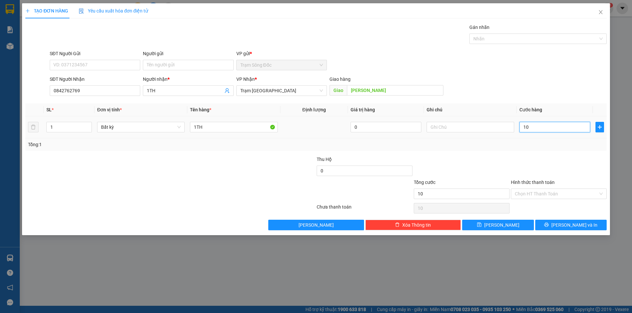
type input "100"
type input "100.000"
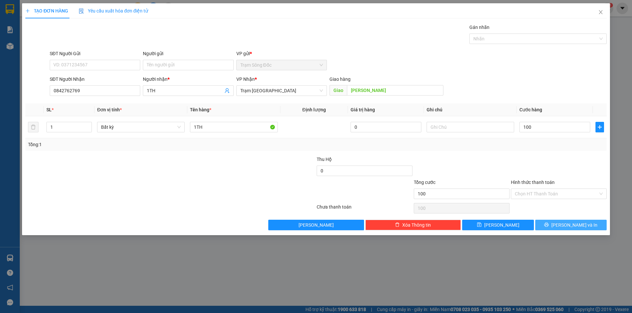
type input "100.000"
click at [571, 222] on span "[PERSON_NAME] và In" at bounding box center [574, 225] width 46 height 7
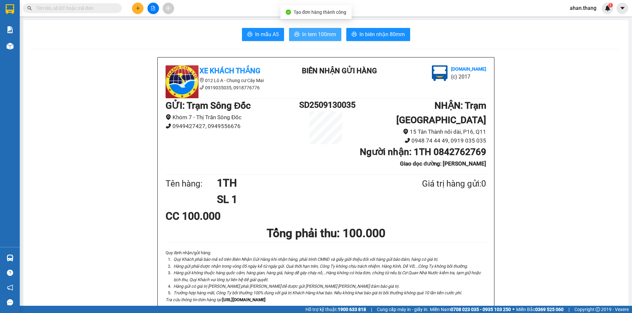
click at [323, 34] on span "In tem 100mm" at bounding box center [319, 34] width 34 height 8
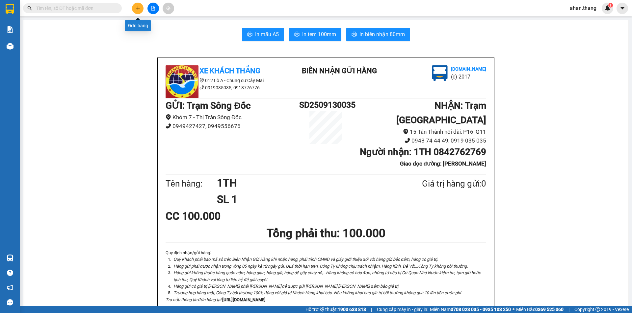
click at [139, 9] on icon "plus" at bounding box center [138, 8] width 5 height 5
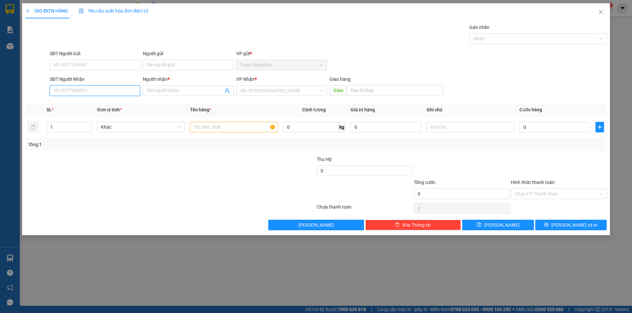
click at [85, 92] on input "SĐT Người Nhận" at bounding box center [95, 91] width 90 height 11
click at [71, 104] on div "0963098338 - SG" at bounding box center [95, 103] width 83 height 7
type input "0963098338"
type input "SG"
type input "0963098338"
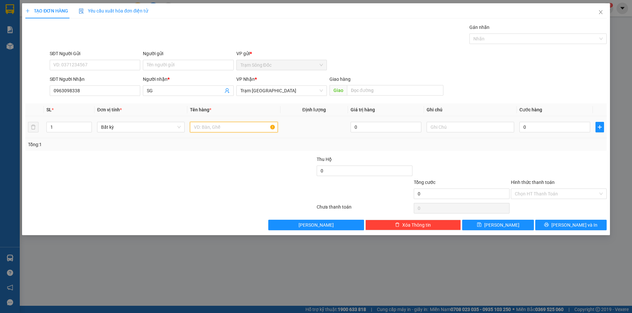
click at [221, 124] on input "text" at bounding box center [233, 127] width 87 height 11
type input "1TH"
click at [557, 129] on input "0" at bounding box center [554, 127] width 71 height 11
type input "5"
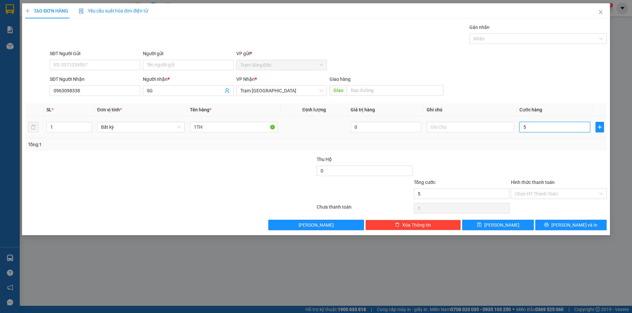
type input "5"
type input "50"
type input "50.000"
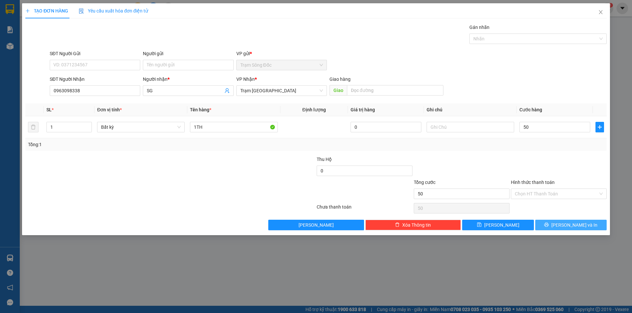
type input "50.000"
click at [548, 224] on icon "printer" at bounding box center [546, 225] width 5 height 5
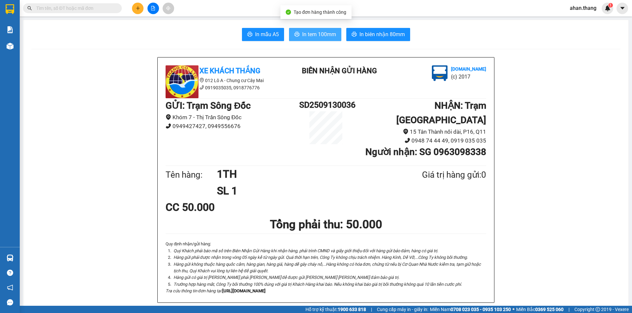
click at [313, 35] on span "In tem 100mm" at bounding box center [319, 34] width 34 height 8
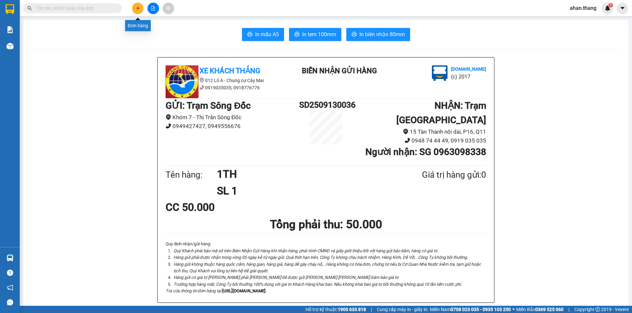
click at [134, 8] on button at bounding box center [138, 9] width 12 height 12
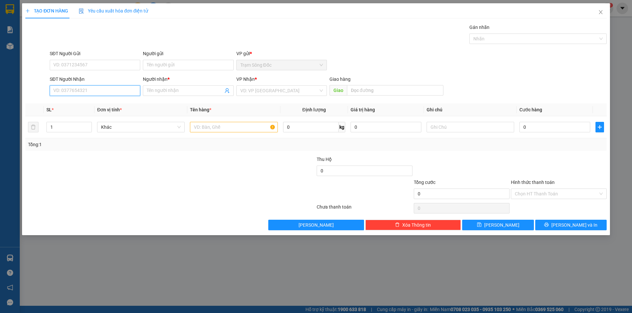
click at [56, 92] on input "SĐT Người Nhận" at bounding box center [95, 91] width 90 height 11
type input "0917101533"
click at [170, 91] on input "Người nhận *" at bounding box center [185, 90] width 76 height 7
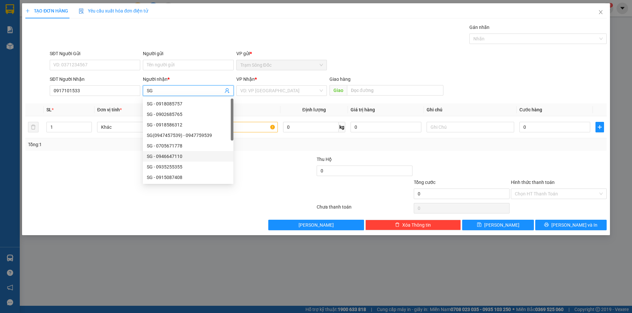
type input "SG"
click at [383, 49] on div "Transit Pickup Surcharge Ids Transit Deliver Surcharge Ids Transit Deliver Surc…" at bounding box center [315, 127] width 581 height 207
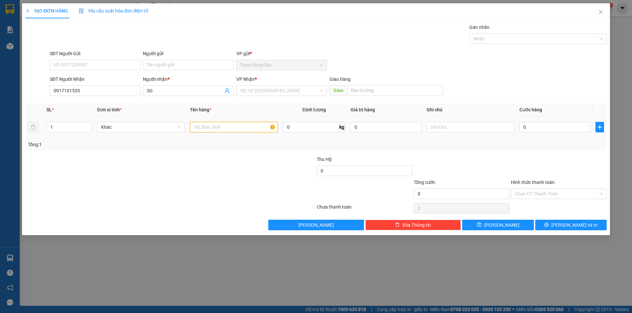
click at [243, 127] on input "text" at bounding box center [233, 127] width 87 height 11
type input "1TH"
click at [269, 91] on input "search" at bounding box center [279, 91] width 78 height 10
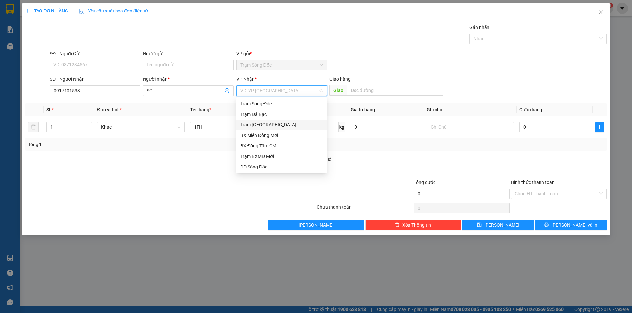
click at [266, 124] on div "Trạm [GEOGRAPHIC_DATA]" at bounding box center [281, 124] width 83 height 7
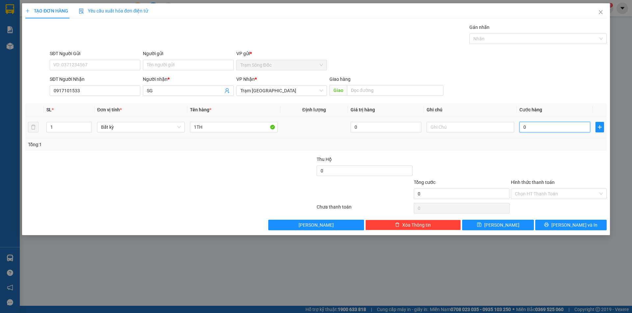
click at [571, 129] on input "0" at bounding box center [554, 127] width 71 height 11
type input "5"
type input "50"
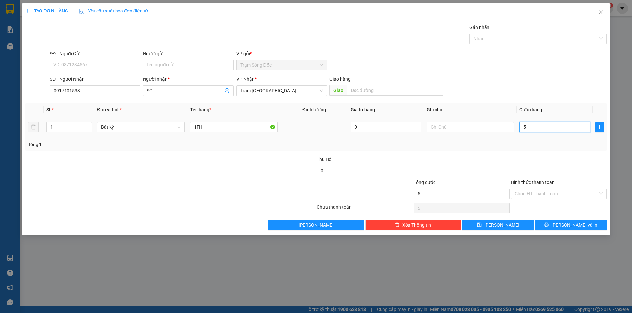
type input "50"
type input "50.000"
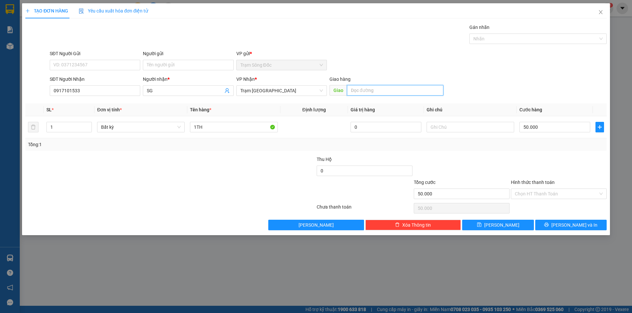
click at [401, 92] on input "text" at bounding box center [395, 90] width 96 height 11
type input "[PERSON_NAME]"
click at [549, 224] on button "[PERSON_NAME] và In" at bounding box center [570, 225] width 71 height 11
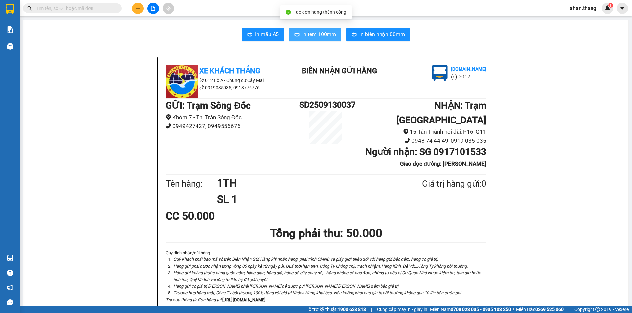
click at [318, 33] on span "In tem 100mm" at bounding box center [319, 34] width 34 height 8
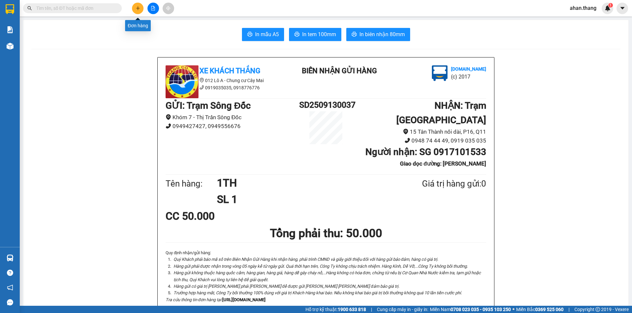
click at [141, 7] on button at bounding box center [138, 9] width 12 height 12
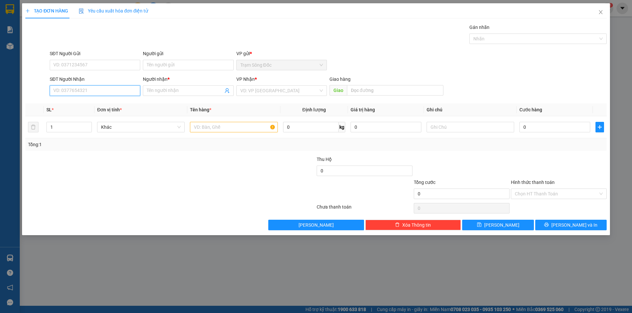
click at [101, 89] on input "SĐT Người Nhận" at bounding box center [95, 91] width 90 height 11
click at [77, 103] on div "0386655691 - SG" at bounding box center [95, 103] width 83 height 7
type input "0386655691"
type input "SG"
type input "NONG LAM"
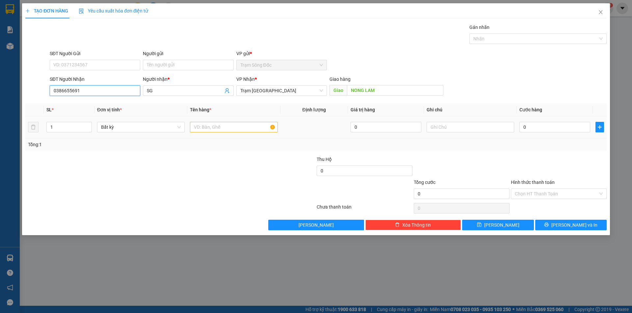
type input "0386655691"
click at [223, 128] on input "text" at bounding box center [233, 127] width 87 height 11
type input "2 BAO"
click at [534, 125] on input "0" at bounding box center [554, 127] width 71 height 11
type input "2"
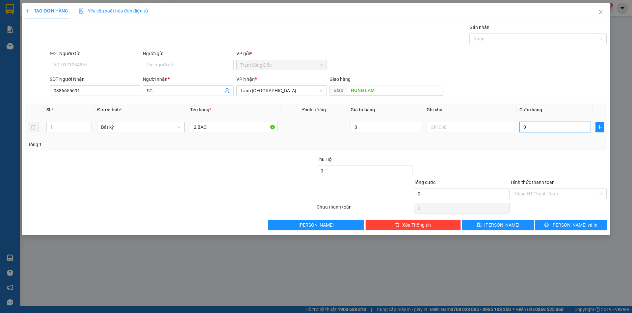
type input "2"
type input "24"
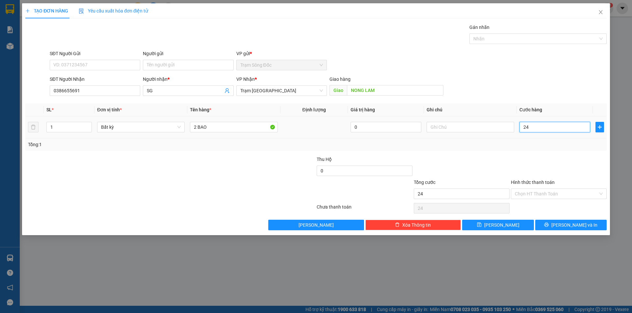
type input "240"
type input "240.000"
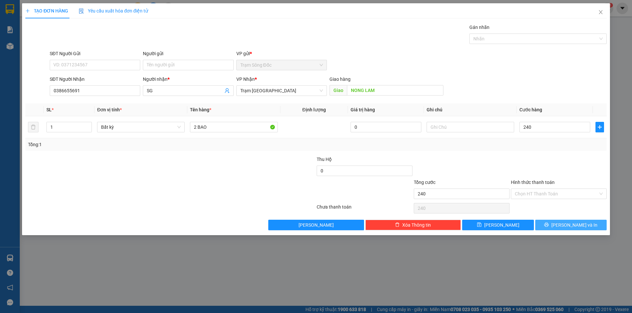
type input "240.000"
click at [548, 224] on icon "printer" at bounding box center [546, 225] width 5 height 5
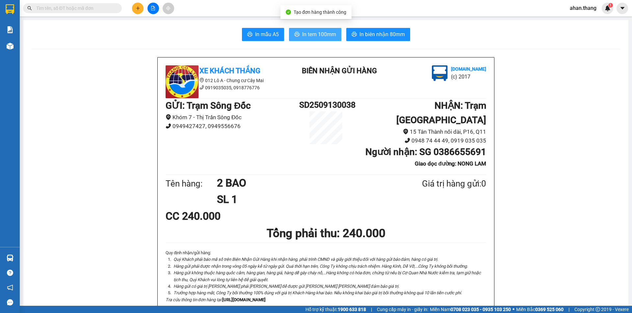
click at [310, 36] on span "In tem 100mm" at bounding box center [319, 34] width 34 height 8
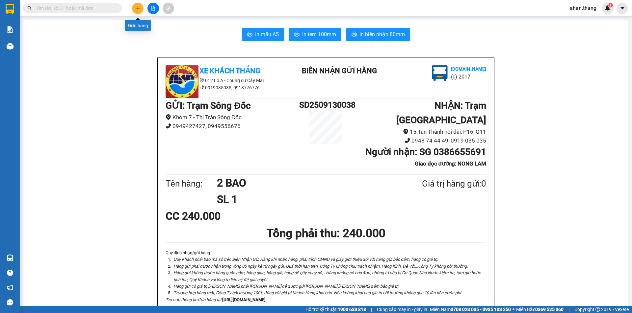
click at [135, 5] on button at bounding box center [138, 9] width 12 height 12
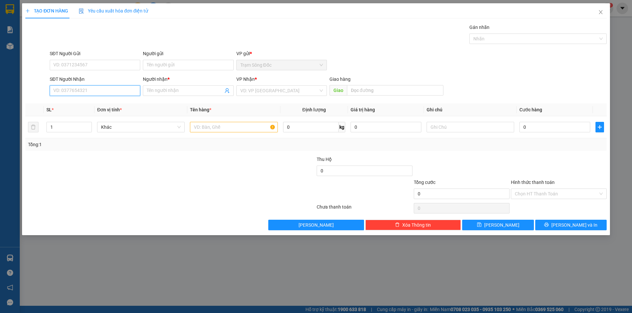
click at [88, 92] on input "SĐT Người Nhận" at bounding box center [95, 91] width 90 height 11
type input "0336043839"
click at [170, 91] on input "Người nhận *" at bounding box center [185, 90] width 76 height 7
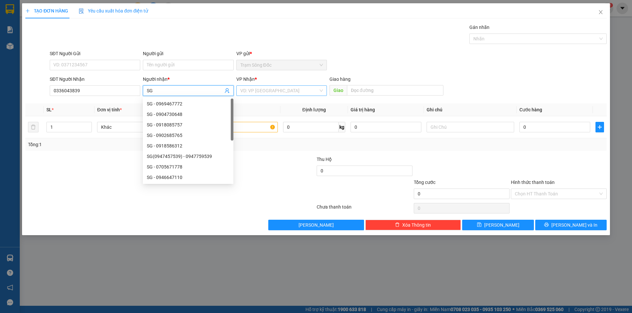
type input "SG"
click at [267, 89] on input "search" at bounding box center [279, 91] width 78 height 10
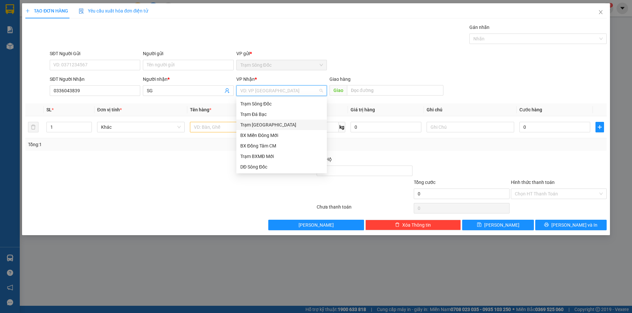
click at [269, 123] on div "Trạm [GEOGRAPHIC_DATA]" at bounding box center [281, 124] width 83 height 7
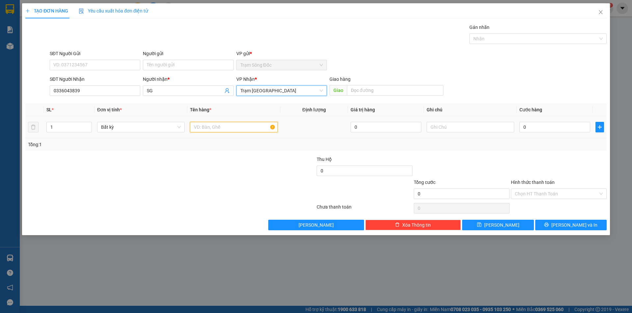
click at [238, 129] on input "text" at bounding box center [233, 127] width 87 height 11
type input "1TH"
click at [547, 128] on input "0" at bounding box center [554, 127] width 71 height 11
type input "4"
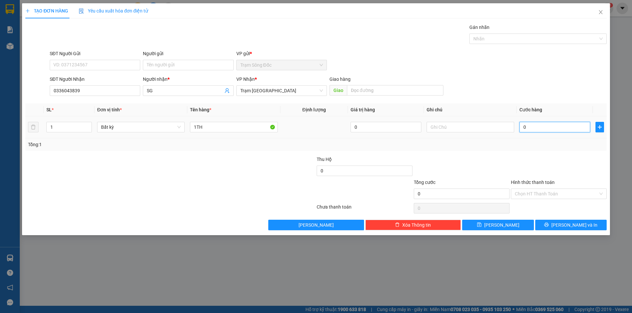
type input "4"
type input "40"
type input "40.000"
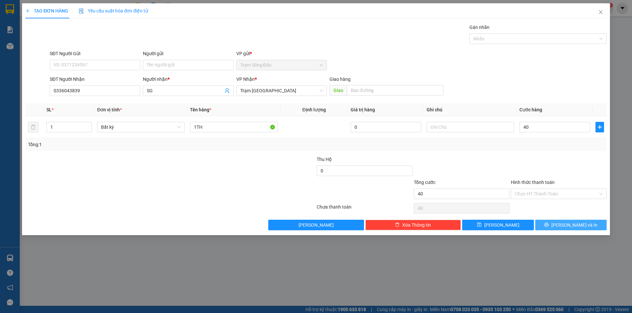
type input "40.000"
click at [553, 226] on button "[PERSON_NAME] và In" at bounding box center [570, 225] width 71 height 11
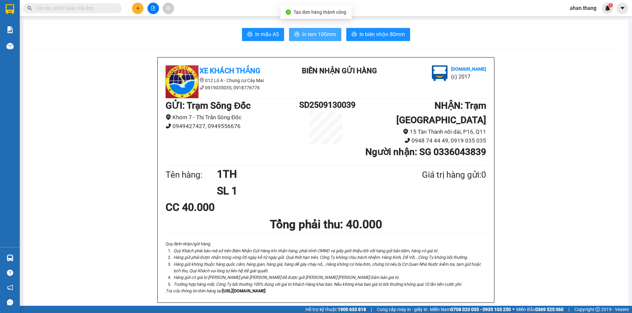
click at [312, 32] on span "In tem 100mm" at bounding box center [319, 34] width 34 height 8
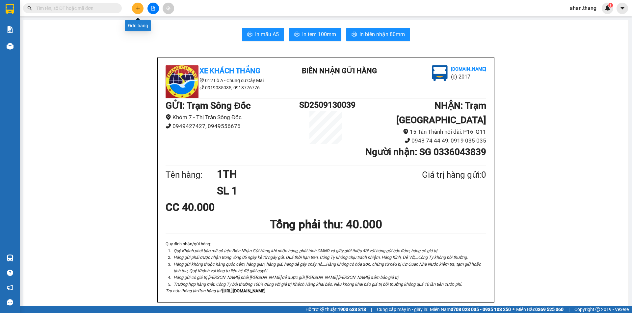
click at [138, 9] on icon "plus" at bounding box center [138, 8] width 5 height 5
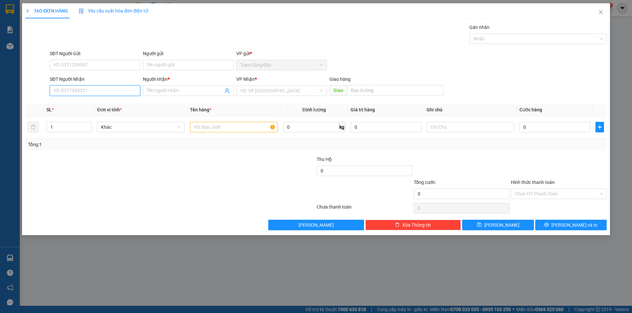
click at [58, 88] on input "SĐT Người Nhận" at bounding box center [95, 91] width 90 height 11
click at [79, 105] on div "0932807288 - SG" at bounding box center [95, 103] width 83 height 7
type input "0932807288"
type input "SG"
type input "NGATU GA"
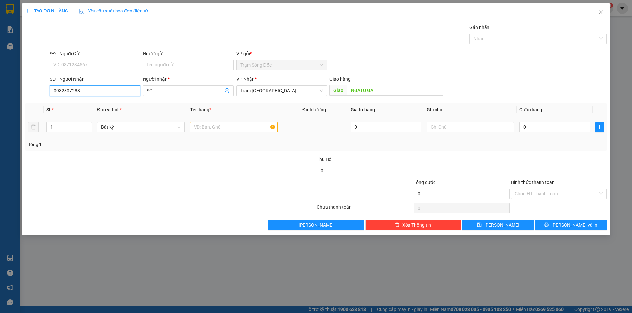
type input "0932807288"
click at [225, 126] on input "text" at bounding box center [233, 127] width 87 height 11
type input "1TH"
click at [544, 130] on input "0" at bounding box center [554, 127] width 71 height 11
type input "5"
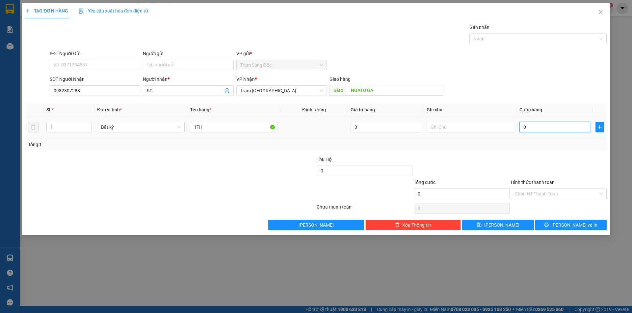
type input "5"
type input "50"
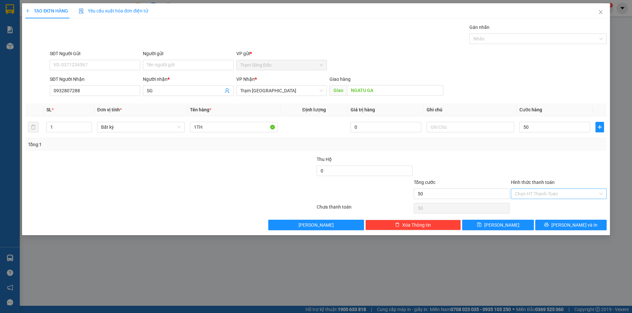
type input "50.000"
click at [557, 194] on input "Hình thức thanh toán" at bounding box center [555, 194] width 83 height 10
click at [555, 209] on div "Tại văn phòng" at bounding box center [558, 207] width 88 height 7
type input "0"
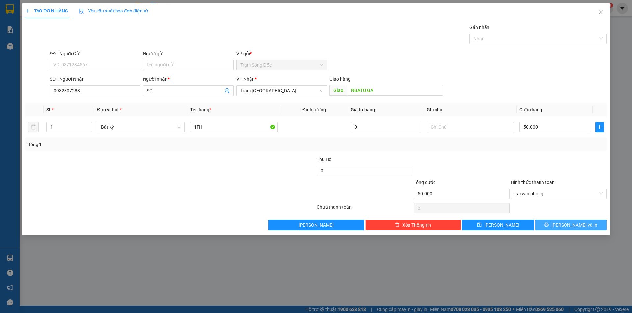
click at [555, 225] on button "[PERSON_NAME] và In" at bounding box center [570, 225] width 71 height 11
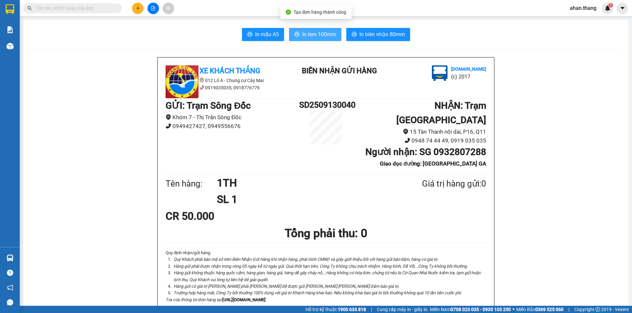
click at [324, 35] on span "In tem 100mm" at bounding box center [319, 34] width 34 height 8
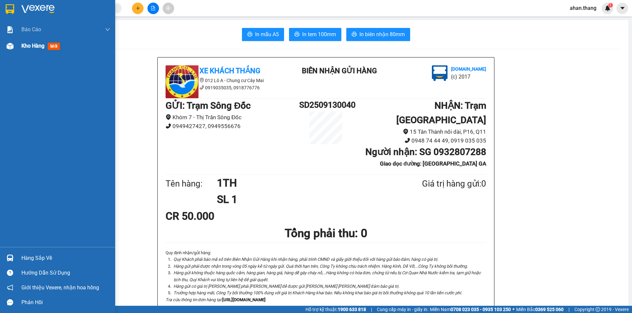
click at [27, 47] on span "Kho hàng" at bounding box center [32, 46] width 23 height 6
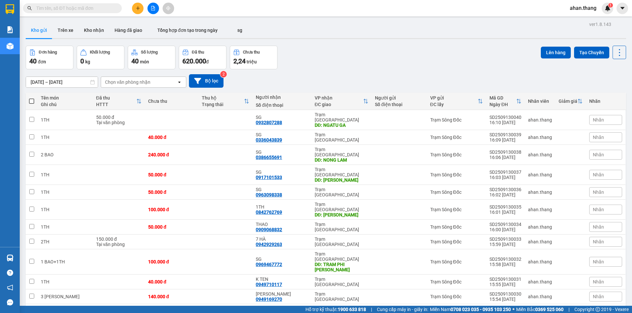
click at [132, 9] on div at bounding box center [152, 9] width 49 height 12
click at [139, 10] on icon "plus" at bounding box center [138, 8] width 5 height 5
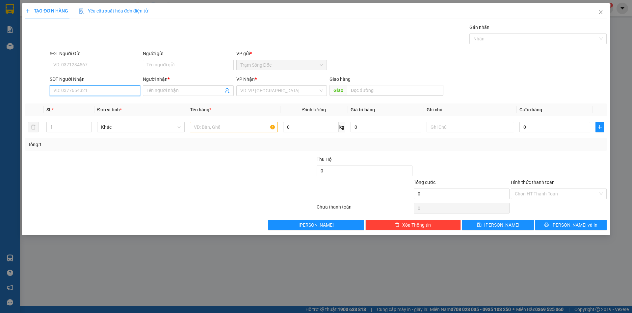
click at [103, 91] on input "SĐT Người Nhận" at bounding box center [95, 91] width 90 height 11
type input "0918607167"
click at [172, 91] on input "Người nhận *" at bounding box center [185, 90] width 76 height 7
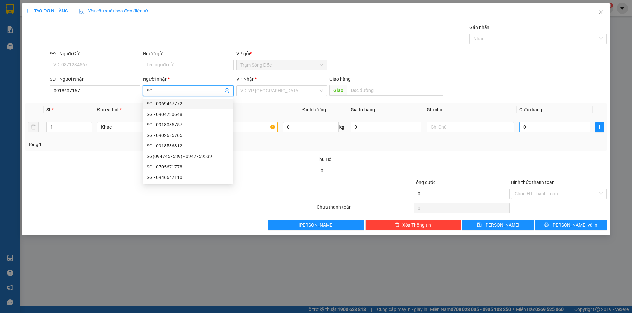
type input "SG"
click at [544, 127] on input "0" at bounding box center [554, 127] width 71 height 11
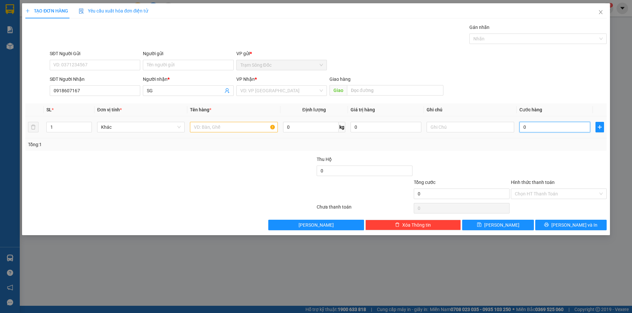
type input "4"
type input "40"
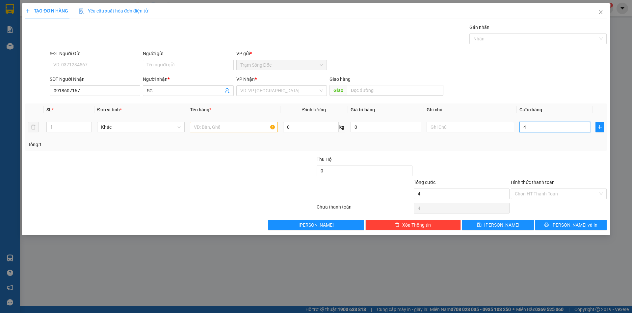
type input "40"
type input "40.000"
click at [252, 127] on input "text" at bounding box center [233, 127] width 87 height 11
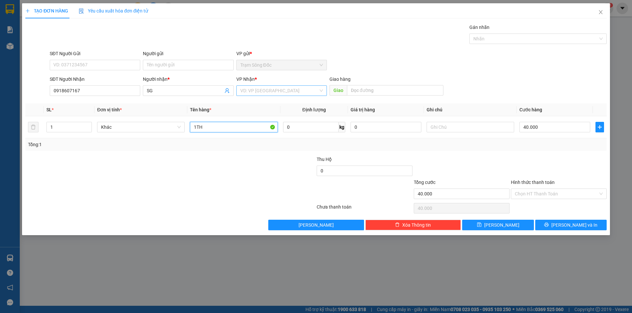
type input "1TH"
click at [295, 90] on input "search" at bounding box center [279, 91] width 78 height 10
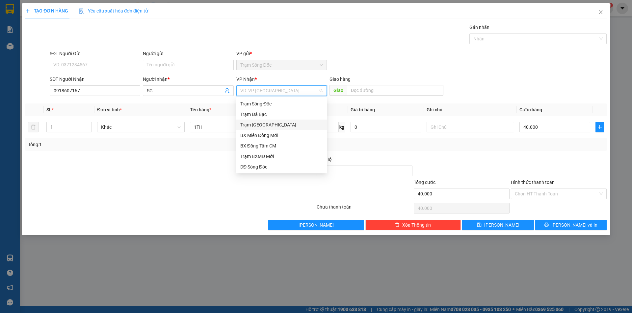
click at [281, 123] on div "Trạm [GEOGRAPHIC_DATA]" at bounding box center [281, 124] width 83 height 7
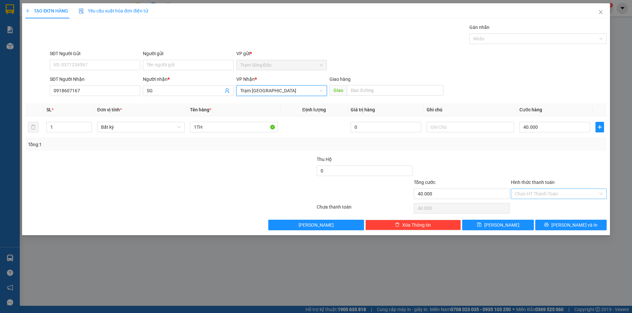
click at [554, 194] on input "Hình thức thanh toán" at bounding box center [555, 194] width 83 height 10
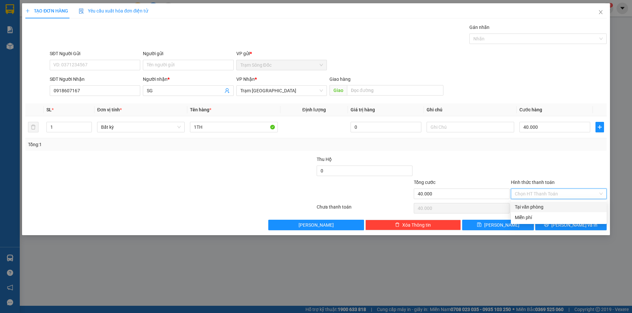
click at [551, 206] on div "Tại văn phòng" at bounding box center [558, 207] width 88 height 7
type input "0"
click at [548, 226] on icon "printer" at bounding box center [546, 225] width 5 height 5
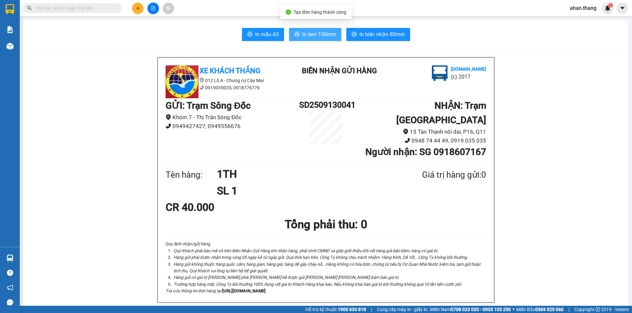
click at [309, 35] on span "In tem 100mm" at bounding box center [319, 34] width 34 height 8
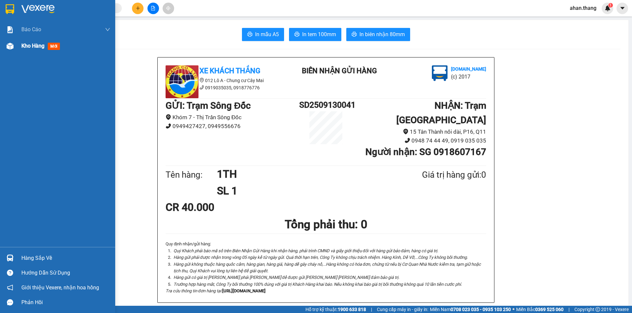
click at [24, 46] on span "Kho hàng" at bounding box center [32, 46] width 23 height 6
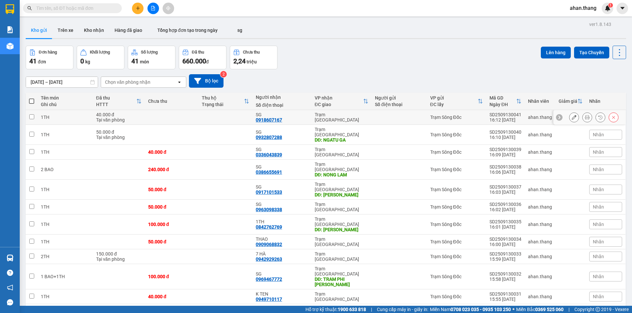
click at [571, 118] on icon at bounding box center [573, 117] width 5 height 5
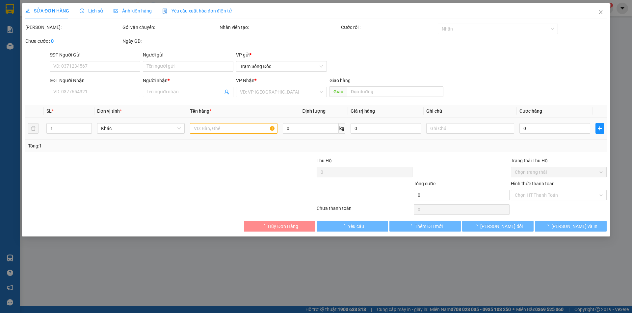
type input "0918607167"
type input "SG"
type input "40.000"
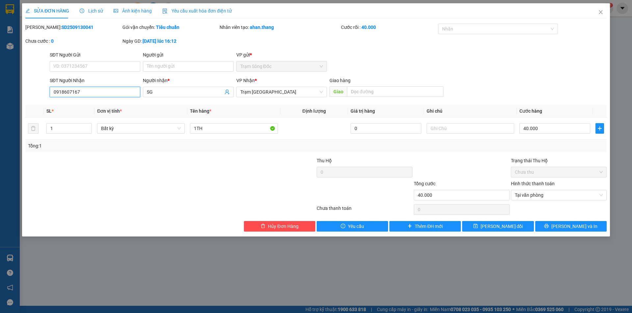
click at [76, 92] on input "0918607167" at bounding box center [95, 92] width 90 height 11
type input "0918607187"
click at [566, 226] on span "[PERSON_NAME] và In" at bounding box center [574, 226] width 46 height 7
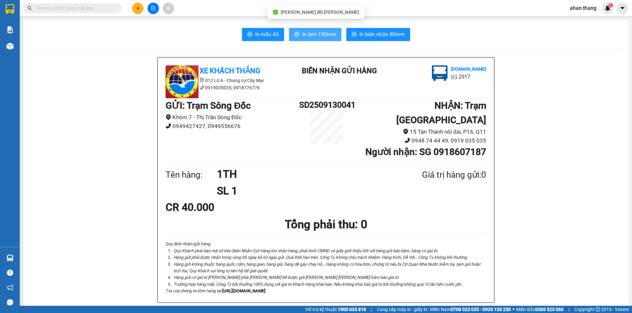
click at [308, 35] on span "In tem 100mm" at bounding box center [319, 34] width 34 height 8
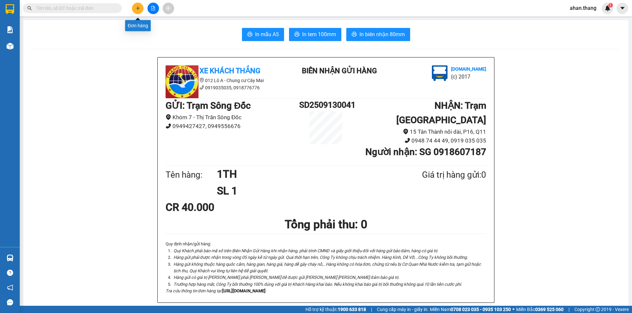
click at [136, 9] on icon "plus" at bounding box center [138, 8] width 5 height 5
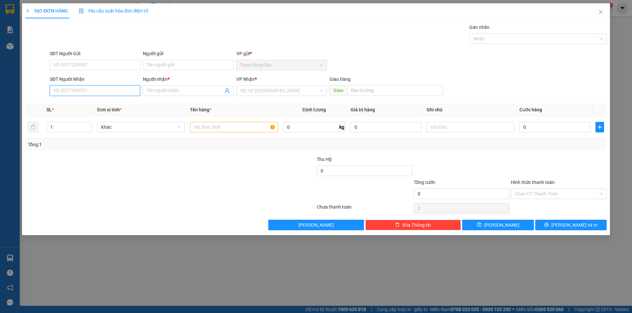
click at [134, 90] on input "SĐT Người Nhận" at bounding box center [95, 91] width 90 height 11
type input "0917467209"
click at [82, 100] on div "0917467209 - SG" at bounding box center [95, 104] width 90 height 11
type input "SG"
type input "0917467209"
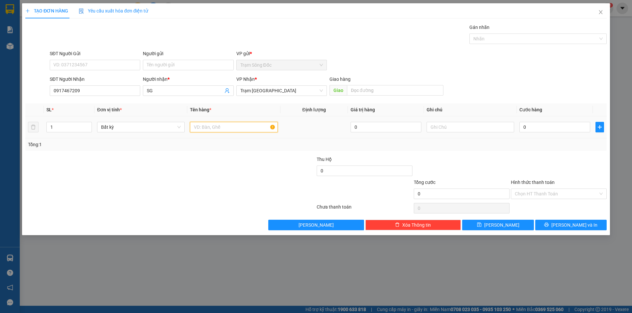
click at [236, 127] on input "text" at bounding box center [233, 127] width 87 height 11
type input "1TH"
click at [544, 127] on input "0" at bounding box center [554, 127] width 71 height 11
type input "5"
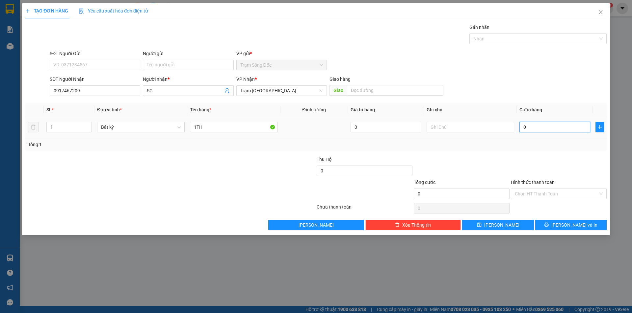
type input "5"
type input "50"
click at [547, 192] on input "Hình thức thanh toán" at bounding box center [555, 194] width 83 height 10
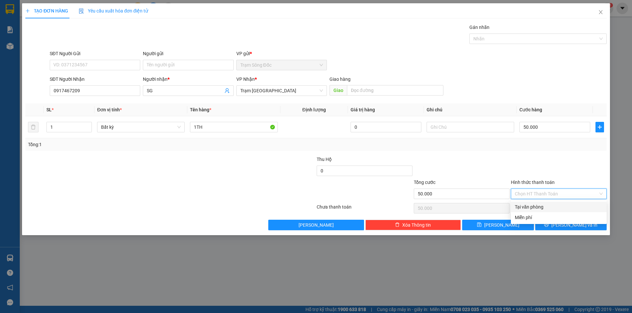
click at [547, 207] on div "Tại văn phòng" at bounding box center [558, 207] width 88 height 7
click at [548, 224] on button "[PERSON_NAME] và In" at bounding box center [570, 225] width 71 height 11
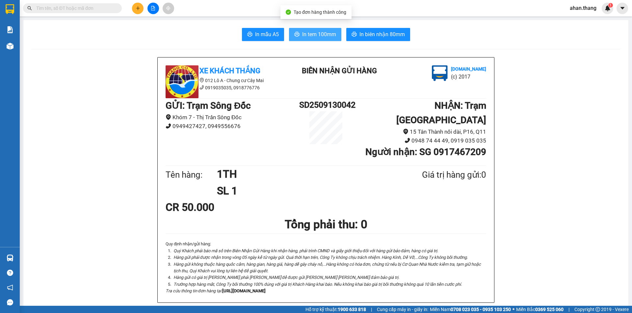
click at [302, 33] on span "In tem 100mm" at bounding box center [319, 34] width 34 height 8
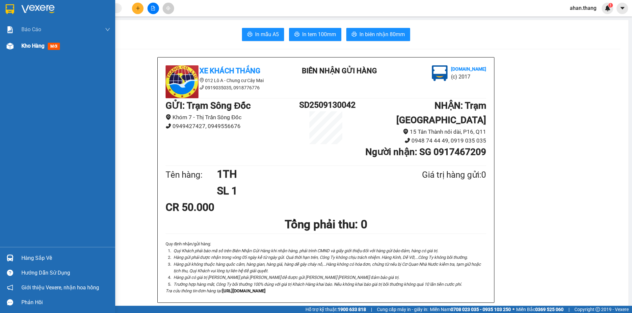
click at [32, 47] on span "Kho hàng" at bounding box center [32, 46] width 23 height 6
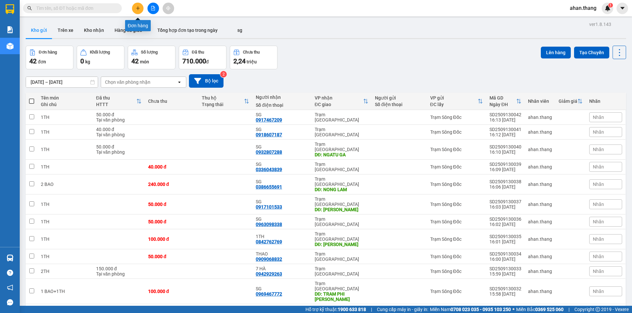
click at [138, 8] on icon "plus" at bounding box center [138, 8] width 4 height 0
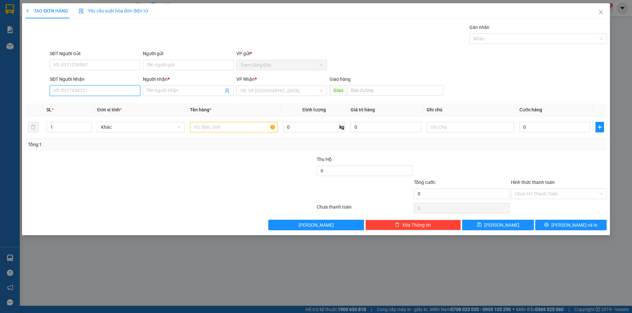
click at [111, 89] on input "SĐT Người Nhận" at bounding box center [95, 91] width 90 height 11
click at [103, 105] on div "0876345987 - NUONG" at bounding box center [95, 103] width 83 height 7
click at [224, 124] on input "text" at bounding box center [233, 127] width 87 height 11
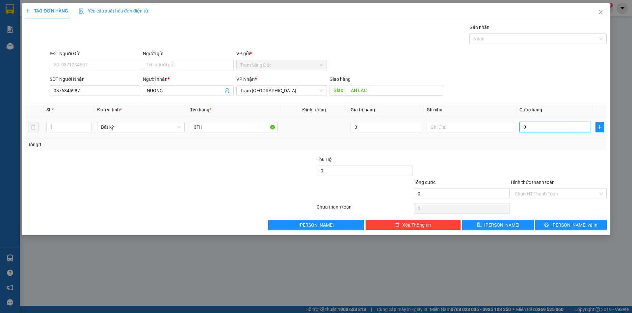
click at [539, 127] on input "0" at bounding box center [554, 127] width 71 height 11
click at [574, 224] on span "[PERSON_NAME] và In" at bounding box center [574, 225] width 46 height 7
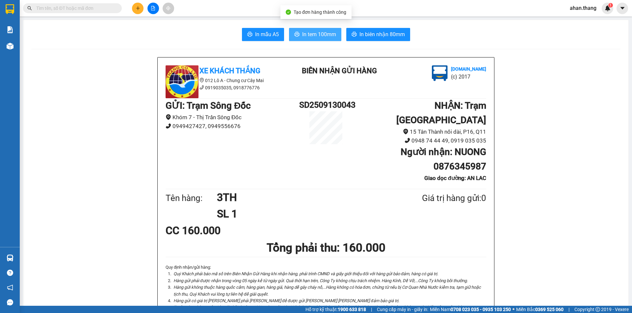
click at [321, 33] on span "In tem 100mm" at bounding box center [319, 34] width 34 height 8
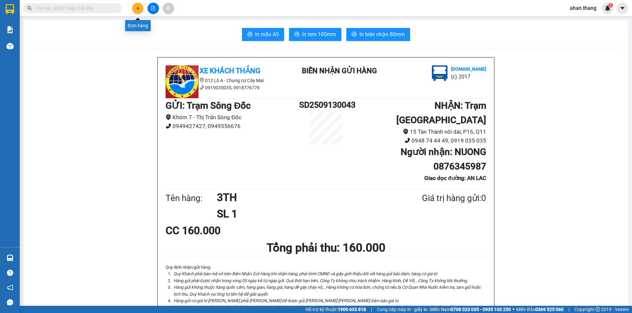
click at [139, 9] on icon "plus" at bounding box center [138, 8] width 5 height 5
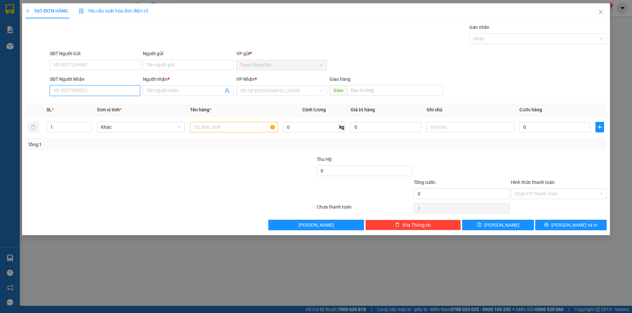
click at [105, 92] on input "SĐT Người Nhận" at bounding box center [95, 91] width 90 height 11
click at [212, 125] on input "text" at bounding box center [233, 127] width 87 height 11
click at [61, 88] on input "SĐT Người Nhận" at bounding box center [95, 91] width 90 height 11
drag, startPoint x: 67, startPoint y: 103, endPoint x: 90, endPoint y: 111, distance: 24.8
click at [67, 103] on div "0857904652 - AG" at bounding box center [95, 103] width 83 height 7
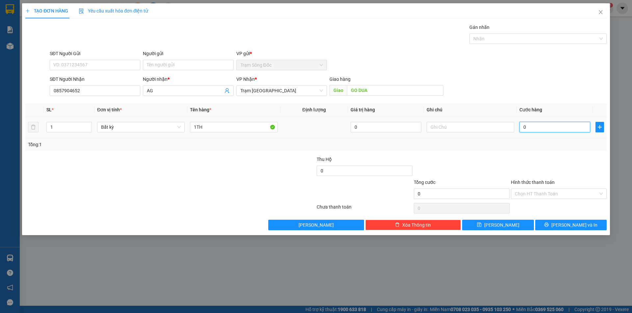
click at [538, 126] on input "0" at bounding box center [554, 127] width 71 height 11
click at [566, 224] on span "[PERSON_NAME] và In" at bounding box center [574, 225] width 46 height 7
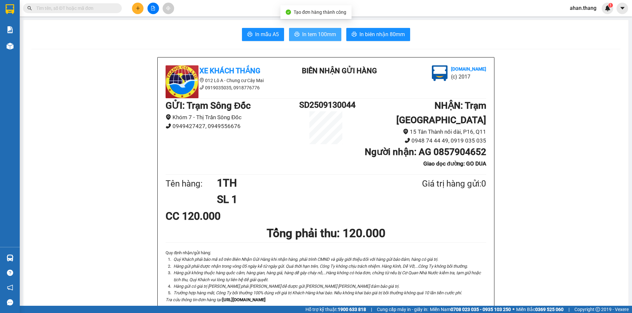
click at [322, 35] on span "In tem 100mm" at bounding box center [319, 34] width 34 height 8
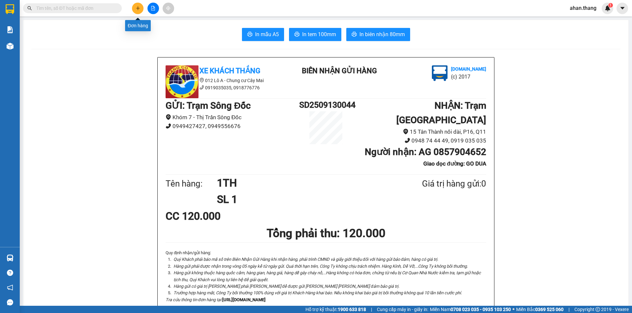
click at [139, 9] on icon "plus" at bounding box center [138, 8] width 5 height 5
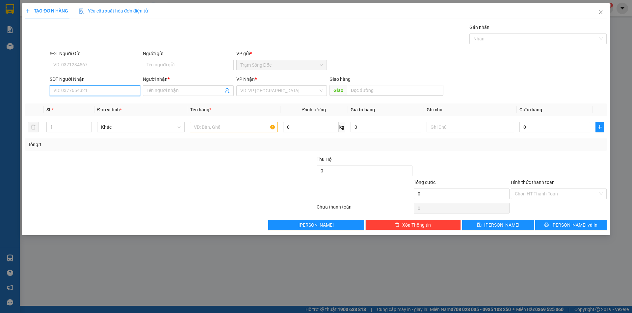
click at [78, 95] on input "SĐT Người Nhận" at bounding box center [95, 91] width 90 height 11
click at [172, 91] on input "Người nhận *" at bounding box center [185, 90] width 76 height 7
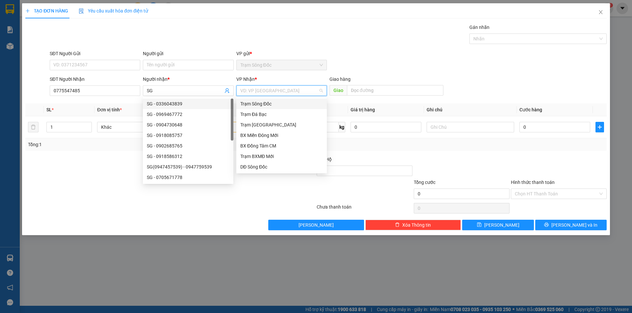
click at [285, 89] on input "search" at bounding box center [279, 91] width 78 height 10
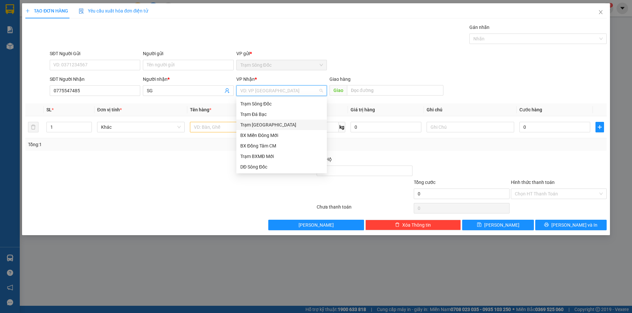
click at [274, 124] on div "Trạm [GEOGRAPHIC_DATA]" at bounding box center [281, 124] width 83 height 7
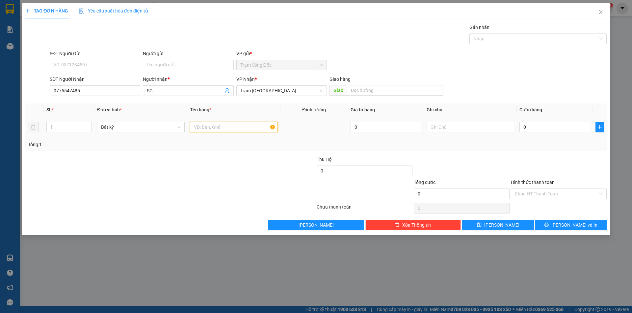
click at [233, 126] on input "text" at bounding box center [233, 127] width 87 height 11
click at [544, 125] on input "0" at bounding box center [554, 127] width 71 height 11
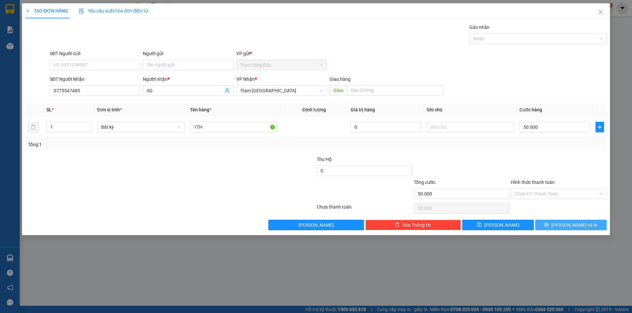
click at [581, 225] on span "[PERSON_NAME] và In" at bounding box center [574, 225] width 46 height 7
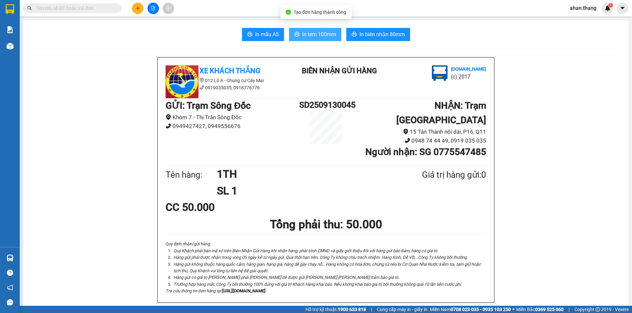
click at [316, 29] on button "In tem 100mm" at bounding box center [315, 34] width 52 height 13
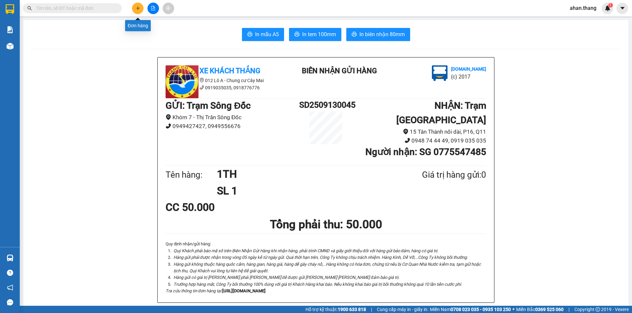
click at [133, 7] on button at bounding box center [138, 9] width 12 height 12
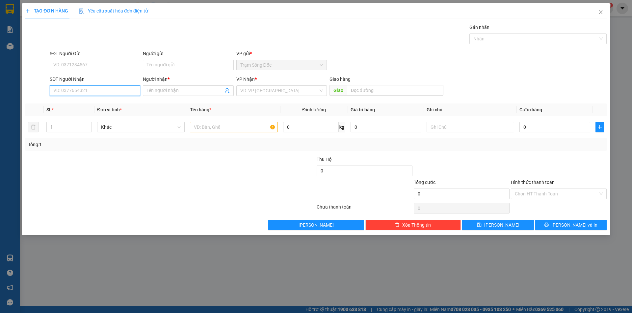
click at [102, 87] on input "SĐT Người Nhận" at bounding box center [95, 91] width 90 height 11
click at [79, 103] on div "0903509383 - GIANG" at bounding box center [95, 103] width 83 height 7
click at [226, 126] on input "text" at bounding box center [233, 127] width 87 height 11
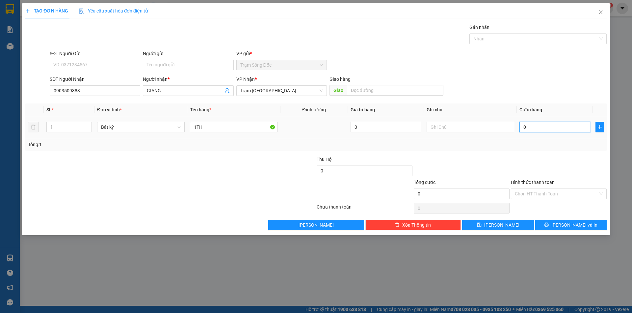
click at [560, 128] on input "0" at bounding box center [554, 127] width 71 height 11
click at [578, 223] on span "[PERSON_NAME] và In" at bounding box center [574, 225] width 46 height 7
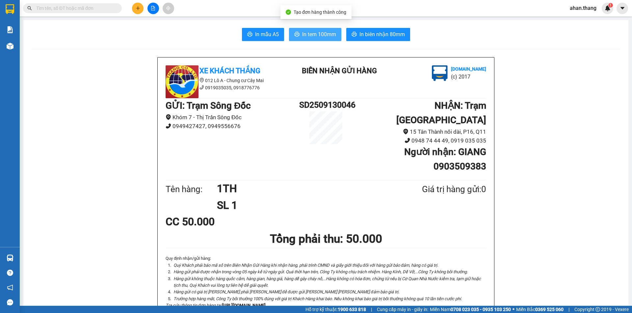
click at [330, 35] on span "In tem 100mm" at bounding box center [319, 34] width 34 height 8
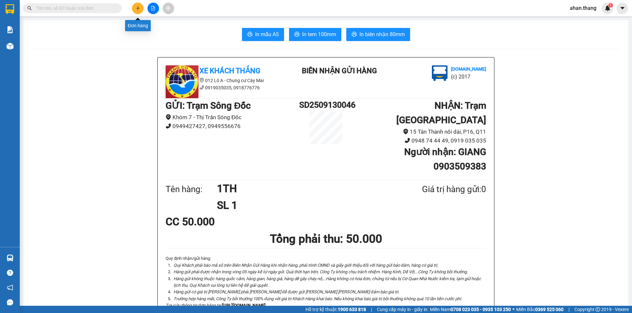
click at [135, 7] on button at bounding box center [138, 9] width 12 height 12
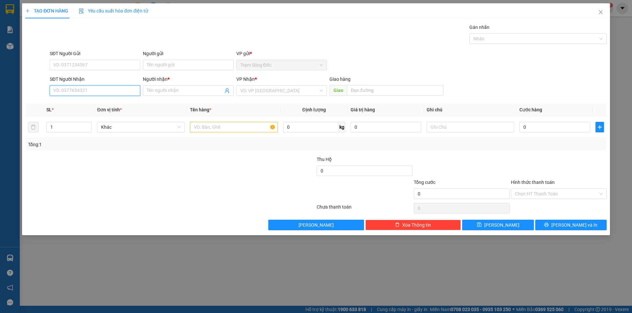
click at [92, 93] on input "SĐT Người Nhận" at bounding box center [95, 91] width 90 height 11
click at [91, 104] on div "0917165785 - LY" at bounding box center [95, 103] width 83 height 7
click at [243, 127] on input "text" at bounding box center [233, 127] width 87 height 11
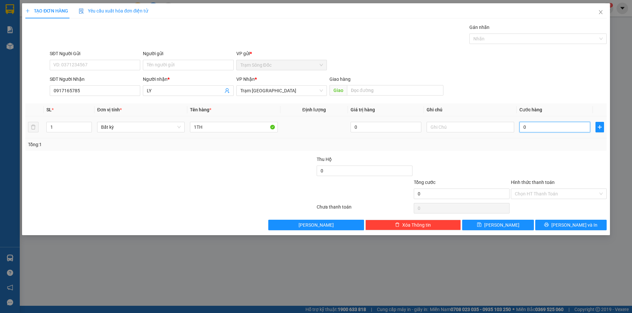
click at [585, 127] on input "0" at bounding box center [554, 127] width 71 height 11
click at [566, 195] on input "Hình thức thanh toán" at bounding box center [555, 194] width 83 height 10
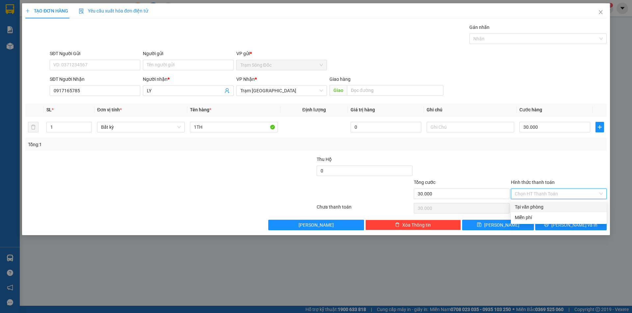
click at [564, 207] on div "Tại văn phòng" at bounding box center [558, 207] width 88 height 7
click at [566, 223] on span "[PERSON_NAME] và In" at bounding box center [574, 225] width 46 height 7
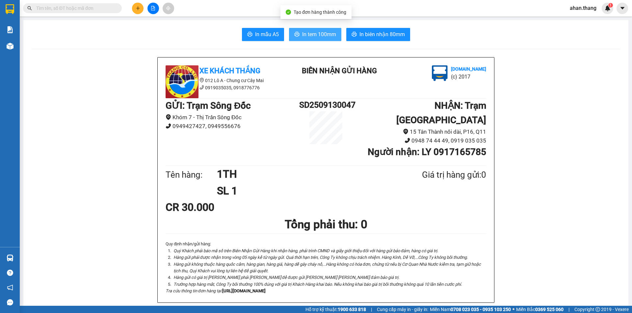
click at [329, 35] on span "In tem 100mm" at bounding box center [319, 34] width 34 height 8
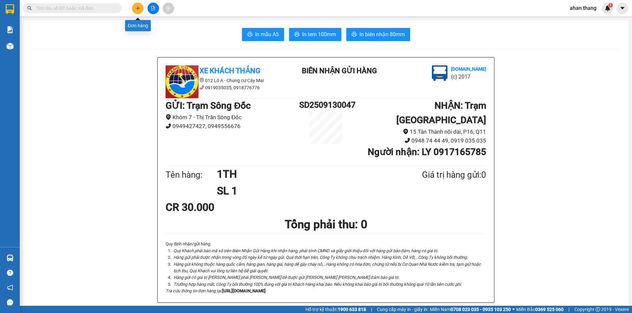
click at [136, 8] on icon "plus" at bounding box center [138, 8] width 5 height 5
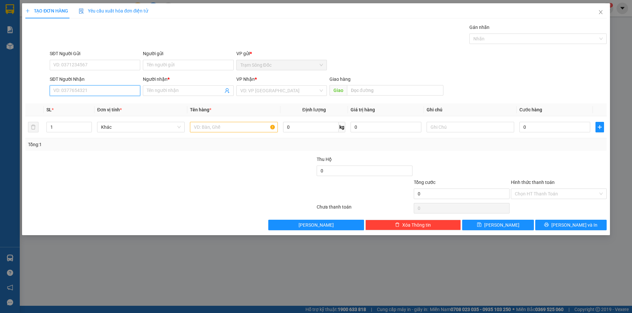
click at [85, 87] on input "SĐT Người Nhận" at bounding box center [95, 91] width 90 height 11
click at [79, 115] on div "0915999148 - A HUAN" at bounding box center [95, 114] width 83 height 7
click at [218, 124] on input "text" at bounding box center [233, 127] width 87 height 11
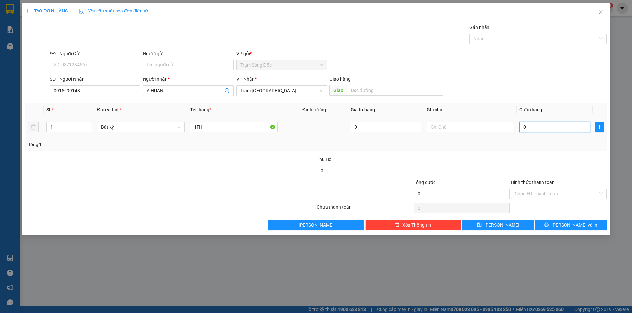
click at [543, 127] on input "0" at bounding box center [554, 127] width 71 height 11
click at [204, 128] on input "1TH" at bounding box center [233, 127] width 87 height 11
click at [540, 129] on input "0" at bounding box center [554, 127] width 71 height 11
click at [548, 223] on icon "printer" at bounding box center [546, 225] width 5 height 5
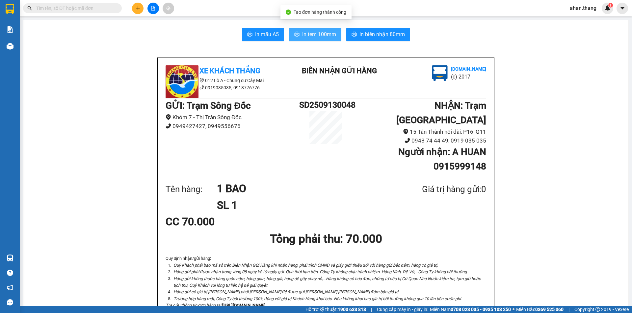
click at [321, 31] on span "In tem 100mm" at bounding box center [319, 34] width 34 height 8
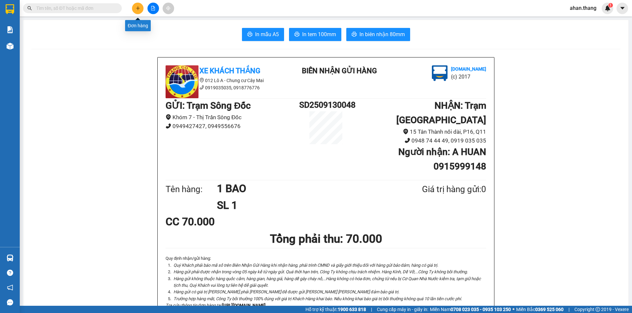
click at [137, 8] on icon "plus" at bounding box center [138, 8] width 5 height 5
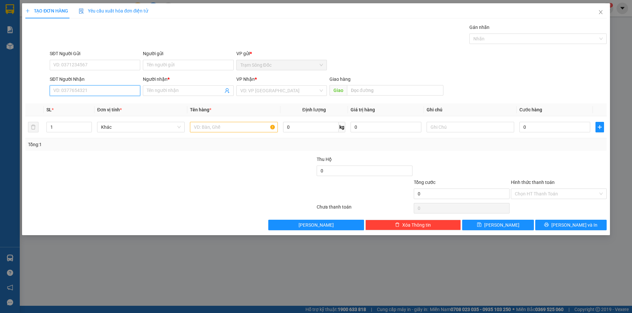
click at [80, 91] on input "SĐT Người Nhận" at bounding box center [95, 91] width 90 height 11
click at [554, 64] on div "SĐT Người Gửi VD: 0371234567 Người gửi Tên người gửi VP gửi * Trạm Sông Đốc" at bounding box center [327, 61] width 559 height 23
click at [107, 91] on input "SĐT Người Nhận" at bounding box center [95, 91] width 90 height 11
click at [230, 127] on input "text" at bounding box center [233, 127] width 87 height 11
click at [107, 91] on input "SĐT Người Nhận" at bounding box center [95, 91] width 90 height 11
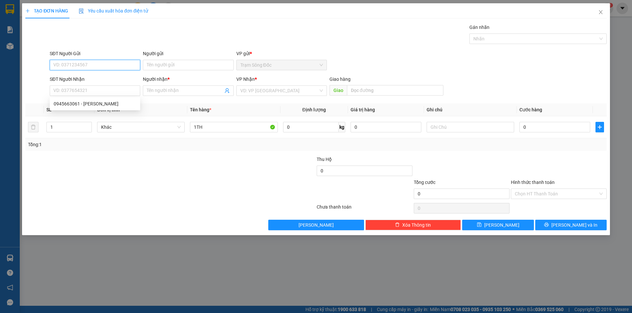
click at [87, 66] on input "SĐT Người Gửi" at bounding box center [95, 65] width 90 height 11
click at [80, 89] on input "SĐT Người Nhận" at bounding box center [95, 91] width 90 height 11
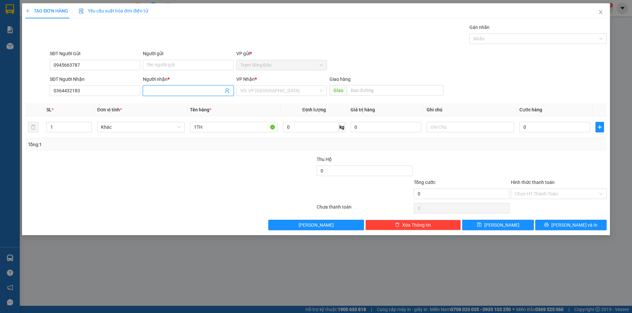
click at [196, 92] on input "Người nhận *" at bounding box center [185, 90] width 76 height 7
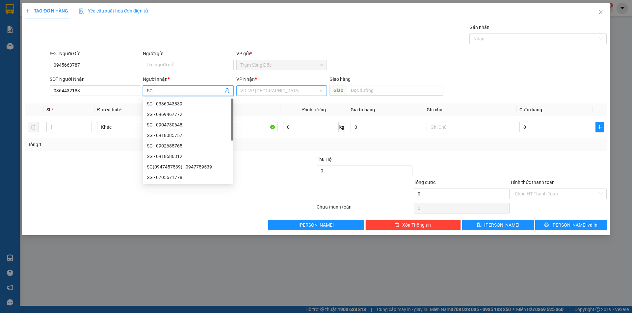
click at [259, 90] on input "search" at bounding box center [279, 91] width 78 height 10
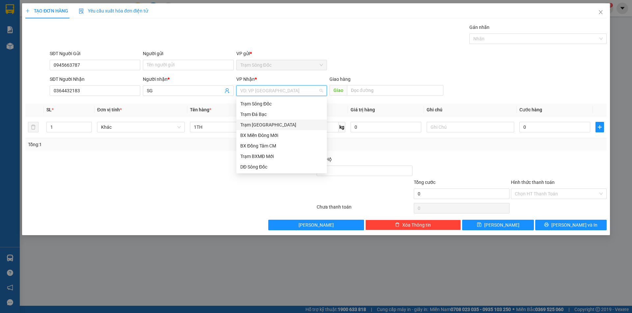
click at [259, 123] on div "Trạm [GEOGRAPHIC_DATA]" at bounding box center [281, 124] width 83 height 7
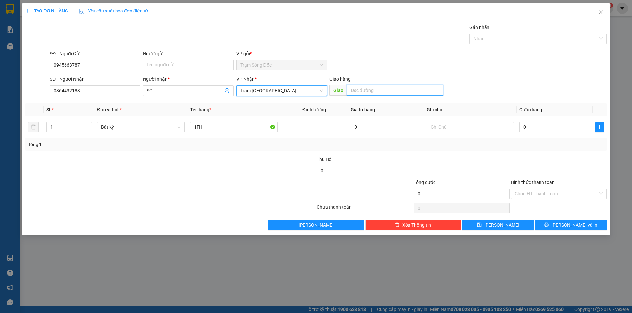
click at [364, 90] on input "text" at bounding box center [395, 90] width 96 height 11
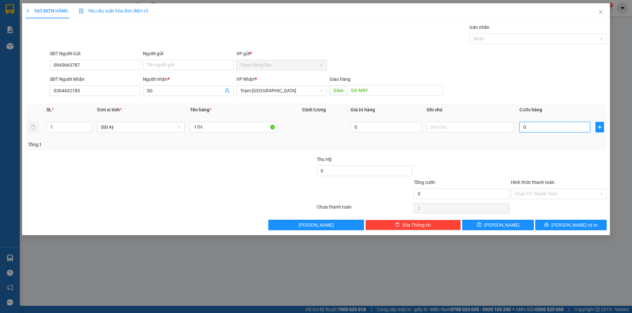
click at [557, 126] on input "0" at bounding box center [554, 127] width 71 height 11
click at [561, 194] on input "Hình thức thanh toán" at bounding box center [555, 194] width 83 height 10
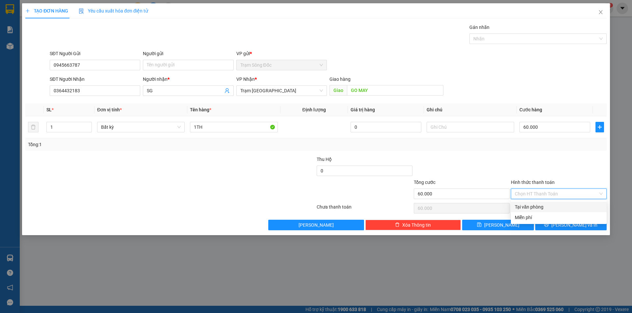
click at [554, 208] on div "Tại văn phòng" at bounding box center [558, 207] width 88 height 7
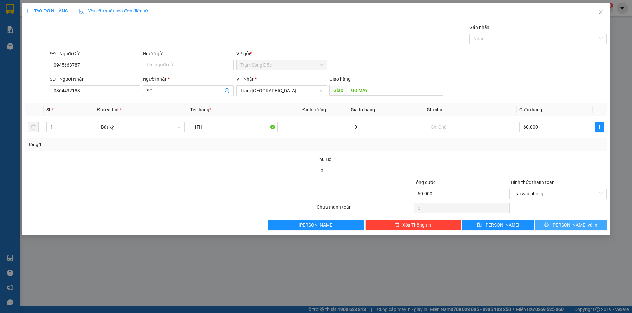
click at [554, 224] on button "[PERSON_NAME] và In" at bounding box center [570, 225] width 71 height 11
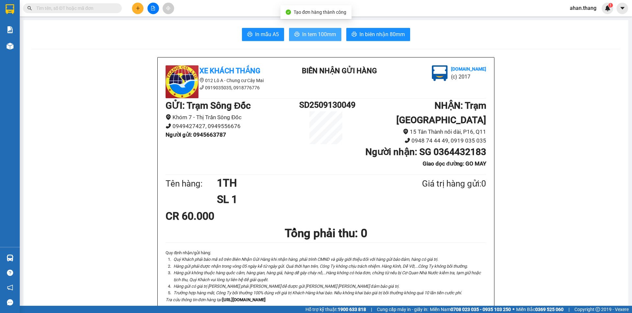
click at [302, 32] on span "In tem 100mm" at bounding box center [319, 34] width 34 height 8
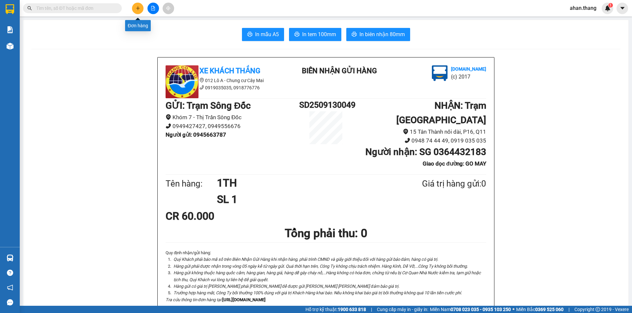
click at [136, 9] on icon "plus" at bounding box center [138, 8] width 5 height 5
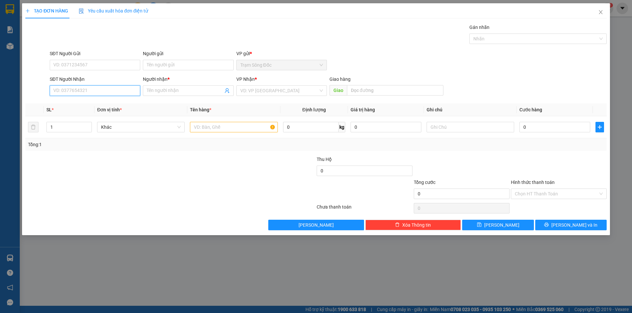
click at [90, 92] on input "SĐT Người Nhận" at bounding box center [95, 91] width 90 height 11
click at [75, 105] on div "0963932390 - LAN [GEOGRAPHIC_DATA]" at bounding box center [96, 103] width 84 height 7
click at [212, 130] on input "text" at bounding box center [233, 127] width 87 height 11
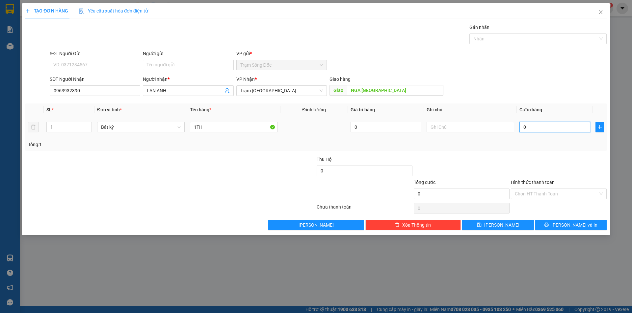
click at [556, 127] on input "0" at bounding box center [554, 127] width 71 height 11
click at [555, 192] on input "Hình thức thanh toán" at bounding box center [555, 194] width 83 height 10
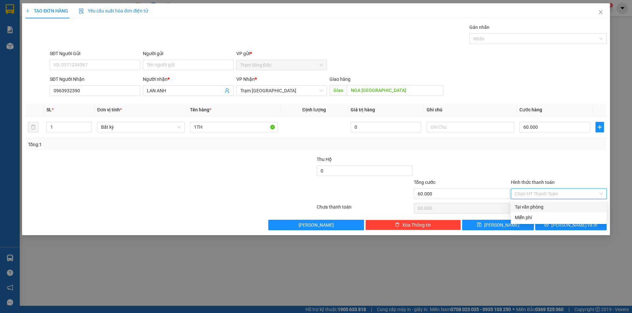
click at [553, 209] on div "Tại văn phòng" at bounding box center [558, 207] width 88 height 7
drag, startPoint x: 557, startPoint y: 226, endPoint x: 553, endPoint y: 219, distance: 8.1
click at [557, 226] on button "[PERSON_NAME] và In" at bounding box center [570, 225] width 71 height 11
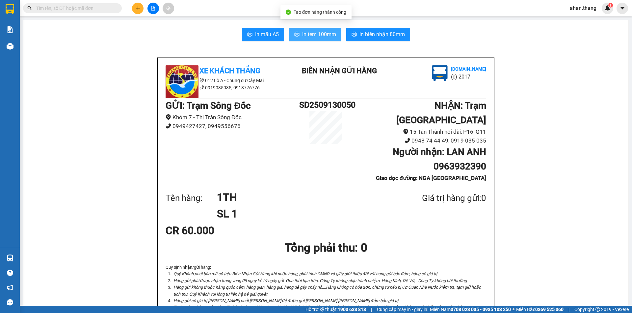
drag, startPoint x: 313, startPoint y: 32, endPoint x: 304, endPoint y: 60, distance: 29.2
click at [313, 32] on span "In tem 100mm" at bounding box center [319, 34] width 34 height 8
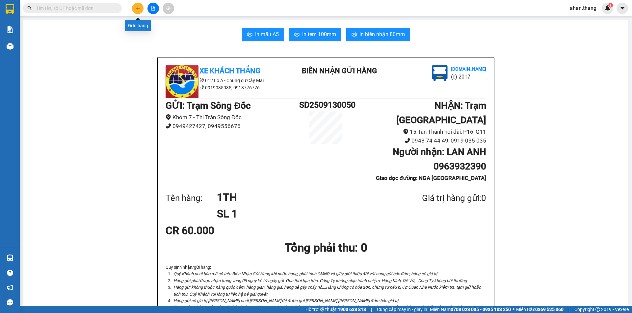
click at [139, 7] on icon "plus" at bounding box center [138, 8] width 5 height 5
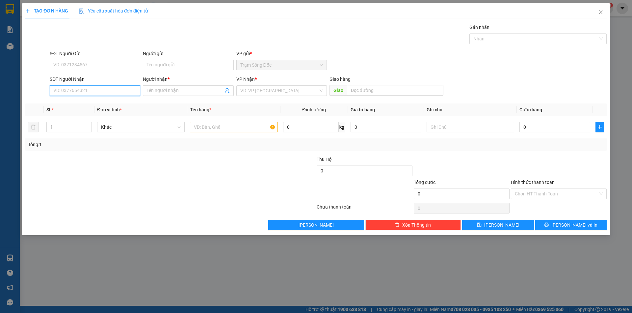
click at [104, 89] on input "SĐT Người Nhận" at bounding box center [95, 91] width 90 height 11
click at [166, 91] on input "Người nhận *" at bounding box center [185, 90] width 76 height 7
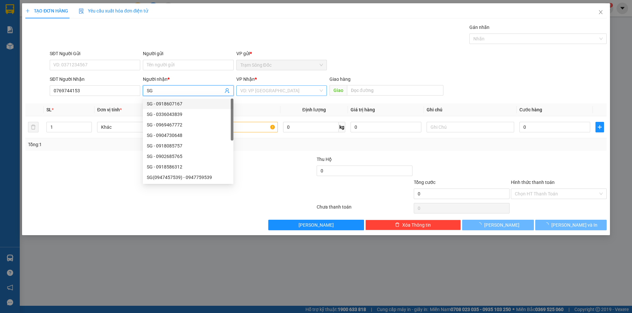
click at [278, 87] on input "search" at bounding box center [279, 91] width 78 height 10
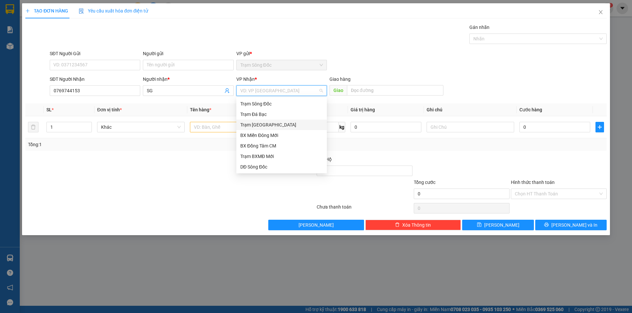
click at [270, 125] on div "Trạm [GEOGRAPHIC_DATA]" at bounding box center [281, 124] width 83 height 7
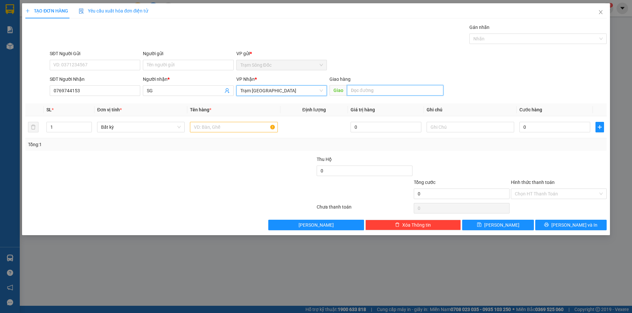
click at [383, 88] on input "text" at bounding box center [395, 90] width 96 height 11
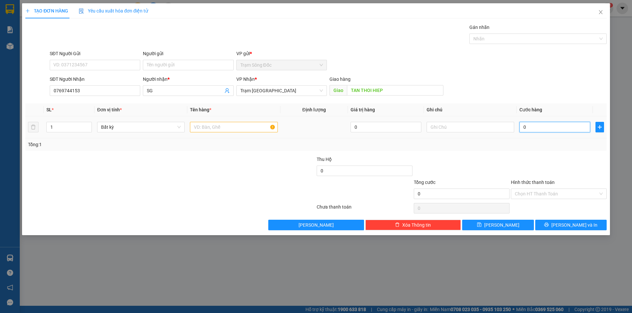
click at [549, 123] on input "0" at bounding box center [554, 127] width 71 height 11
click at [226, 125] on input "text" at bounding box center [233, 127] width 87 height 11
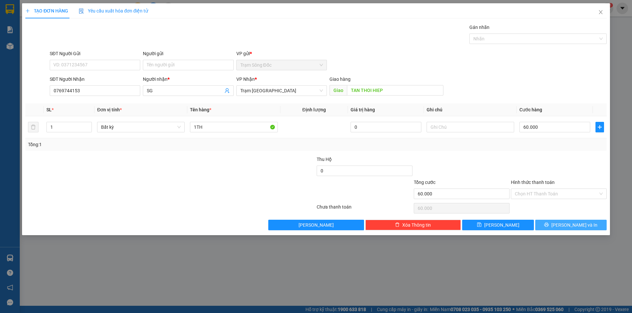
click at [576, 224] on span "[PERSON_NAME] và In" at bounding box center [574, 225] width 46 height 7
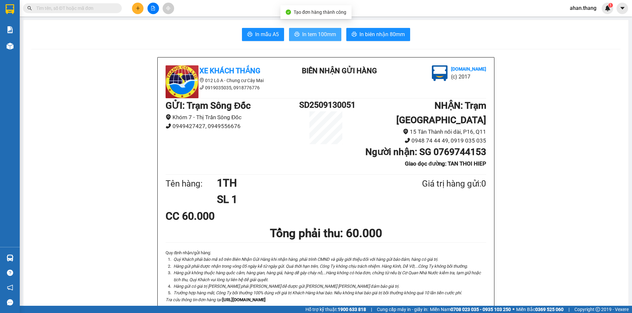
click at [298, 35] on button "In tem 100mm" at bounding box center [315, 34] width 52 height 13
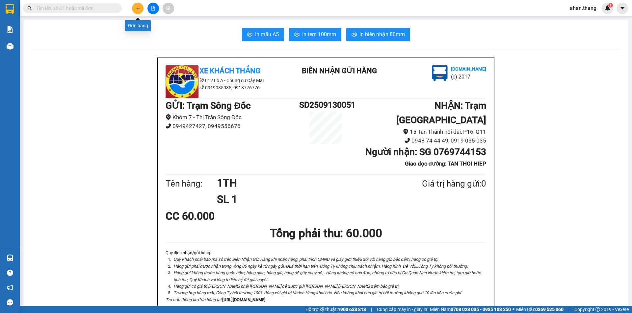
click at [137, 8] on icon "plus" at bounding box center [138, 8] width 5 height 5
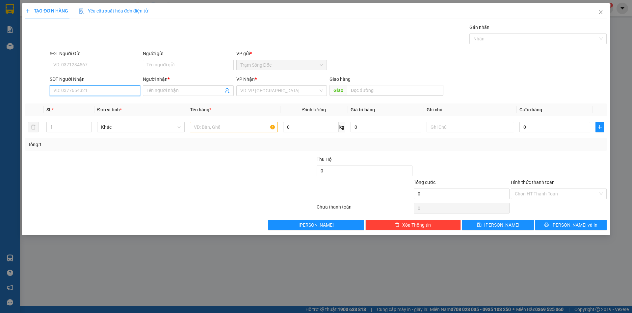
click at [114, 89] on input "SĐT Người Nhận" at bounding box center [95, 91] width 90 height 11
click at [85, 104] on div "0948118079 - HUE H.S" at bounding box center [95, 103] width 83 height 7
click at [219, 127] on input "text" at bounding box center [233, 127] width 87 height 11
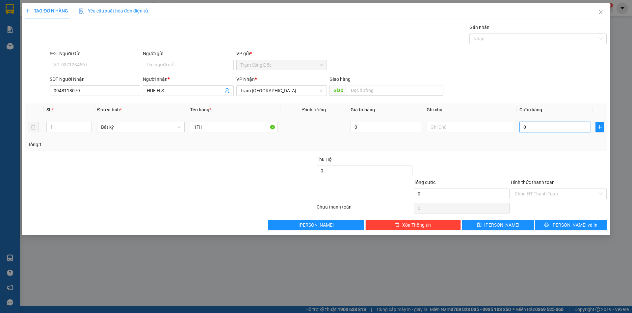
click at [552, 125] on input "0" at bounding box center [554, 127] width 71 height 11
click at [556, 227] on button "[PERSON_NAME] và In" at bounding box center [570, 225] width 71 height 11
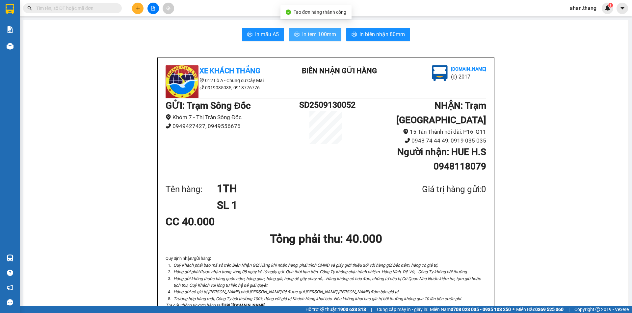
click at [312, 37] on span "In tem 100mm" at bounding box center [319, 34] width 34 height 8
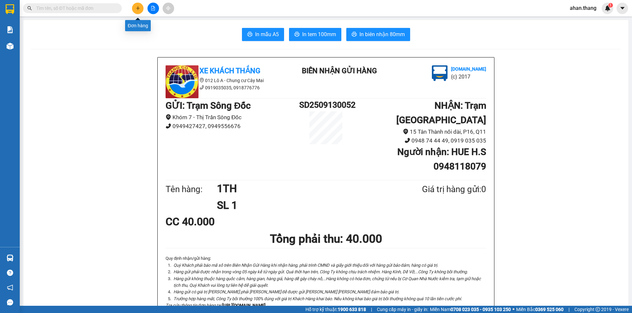
click at [140, 9] on icon "plus" at bounding box center [138, 8] width 5 height 5
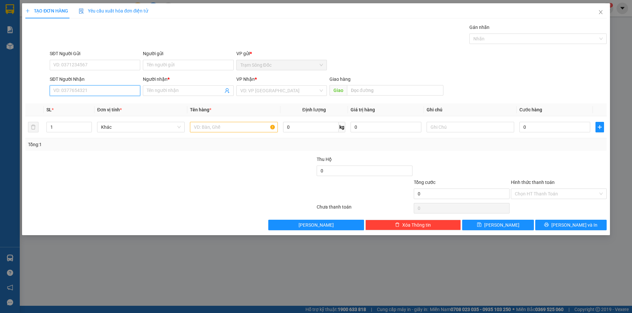
click at [102, 89] on input "SĐT Người Nhận" at bounding box center [95, 91] width 90 height 11
click at [97, 102] on div "0355342256 - [PERSON_NAME]" at bounding box center [95, 103] width 83 height 7
click at [226, 128] on input "text" at bounding box center [233, 127] width 87 height 11
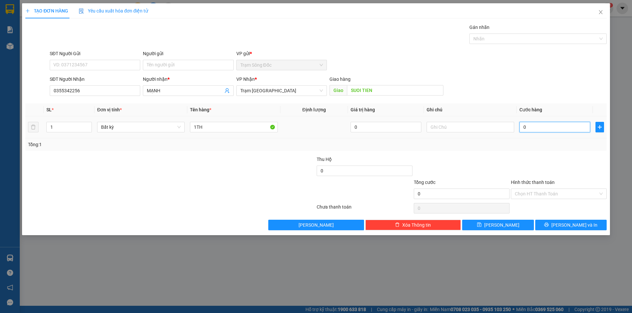
click at [547, 127] on input "0" at bounding box center [554, 127] width 71 height 11
click at [548, 225] on button "[PERSON_NAME] và In" at bounding box center [570, 225] width 71 height 11
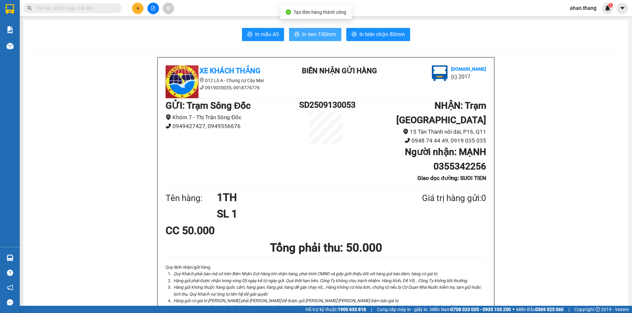
click at [327, 34] on span "In tem 100mm" at bounding box center [319, 34] width 34 height 8
click at [104, 10] on input "text" at bounding box center [75, 8] width 78 height 7
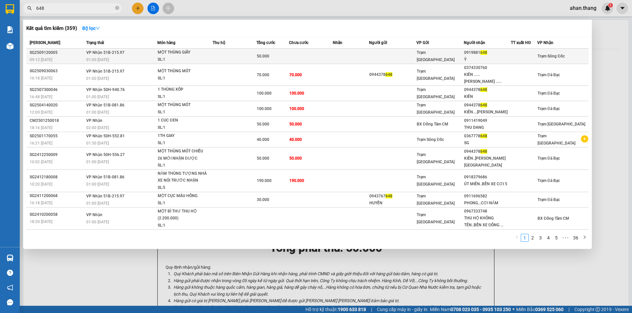
click at [318, 56] on td at bounding box center [311, 56] width 44 height 15
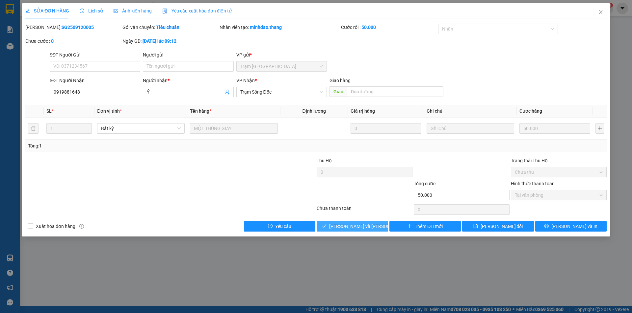
click at [373, 227] on span "[PERSON_NAME] và [PERSON_NAME] hàng" at bounding box center [373, 226] width 89 height 7
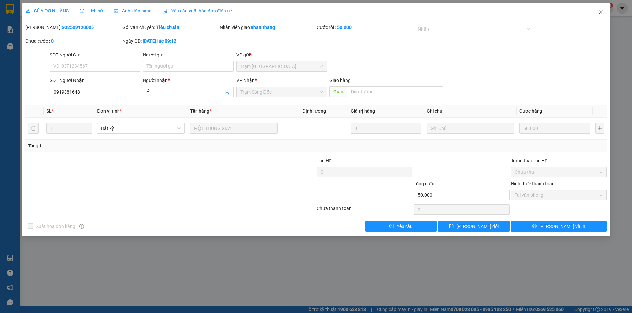
click at [600, 12] on icon "close" at bounding box center [600, 12] width 4 height 4
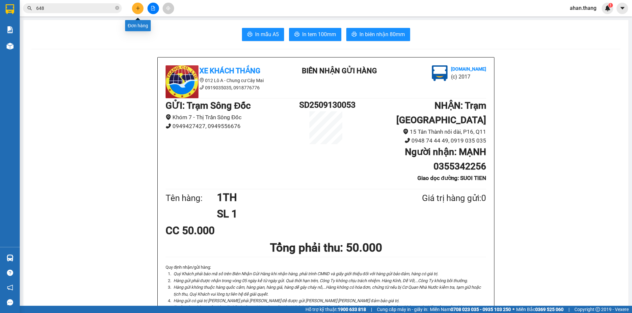
click at [140, 9] on icon "plus" at bounding box center [138, 8] width 5 height 5
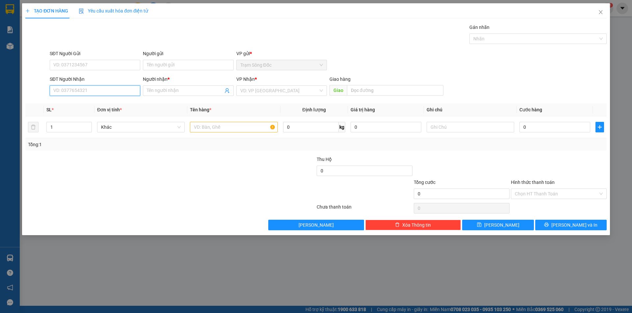
click at [100, 89] on input "SĐT Người Nhận" at bounding box center [95, 91] width 90 height 11
click at [79, 103] on div "0326126705 - BIEN" at bounding box center [95, 103] width 83 height 7
click at [217, 125] on input "text" at bounding box center [233, 127] width 87 height 11
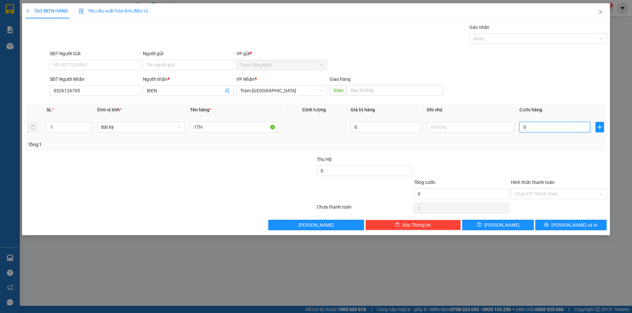
click at [555, 125] on input "0" at bounding box center [554, 127] width 71 height 11
click at [564, 193] on input "Hình thức thanh toán" at bounding box center [555, 194] width 83 height 10
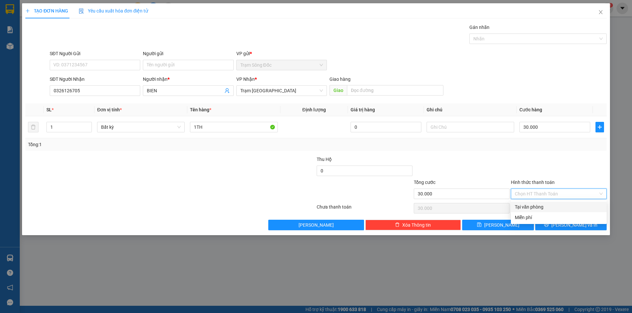
click at [559, 207] on div "Tại văn phòng" at bounding box center [558, 207] width 88 height 7
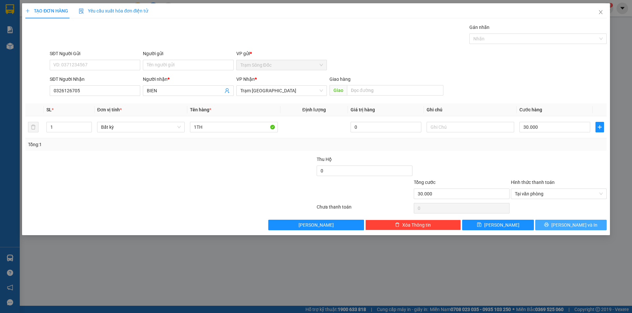
click at [548, 224] on icon "printer" at bounding box center [546, 225] width 5 height 5
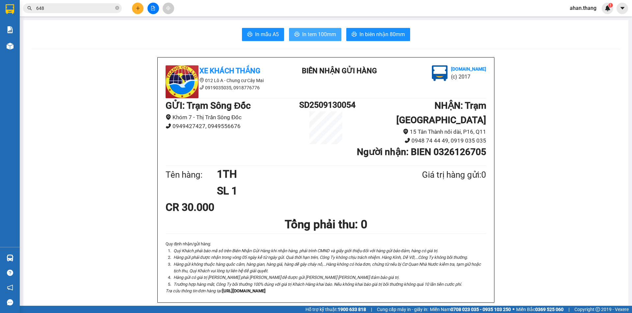
click at [312, 36] on span "In tem 100mm" at bounding box center [319, 34] width 34 height 8
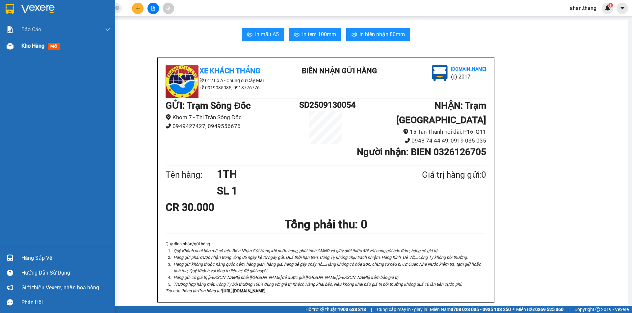
click at [25, 46] on span "Kho hàng" at bounding box center [32, 46] width 23 height 6
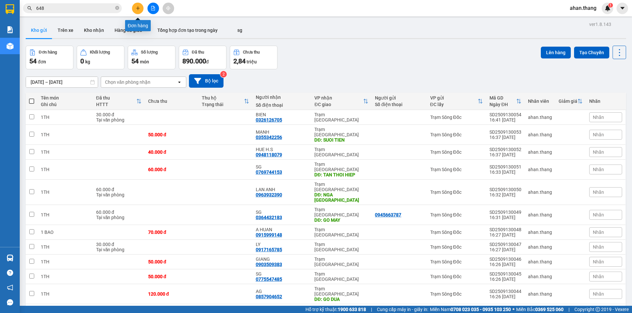
click at [137, 8] on icon "plus" at bounding box center [138, 8] width 4 height 0
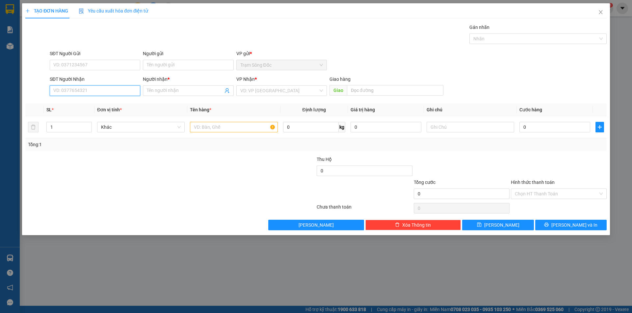
click at [81, 92] on input "SĐT Người Nhận" at bounding box center [95, 91] width 90 height 11
click at [236, 126] on input "text" at bounding box center [233, 127] width 87 height 11
click at [77, 89] on input "SĐT Người Nhận" at bounding box center [95, 91] width 90 height 11
click at [75, 103] on div "0919047001 - TRAM" at bounding box center [95, 103] width 83 height 7
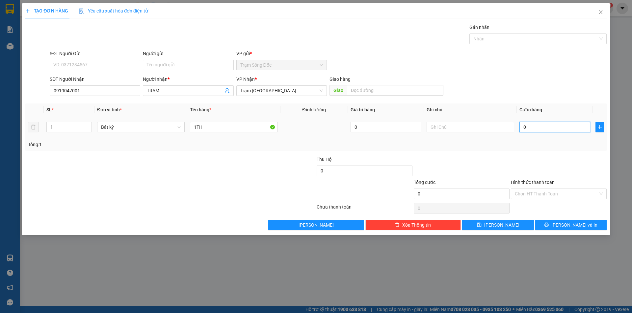
click at [549, 124] on input "0" at bounding box center [554, 127] width 71 height 11
click at [544, 194] on input "Hình thức thanh toán" at bounding box center [555, 194] width 83 height 10
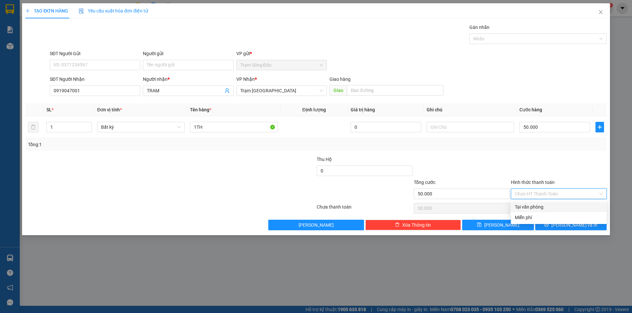
click at [546, 206] on div "Tại văn phòng" at bounding box center [558, 207] width 88 height 7
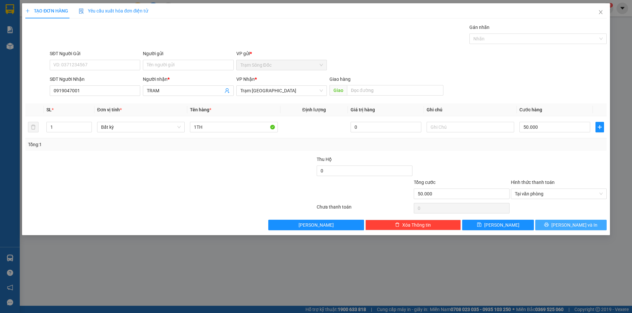
click at [552, 225] on button "[PERSON_NAME] và In" at bounding box center [570, 225] width 71 height 11
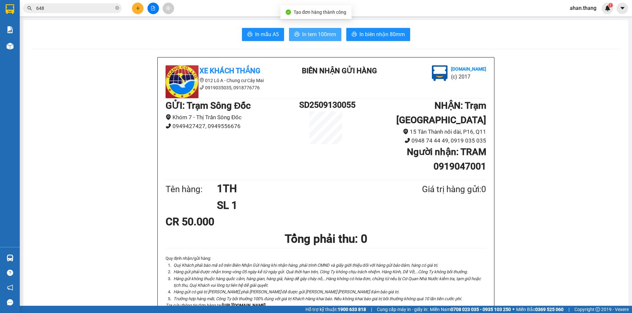
click at [323, 36] on span "In tem 100mm" at bounding box center [319, 34] width 34 height 8
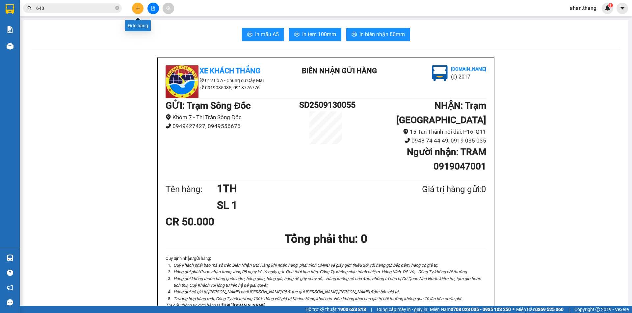
click at [133, 7] on button at bounding box center [138, 9] width 12 height 12
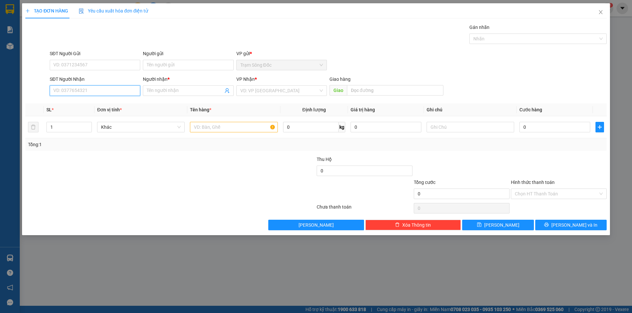
click at [86, 91] on input "SĐT Người Nhận" at bounding box center [95, 91] width 90 height 11
click at [81, 103] on div "0947272274 - [PERSON_NAME]" at bounding box center [95, 103] width 83 height 7
click at [241, 128] on input "text" at bounding box center [233, 127] width 87 height 11
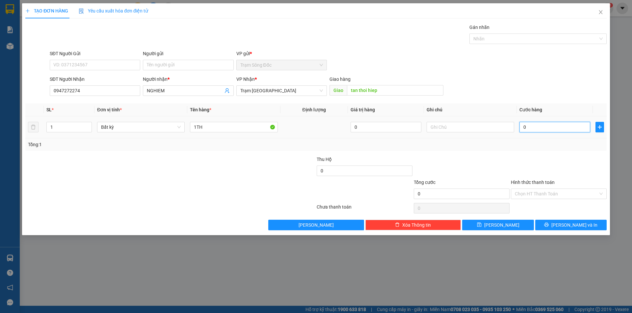
click at [566, 127] on input "0" at bounding box center [554, 127] width 71 height 11
drag, startPoint x: 565, startPoint y: 223, endPoint x: 556, endPoint y: 215, distance: 12.3
click at [565, 223] on span "[PERSON_NAME] và In" at bounding box center [574, 225] width 46 height 7
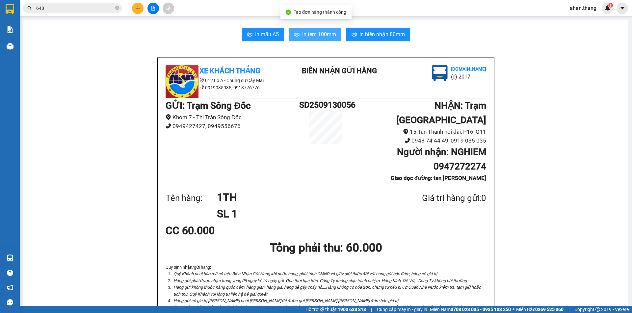
click at [328, 36] on span "In tem 100mm" at bounding box center [319, 34] width 34 height 8
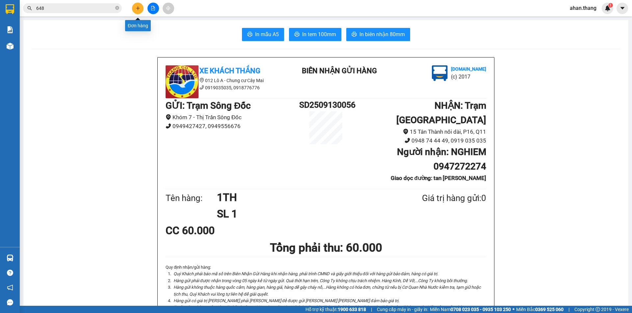
click at [134, 7] on button at bounding box center [138, 9] width 12 height 12
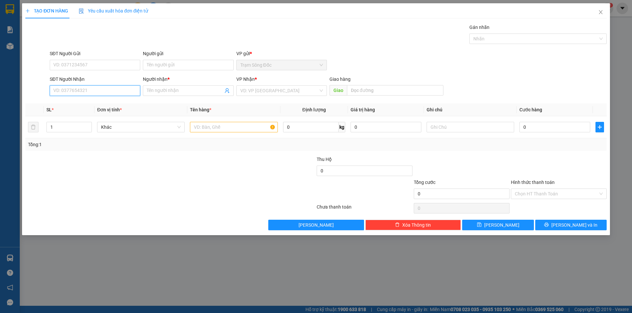
click at [74, 93] on input "SĐT Người Nhận" at bounding box center [95, 91] width 90 height 11
click at [75, 105] on div "0915850478 - K TEN" at bounding box center [95, 103] width 83 height 7
click at [218, 128] on input "text" at bounding box center [233, 127] width 87 height 11
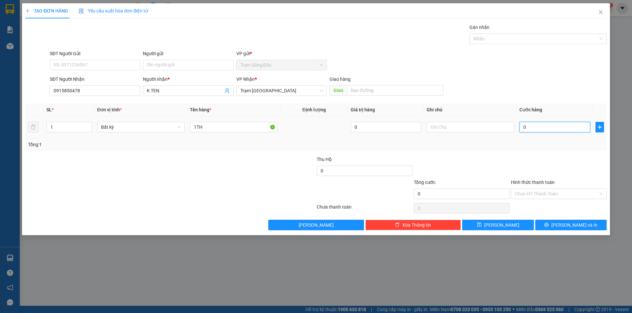
click at [539, 128] on input "0" at bounding box center [554, 127] width 71 height 11
click at [556, 224] on button "[PERSON_NAME] và In" at bounding box center [570, 225] width 71 height 11
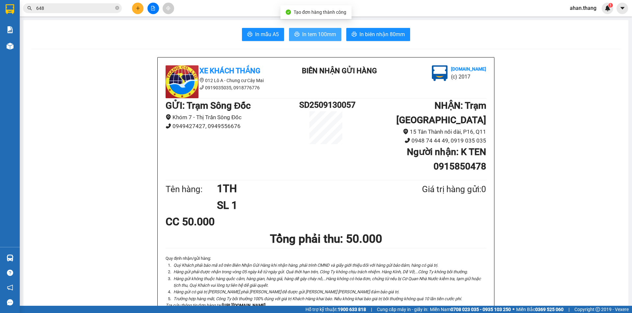
click at [318, 31] on span "In tem 100mm" at bounding box center [319, 34] width 34 height 8
click at [136, 9] on icon "plus" at bounding box center [138, 8] width 5 height 5
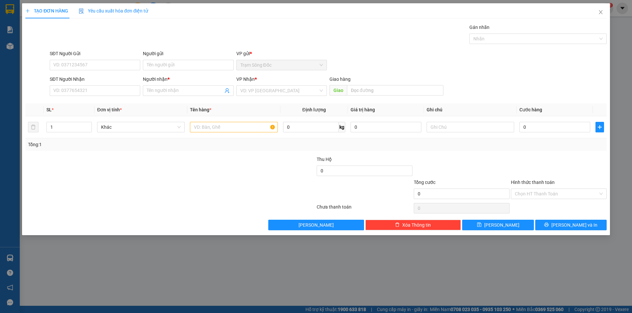
click at [152, 39] on div "Gói vận chuyển * Tiêu chuẩn Gán nhãn Nhãn" at bounding box center [327, 35] width 559 height 23
click at [95, 90] on input "SĐT Người Nhận" at bounding box center [95, 91] width 90 height 11
click at [78, 105] on div "0948118079 - HUE H.S" at bounding box center [95, 103] width 83 height 7
click at [211, 127] on input "text" at bounding box center [233, 127] width 87 height 11
click at [546, 129] on input "0" at bounding box center [554, 127] width 71 height 11
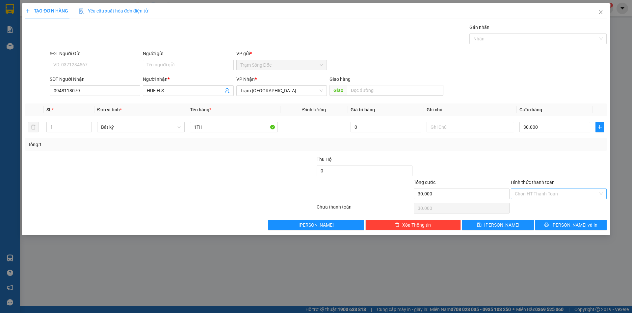
click at [541, 193] on input "Hình thức thanh toán" at bounding box center [555, 194] width 83 height 10
click at [541, 207] on div "Tại văn phòng" at bounding box center [558, 207] width 88 height 7
drag, startPoint x: 548, startPoint y: 225, endPoint x: 508, endPoint y: 188, distance: 55.4
click at [547, 223] on button "[PERSON_NAME] và In" at bounding box center [570, 225] width 71 height 11
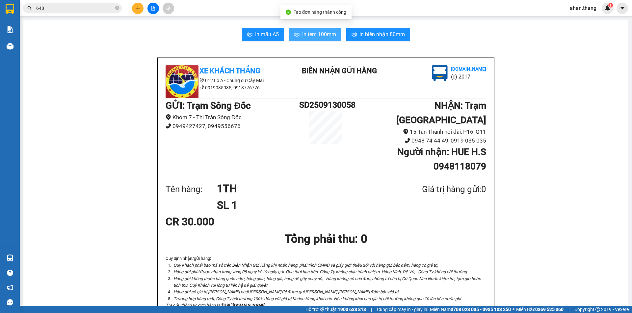
click at [303, 34] on span "In tem 100mm" at bounding box center [319, 34] width 34 height 8
click at [133, 8] on button at bounding box center [138, 9] width 12 height 12
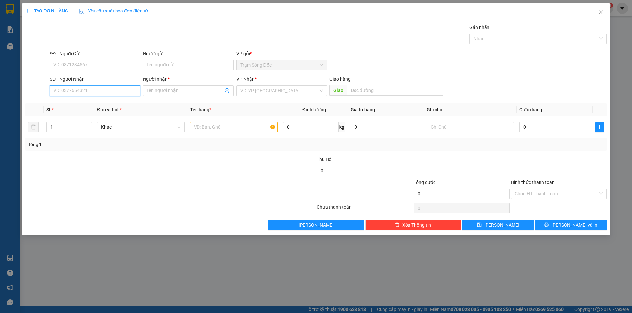
click at [90, 93] on input "SĐT Người Nhận" at bounding box center [95, 91] width 90 height 11
click at [79, 100] on div "0918777702 - A DUC" at bounding box center [95, 103] width 83 height 7
click at [224, 129] on input "text" at bounding box center [233, 127] width 87 height 11
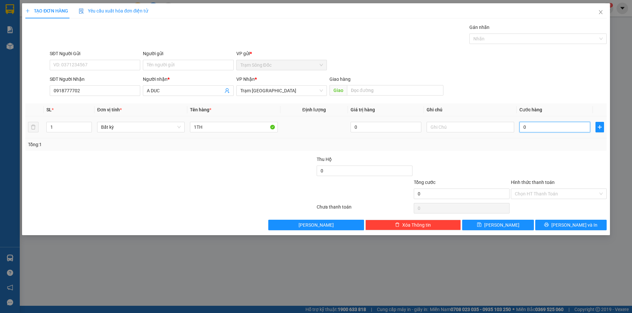
click at [531, 128] on input "0" at bounding box center [554, 127] width 71 height 11
click at [556, 194] on input "Hình thức thanh toán" at bounding box center [555, 194] width 83 height 10
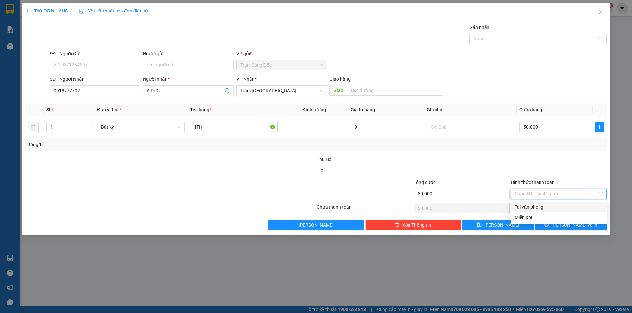
click at [553, 207] on div "Tại văn phòng" at bounding box center [558, 207] width 88 height 7
click at [554, 221] on button "[PERSON_NAME] và In" at bounding box center [570, 225] width 71 height 11
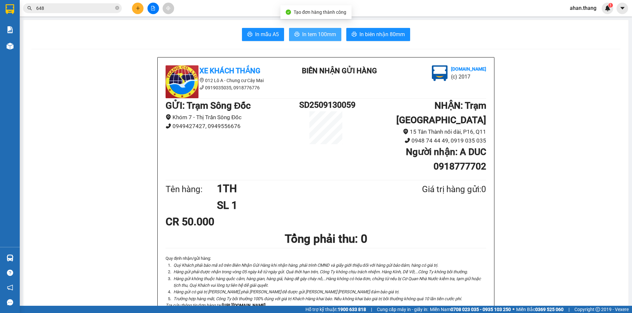
click at [329, 31] on span "In tem 100mm" at bounding box center [319, 34] width 34 height 8
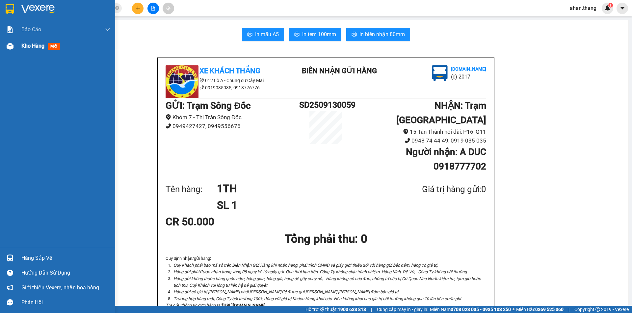
click at [27, 46] on span "Kho hàng" at bounding box center [32, 46] width 23 height 6
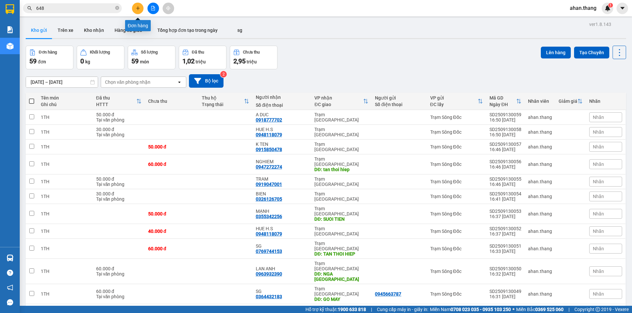
click at [137, 8] on icon "plus" at bounding box center [138, 8] width 5 height 5
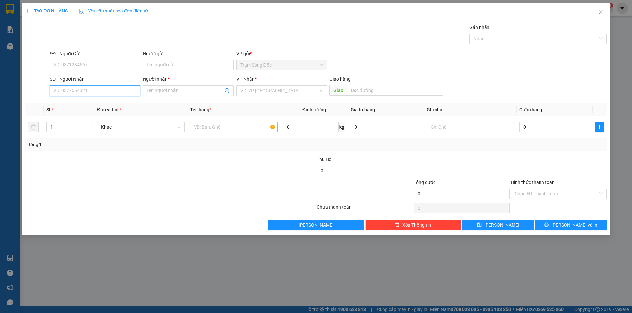
click at [91, 89] on input "SĐT Người Nhận" at bounding box center [95, 91] width 90 height 11
click at [167, 91] on input "Người nhận *" at bounding box center [185, 90] width 76 height 7
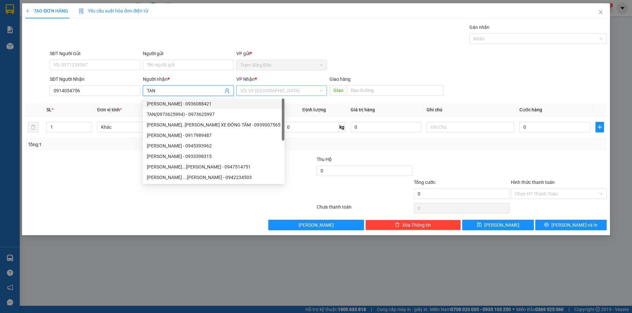
click at [301, 89] on input "search" at bounding box center [279, 91] width 78 height 10
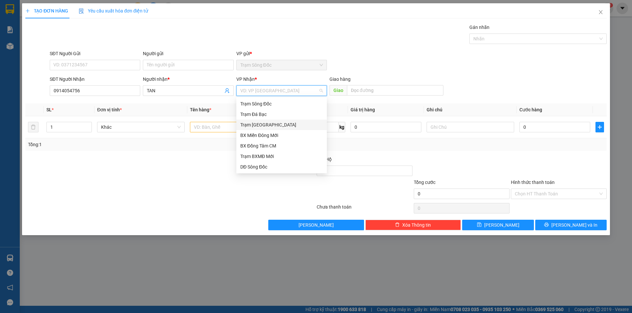
click at [280, 124] on div "Trạm [GEOGRAPHIC_DATA]" at bounding box center [281, 124] width 83 height 7
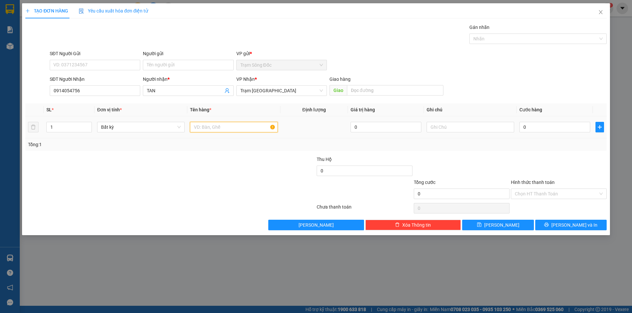
click at [251, 130] on input "text" at bounding box center [233, 127] width 87 height 11
click at [555, 125] on input "0" at bounding box center [554, 127] width 71 height 11
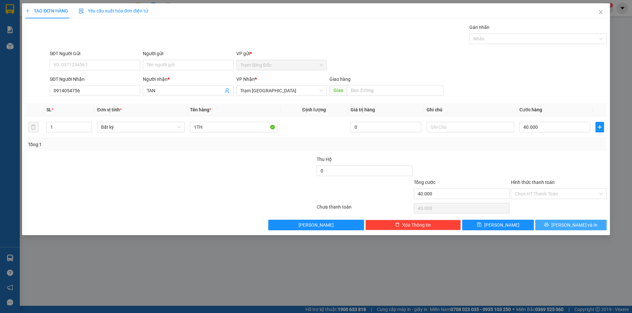
click at [556, 228] on button "[PERSON_NAME] và In" at bounding box center [570, 225] width 71 height 11
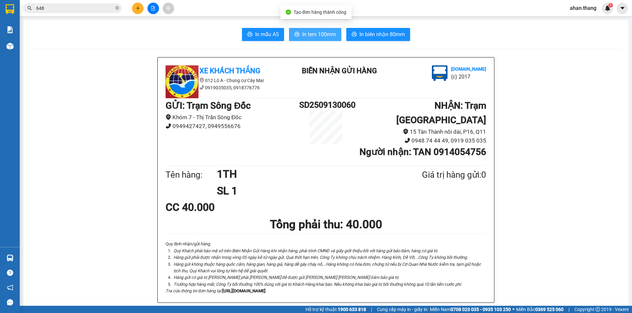
click at [304, 36] on span "In tem 100mm" at bounding box center [319, 34] width 34 height 8
click at [45, 7] on input "648" at bounding box center [75, 8] width 78 height 7
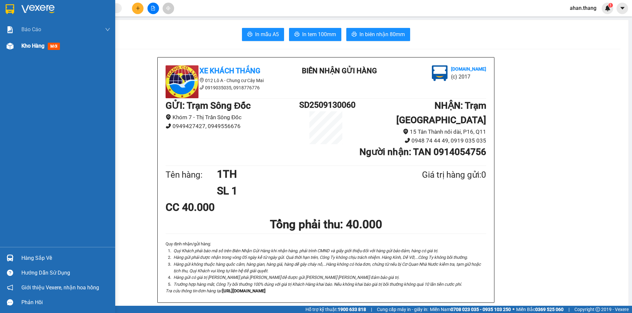
click at [40, 46] on span "Kho hàng" at bounding box center [32, 46] width 23 height 6
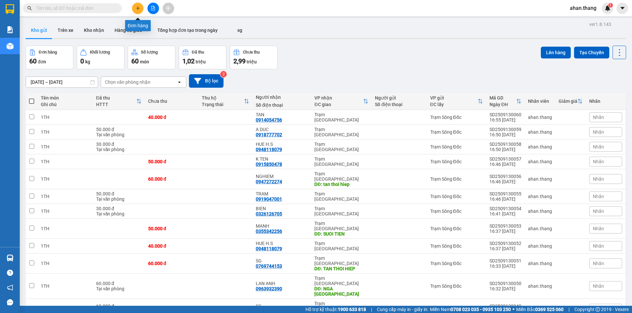
click at [135, 8] on button at bounding box center [138, 9] width 12 height 12
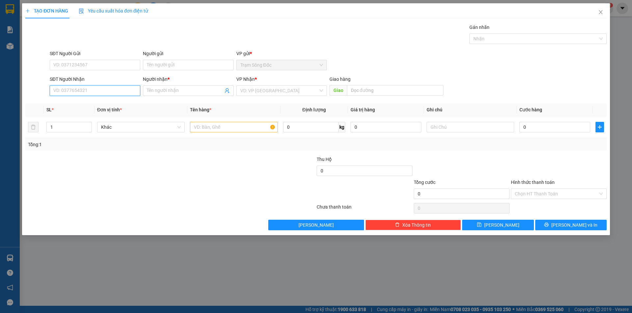
click at [82, 88] on input "SĐT Người Nhận" at bounding box center [95, 91] width 90 height 11
click at [75, 105] on div "0914054756 - K TEN" at bounding box center [95, 103] width 83 height 7
click at [243, 125] on input "text" at bounding box center [233, 127] width 87 height 11
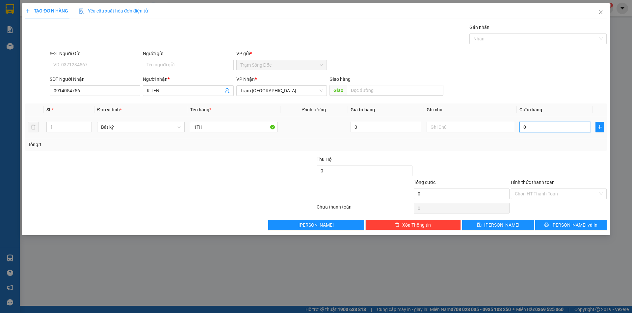
click at [535, 125] on input "0" at bounding box center [554, 127] width 71 height 11
click at [548, 223] on icon "printer" at bounding box center [546, 225] width 5 height 5
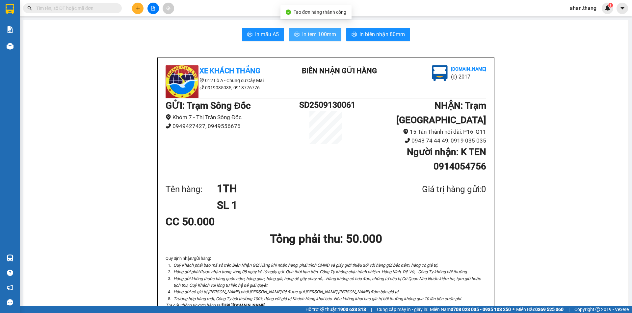
click at [318, 35] on span "In tem 100mm" at bounding box center [319, 34] width 34 height 8
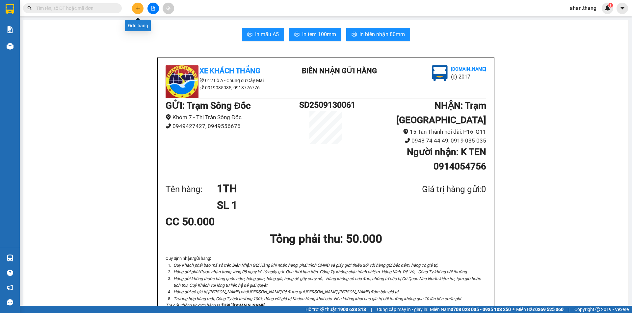
click at [136, 8] on icon "plus" at bounding box center [138, 8] width 5 height 5
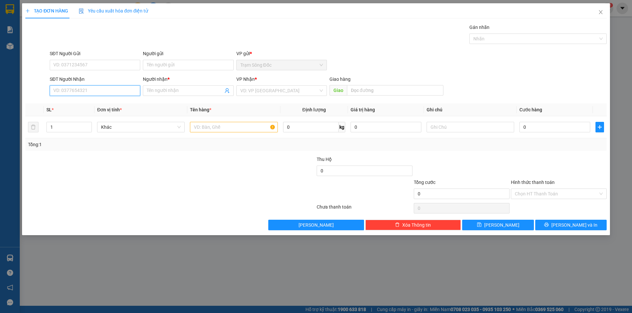
click at [89, 90] on input "SĐT Người Nhận" at bounding box center [95, 91] width 90 height 11
click at [209, 90] on input "Người nhận *" at bounding box center [185, 90] width 76 height 7
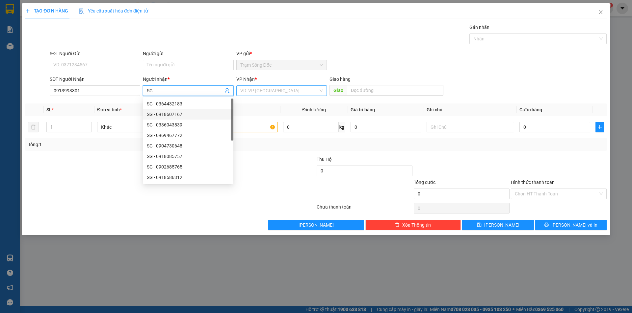
click at [292, 90] on input "search" at bounding box center [279, 91] width 78 height 10
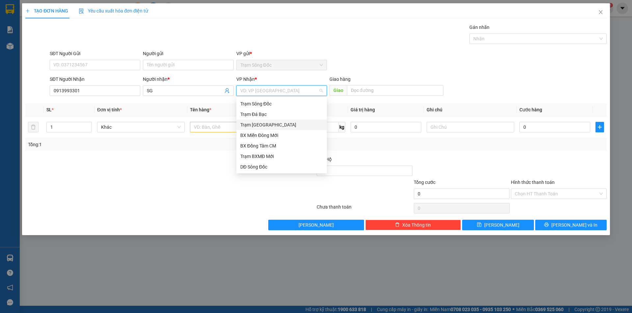
click at [271, 127] on div "Trạm [GEOGRAPHIC_DATA]" at bounding box center [281, 124] width 83 height 7
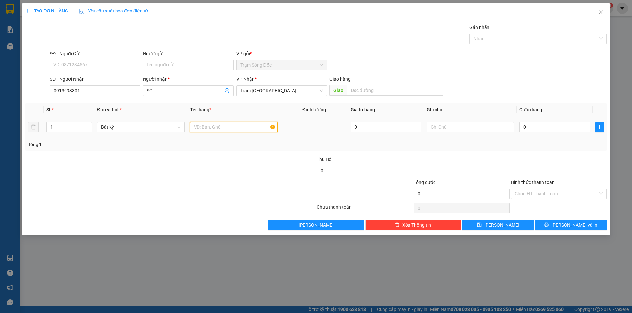
click at [227, 130] on input "text" at bounding box center [233, 127] width 87 height 11
click at [533, 131] on input "0" at bounding box center [554, 127] width 71 height 11
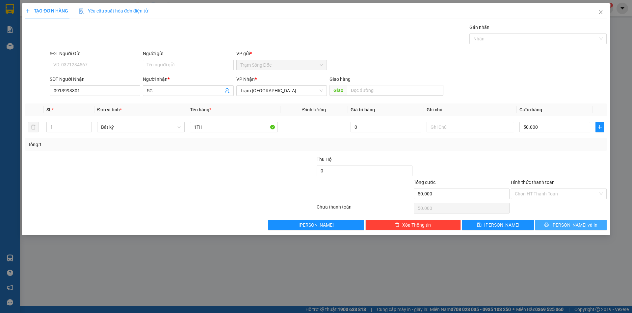
click at [567, 225] on span "[PERSON_NAME] và In" at bounding box center [574, 225] width 46 height 7
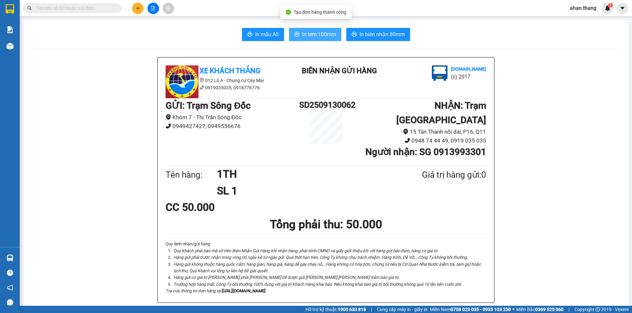
click at [302, 37] on span "In tem 100mm" at bounding box center [319, 34] width 34 height 8
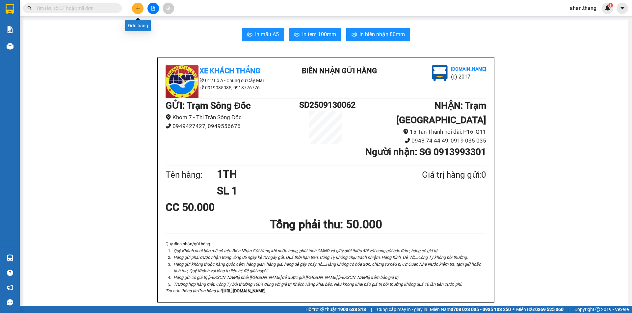
click at [134, 10] on button at bounding box center [138, 9] width 12 height 12
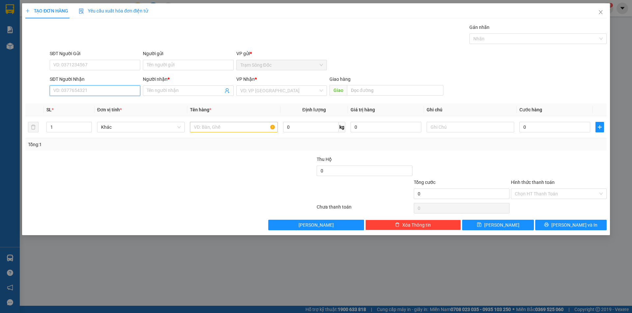
click at [99, 90] on input "SĐT Người Nhận" at bounding box center [95, 91] width 90 height 11
click at [88, 103] on div "0903671639 - SG" at bounding box center [95, 103] width 83 height 7
click at [235, 125] on input "text" at bounding box center [233, 127] width 87 height 11
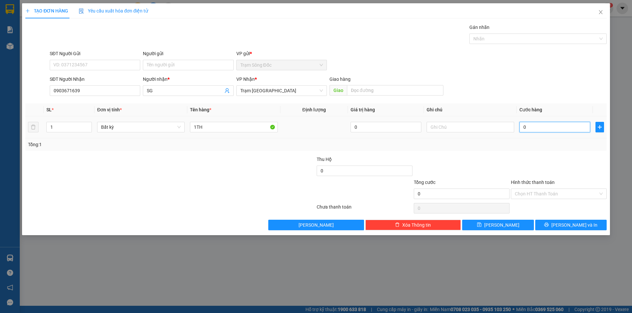
click at [534, 127] on input "0" at bounding box center [554, 127] width 71 height 11
click at [562, 222] on button "[PERSON_NAME] và In" at bounding box center [570, 225] width 71 height 11
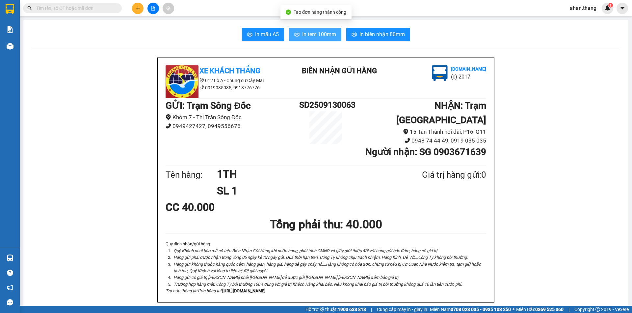
click at [322, 34] on span "In tem 100mm" at bounding box center [319, 34] width 34 height 8
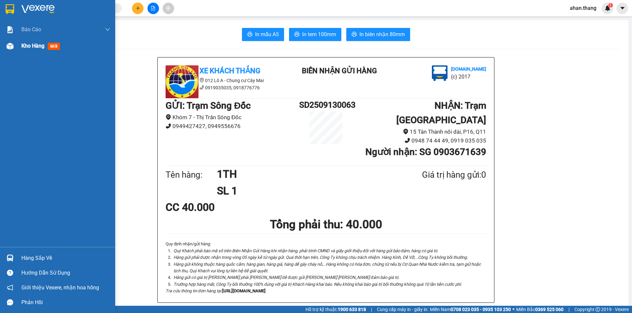
click at [31, 44] on span "Kho hàng" at bounding box center [32, 46] width 23 height 6
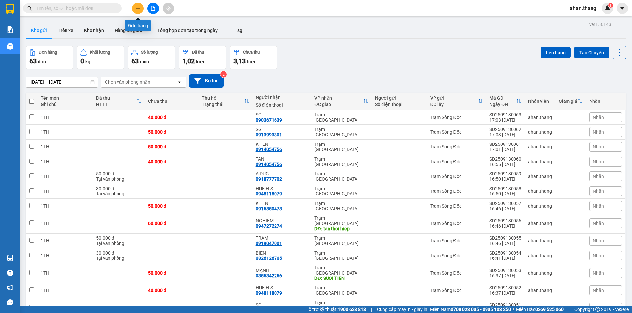
click at [139, 9] on icon "plus" at bounding box center [138, 8] width 5 height 5
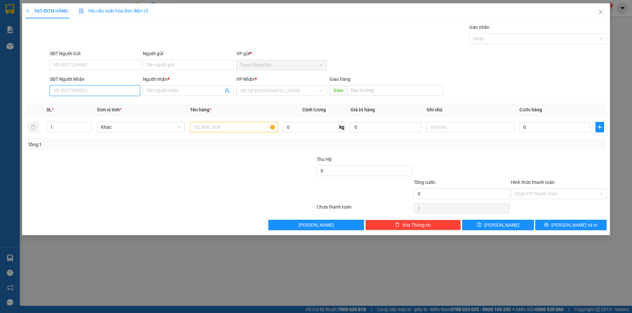
click at [92, 91] on input "SĐT Người Nhận" at bounding box center [95, 91] width 90 height 11
click at [230, 128] on input "text" at bounding box center [233, 127] width 87 height 11
click at [95, 89] on input "SĐT Người Nhận" at bounding box center [95, 91] width 90 height 11
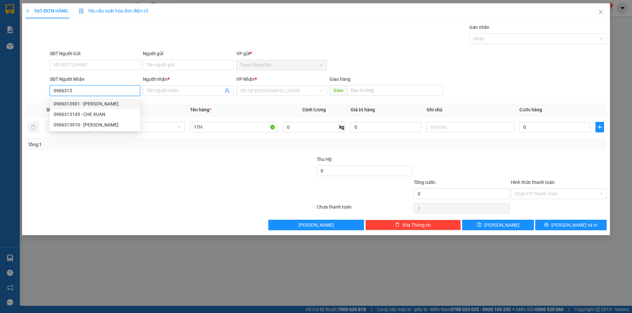
click at [82, 103] on div "0906313901 - [PERSON_NAME]" at bounding box center [95, 103] width 83 height 7
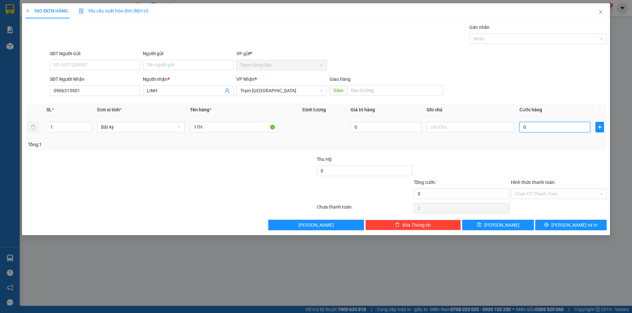
click at [553, 128] on input "0" at bounding box center [554, 127] width 71 height 11
click at [555, 228] on button "[PERSON_NAME] và In" at bounding box center [570, 225] width 71 height 11
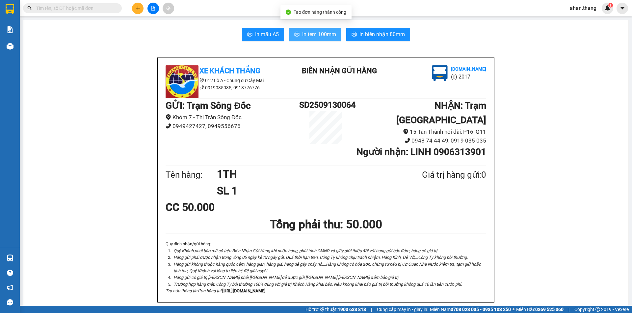
click at [324, 36] on span "In tem 100mm" at bounding box center [319, 34] width 34 height 8
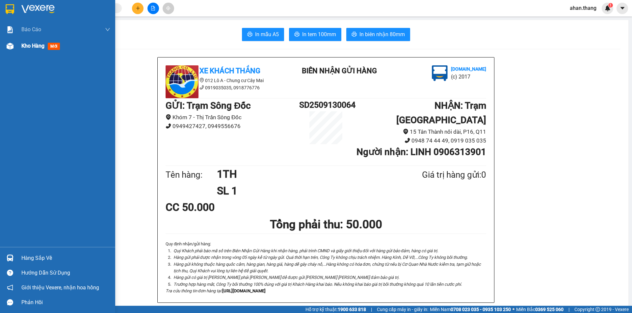
click at [29, 43] on span "Kho hàng" at bounding box center [32, 46] width 23 height 6
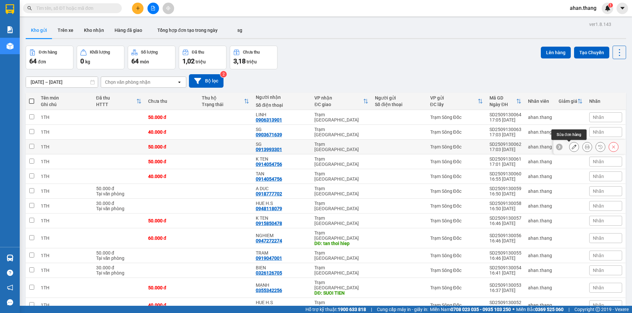
click at [571, 146] on icon at bounding box center [573, 147] width 5 height 5
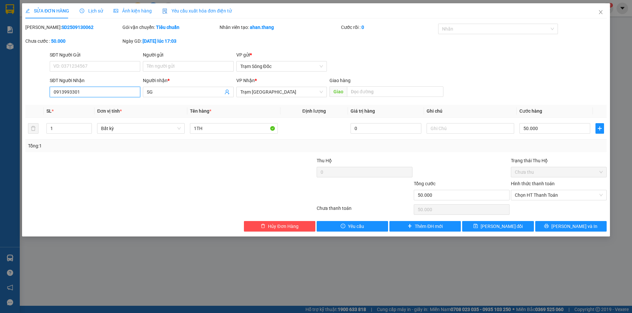
click at [76, 92] on input "0913993301" at bounding box center [95, 92] width 90 height 11
click at [548, 228] on icon "printer" at bounding box center [546, 226] width 4 height 4
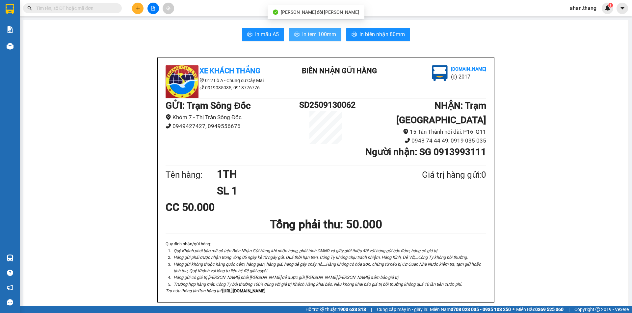
click at [317, 37] on span "In tem 100mm" at bounding box center [319, 34] width 34 height 8
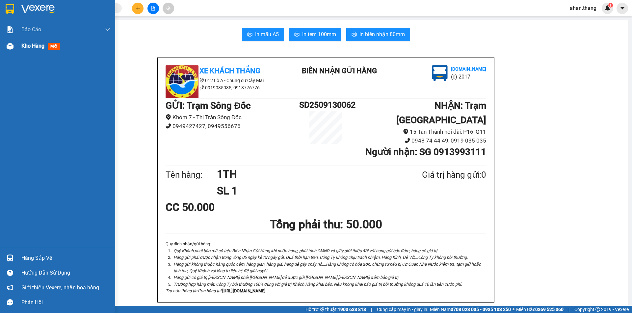
click at [29, 47] on span "Kho hàng" at bounding box center [32, 46] width 23 height 6
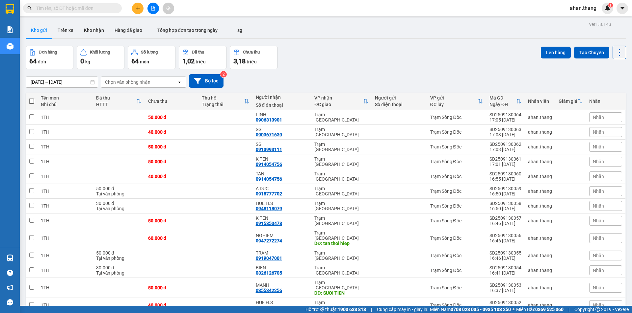
click at [31, 101] on span at bounding box center [31, 101] width 5 height 5
click at [32, 98] on input "checkbox" at bounding box center [32, 98] width 0 height 0
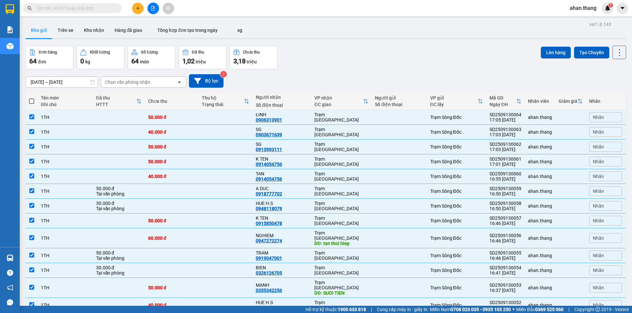
checkbox input "true"
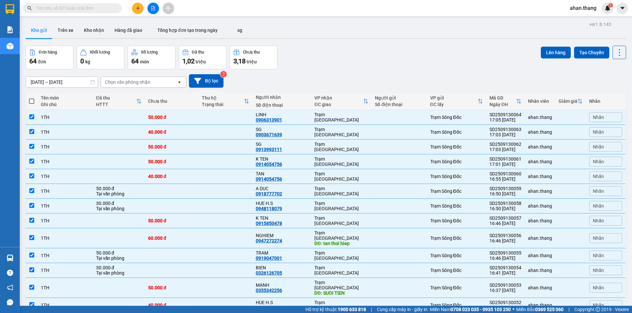
checkbox input "true"
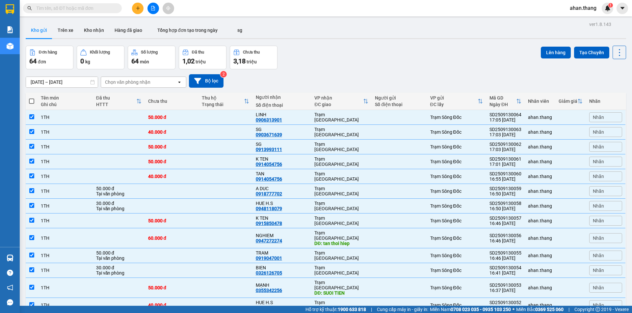
checkbox input "true"
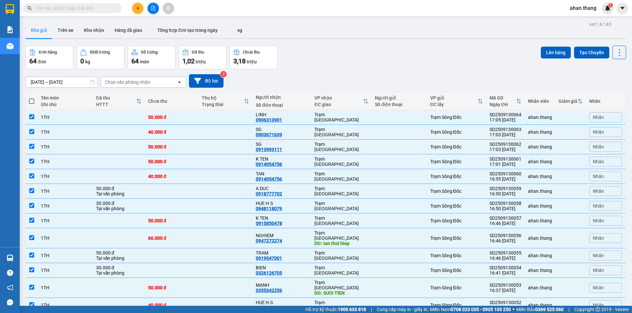
checkbox input "true"
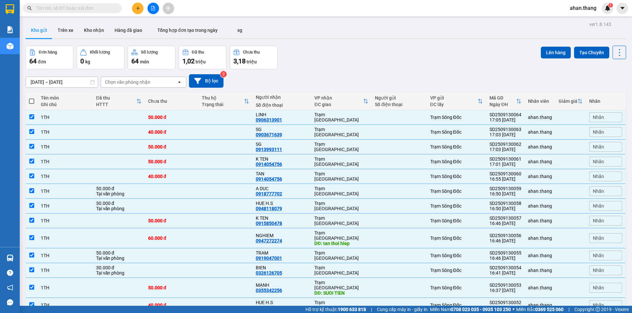
checkbox input "true"
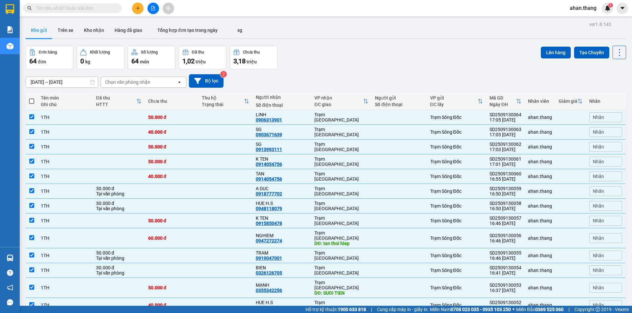
checkbox input "true"
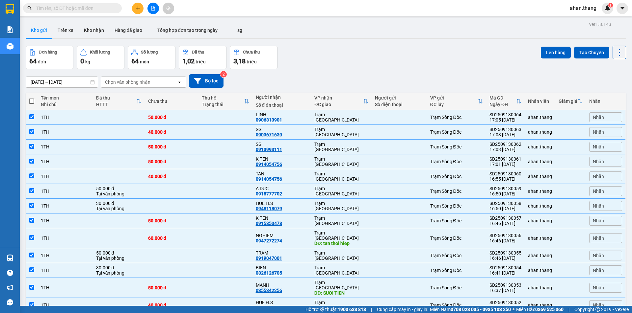
checkbox input "true"
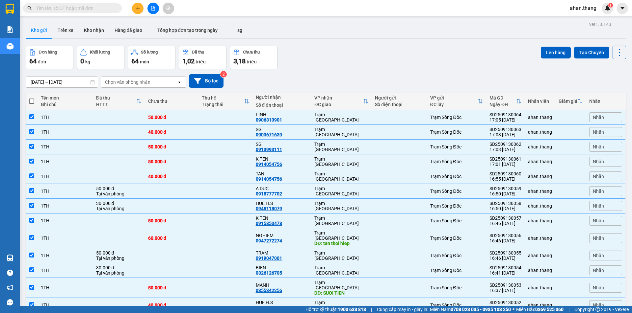
checkbox input "true"
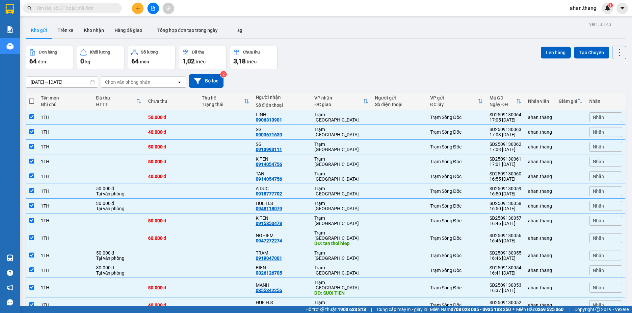
checkbox input "true"
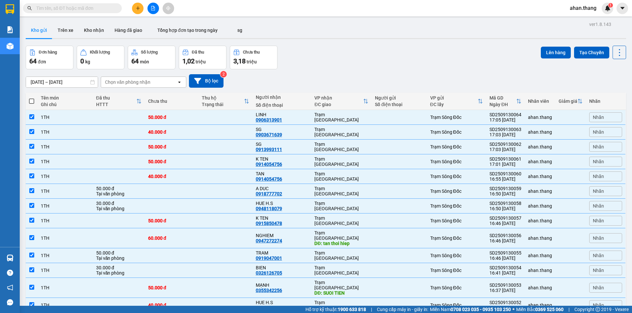
checkbox input "true"
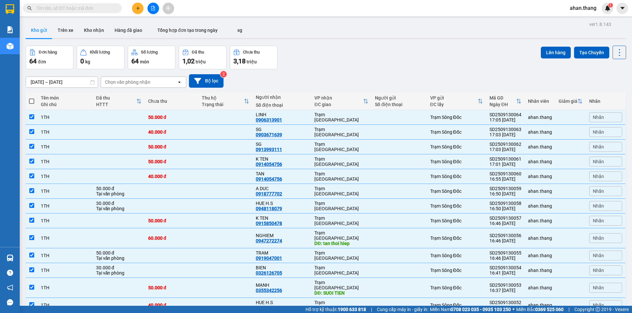
checkbox input "true"
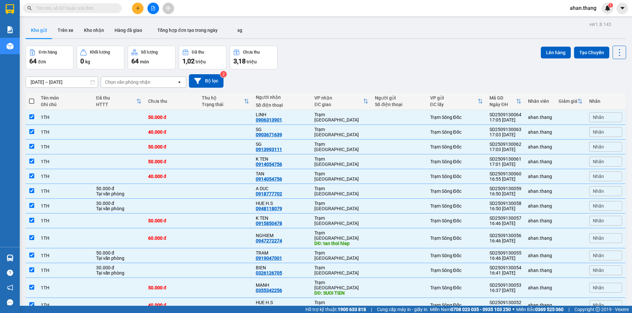
checkbox input "true"
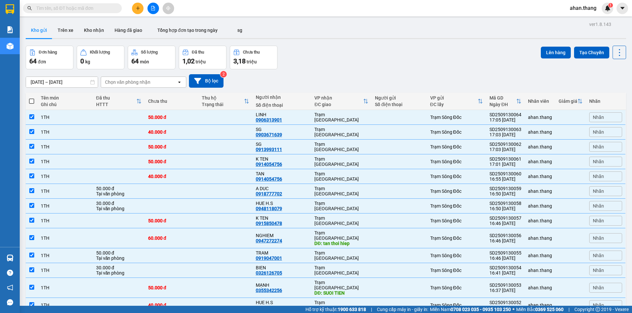
checkbox input "true"
click at [546, 54] on button "Lên hàng" at bounding box center [555, 53] width 30 height 12
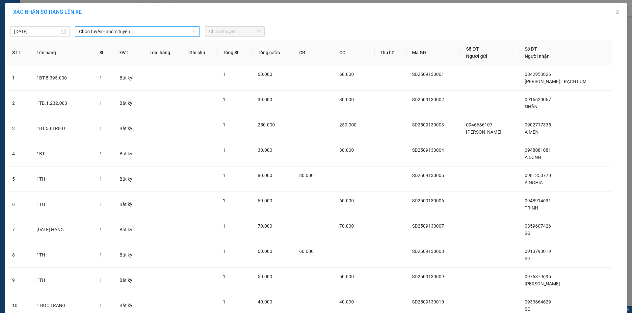
click at [115, 31] on span "Chọn tuyến - nhóm tuyến" at bounding box center [137, 32] width 117 height 10
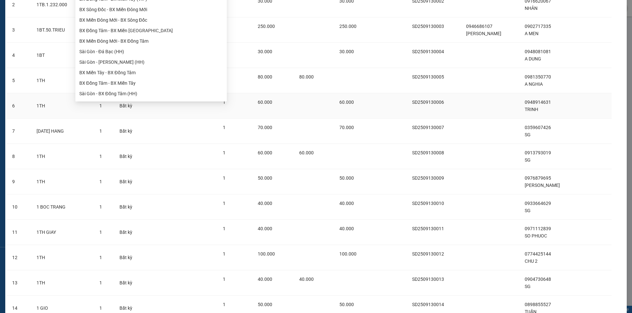
scroll to position [66, 0]
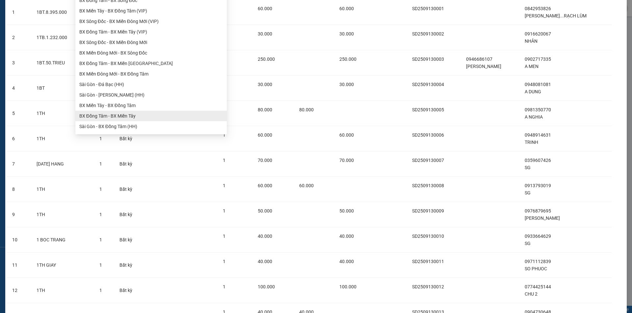
click at [110, 115] on ul "BX Đồng Tâm - BX Sông Đốc BX Miền Tây - BX Đồng Tâm (VIP) BX Sông Đốc - BX Miền…" at bounding box center [150, 63] width 151 height 137
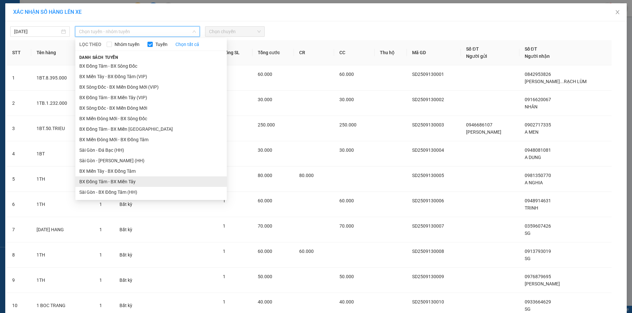
click at [97, 181] on li "BX Đồng Tâm - BX Miền Tây" at bounding box center [150, 182] width 151 height 11
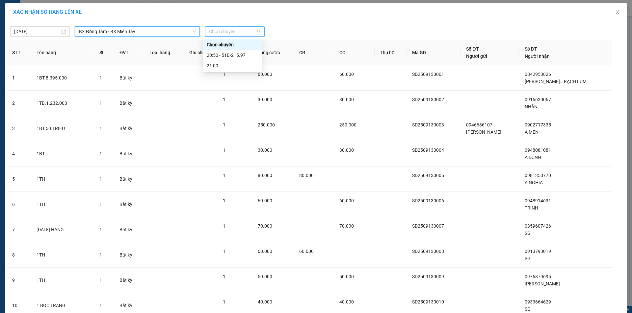
click at [242, 33] on span "Chọn chuyến" at bounding box center [235, 32] width 52 height 10
click at [231, 56] on div "20:50 - 51B-215.97" at bounding box center [232, 55] width 51 height 7
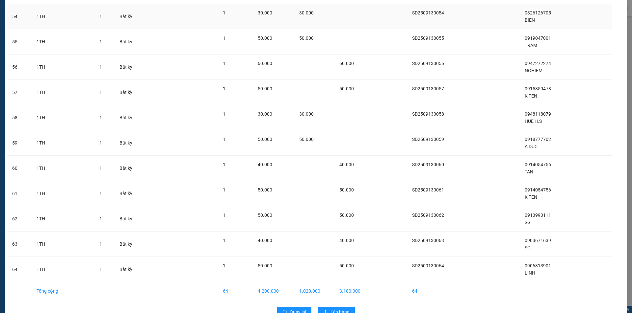
scroll to position [1425, 0]
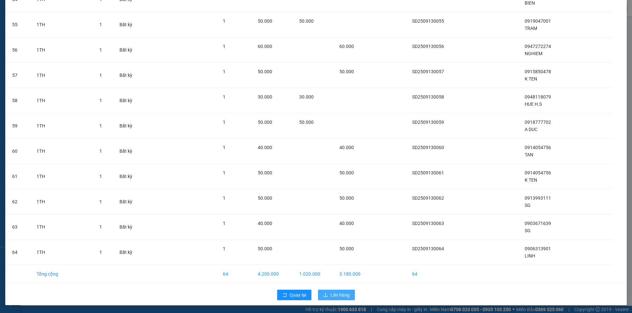
drag, startPoint x: 338, startPoint y: 293, endPoint x: 336, endPoint y: 289, distance: 4.6
click at [338, 293] on span "Lên hàng" at bounding box center [339, 295] width 19 height 7
